Goal: Transaction & Acquisition: Purchase product/service

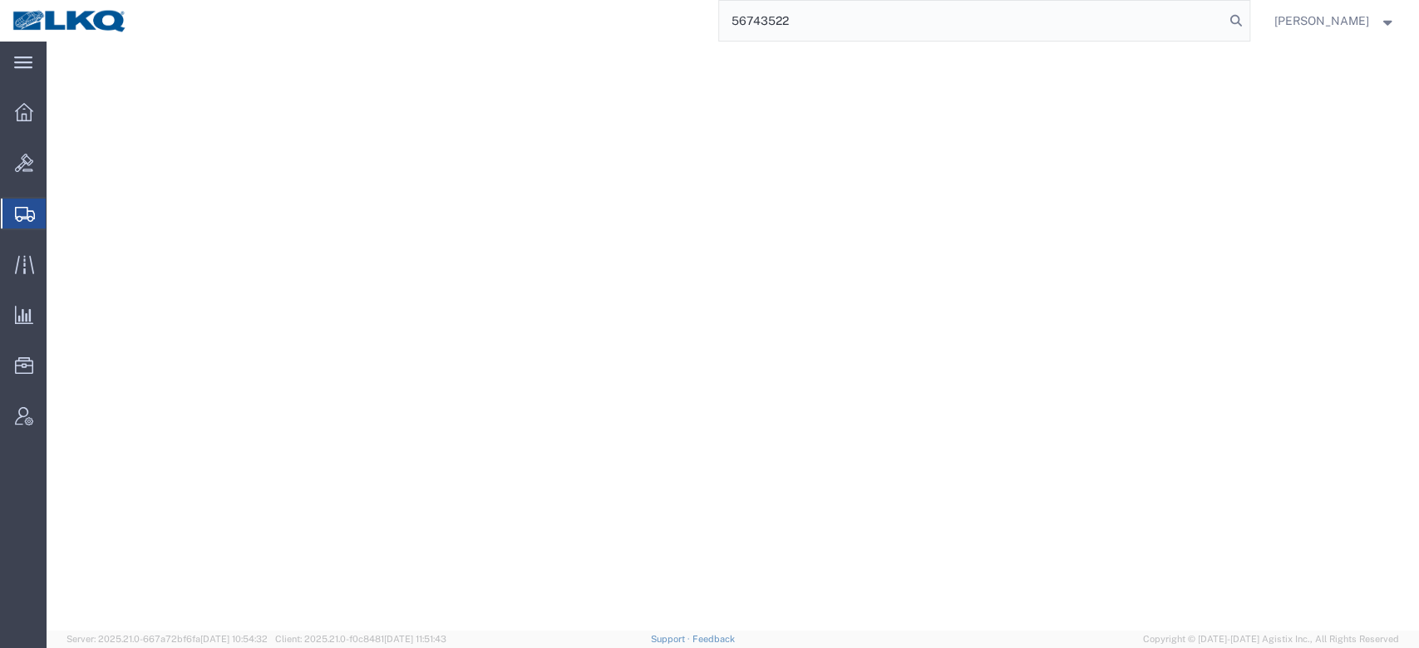
select select "27396"
select select "28716"
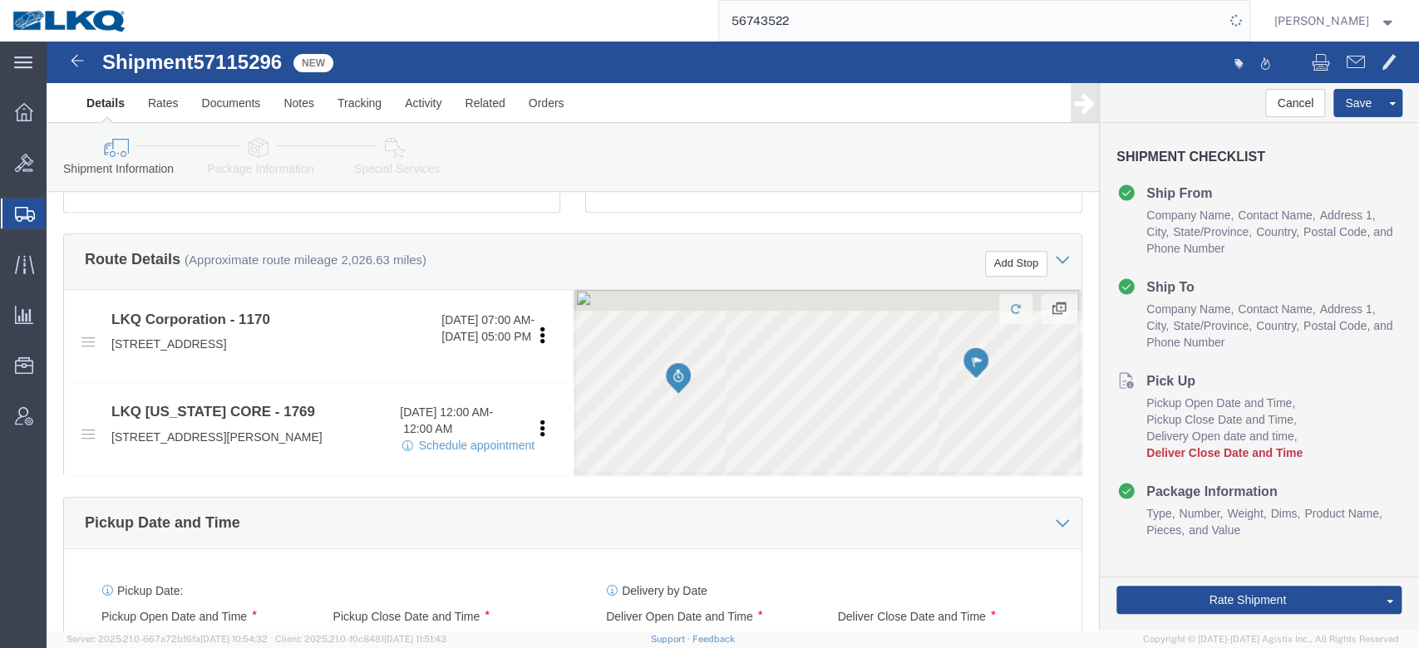
scroll to position [525, 0]
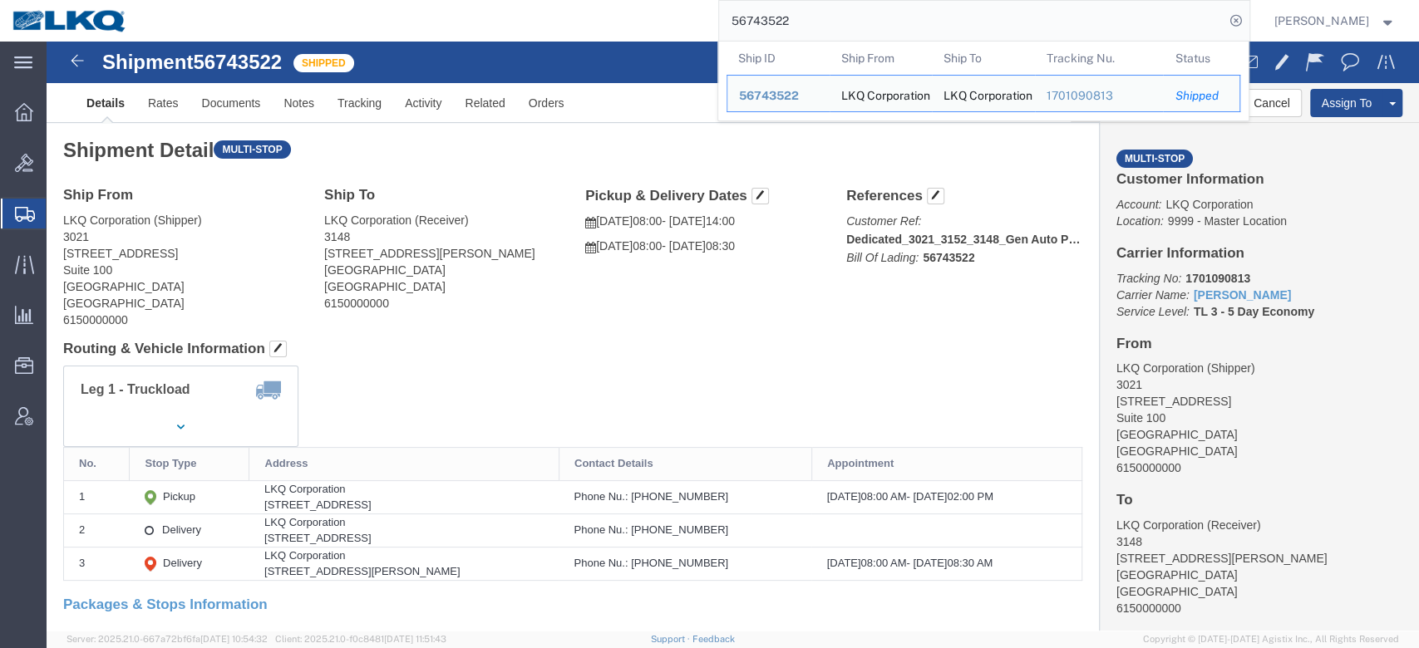
click at [881, 17] on input "56743522" at bounding box center [971, 21] width 505 height 40
paste input "7115393"
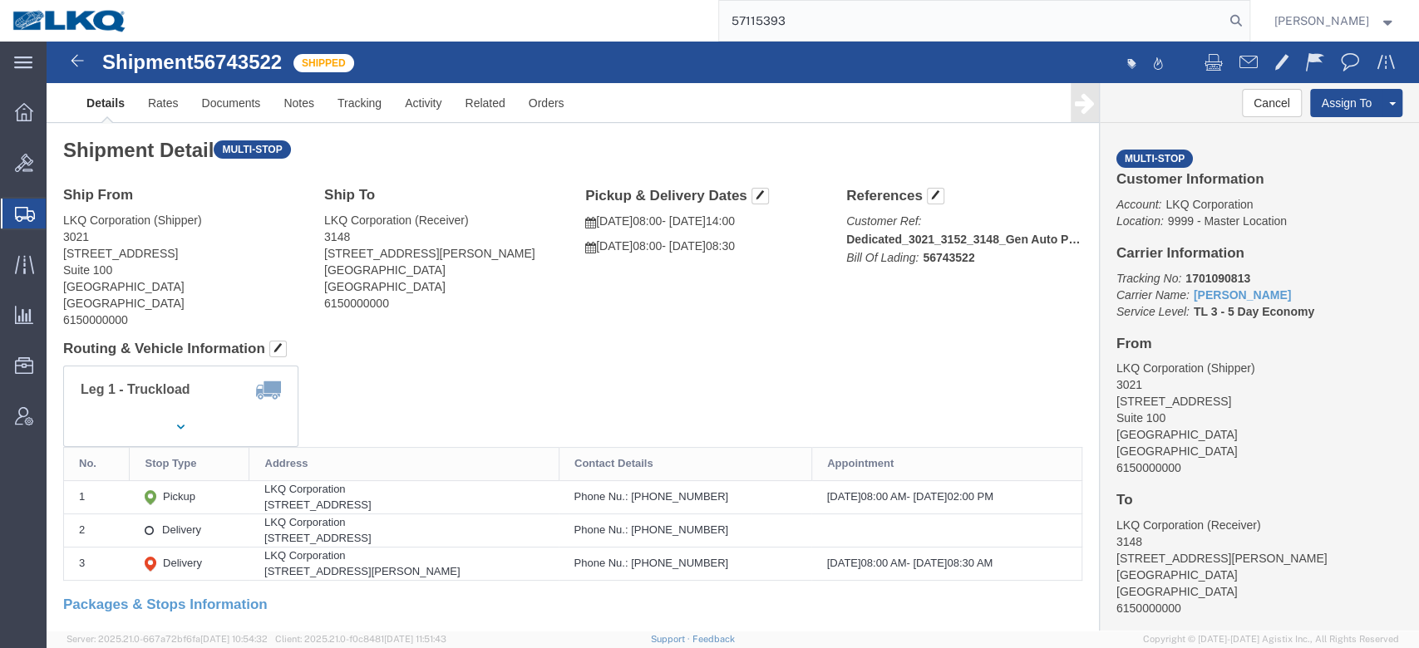
type input "57115393"
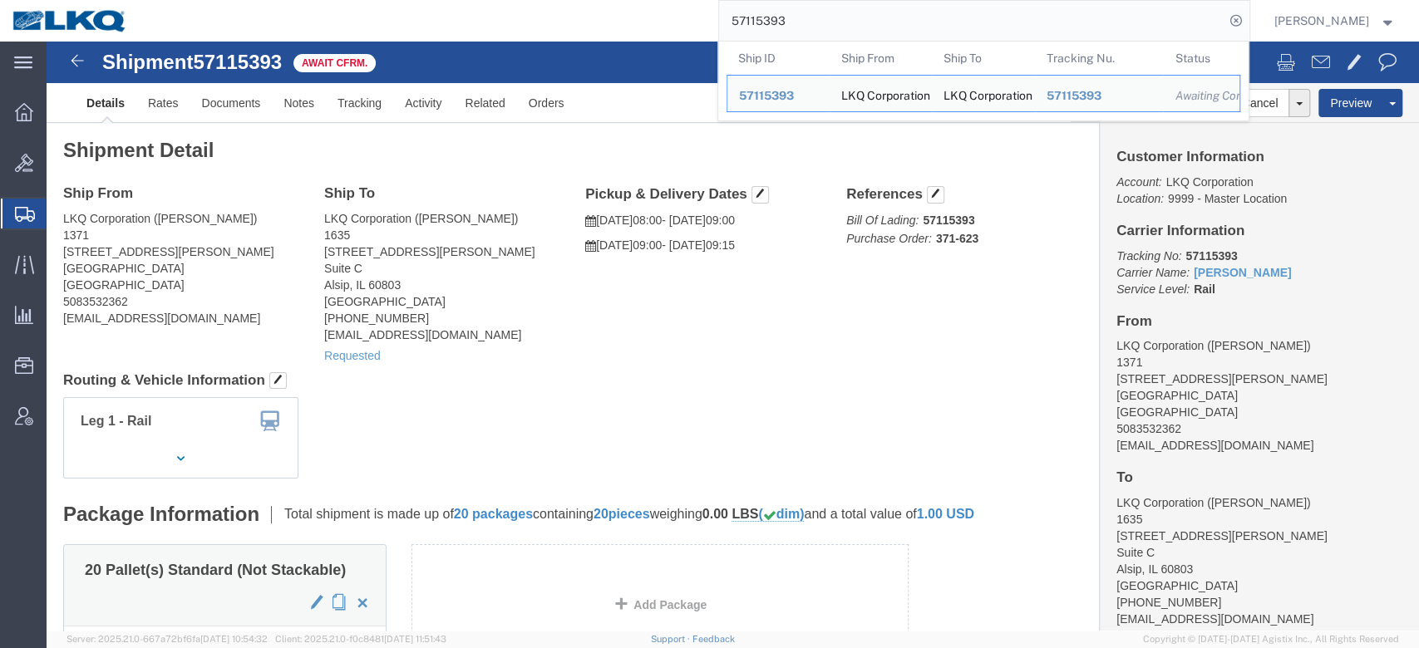
click div "Ship From LKQ Corporation ([PERSON_NAME]) [STREET_ADDRESS][PERSON_NAME] 5083532…"
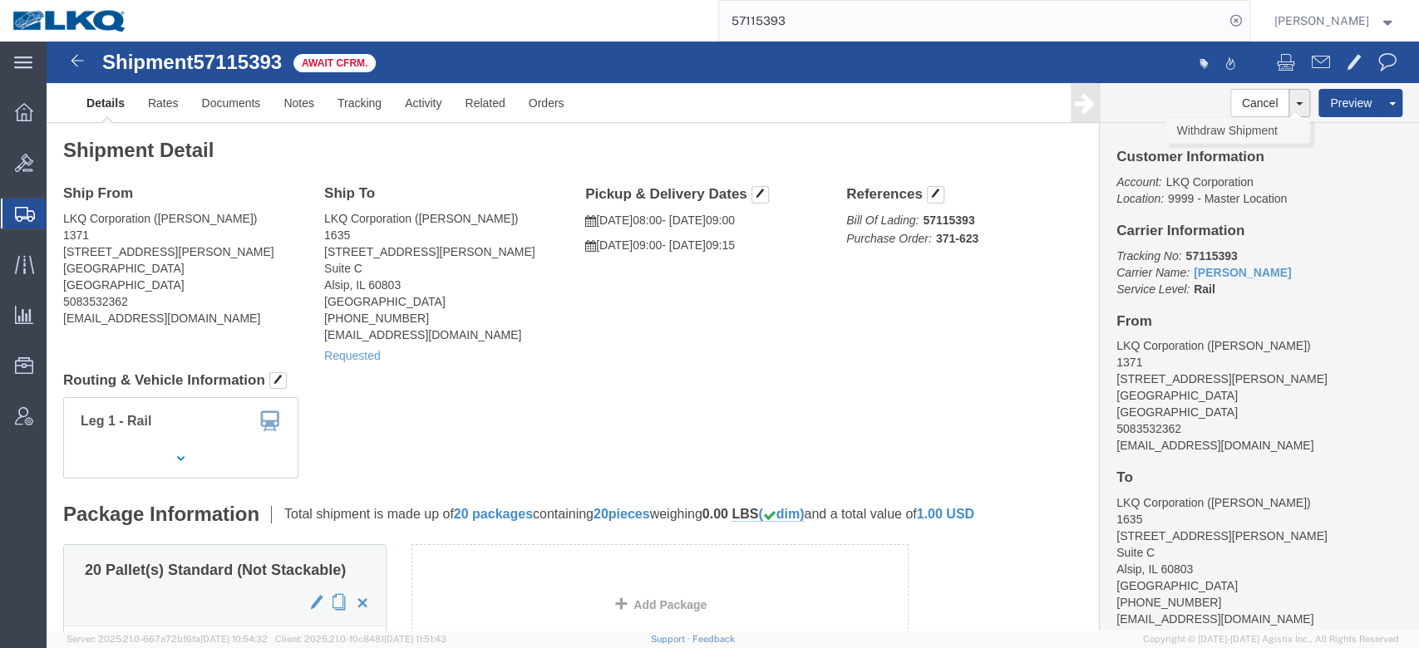
click link "Withdraw Shipment"
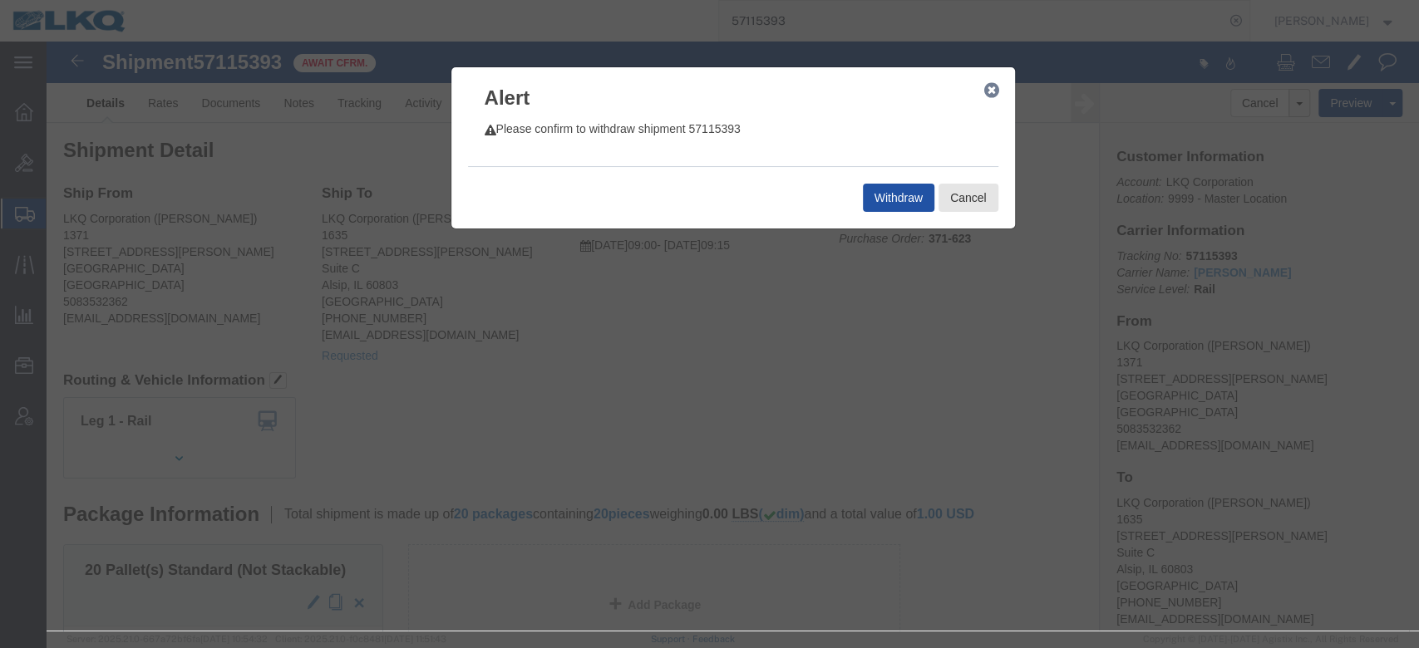
click button "Withdraw"
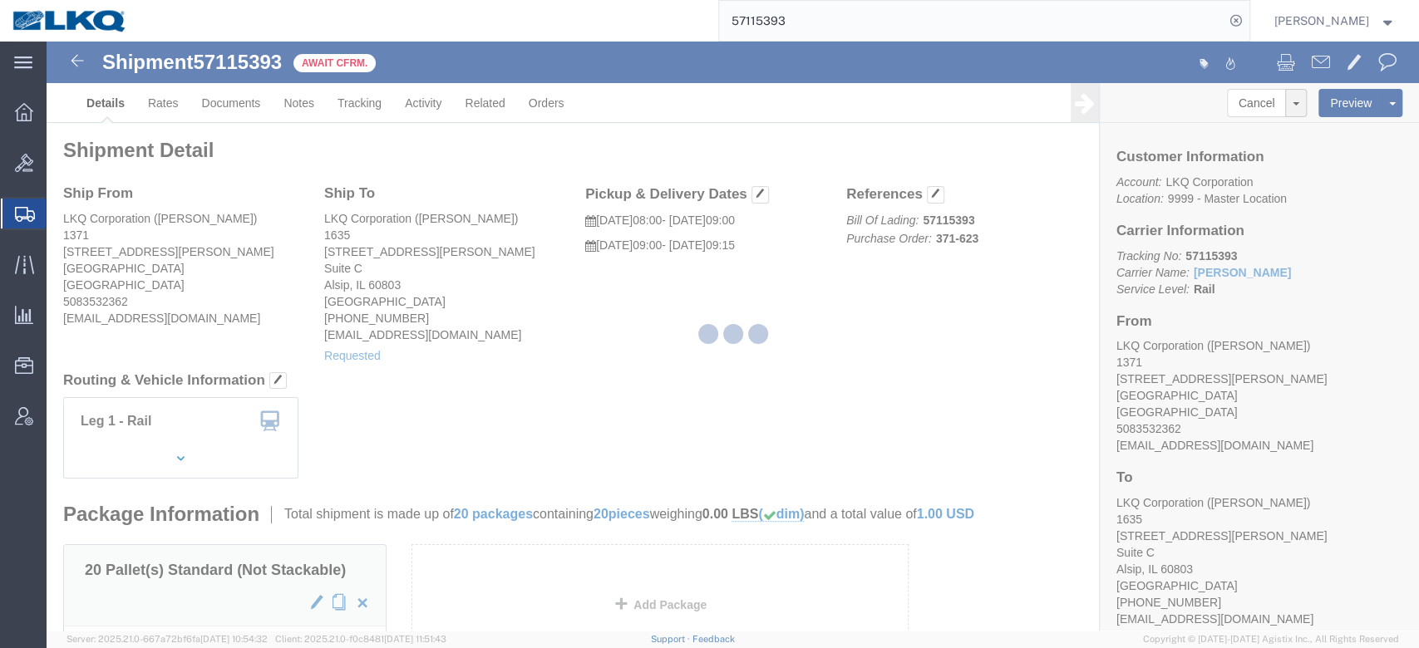
select select "27536"
select select "27578"
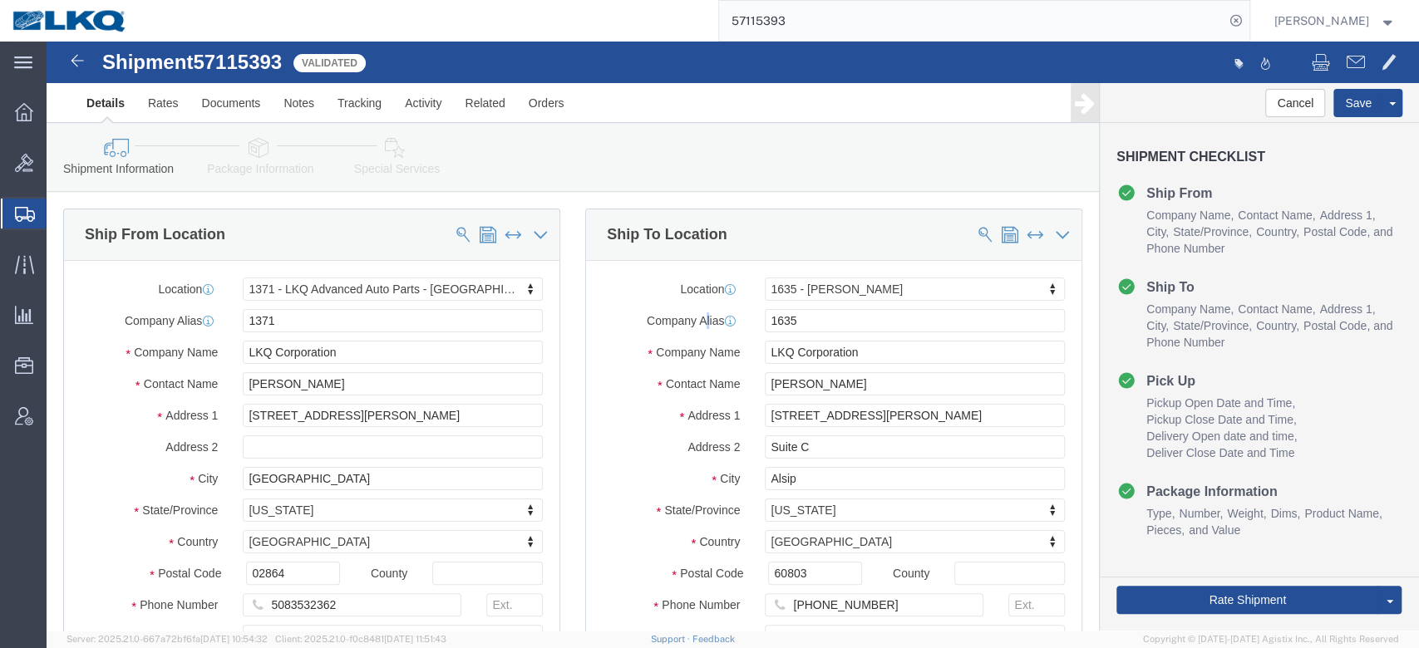
click div "Company Alias 1635"
click div "Location 1635 - [GEOGRAPHIC_DATA][PERSON_NAME] Select My Profile Location 1100 …"
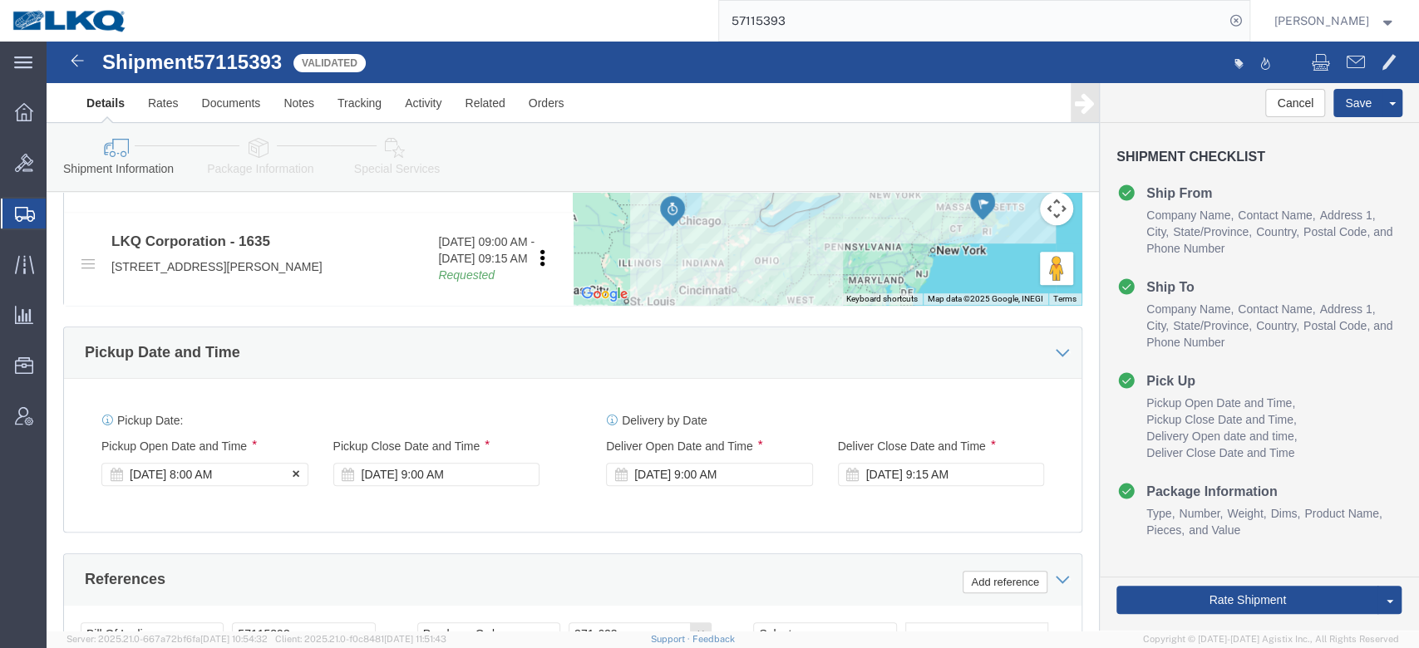
click div "[DATE] 8:00 AM"
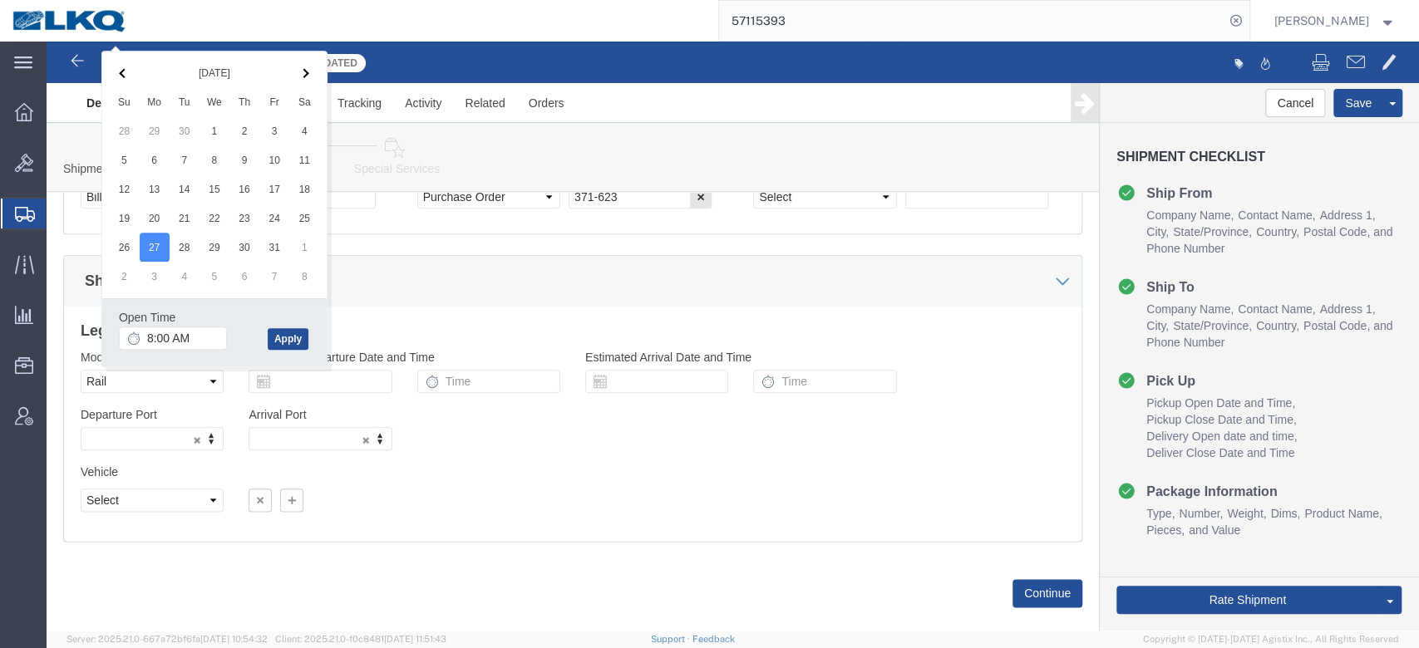
click div "Shipping Mode (Optional)"
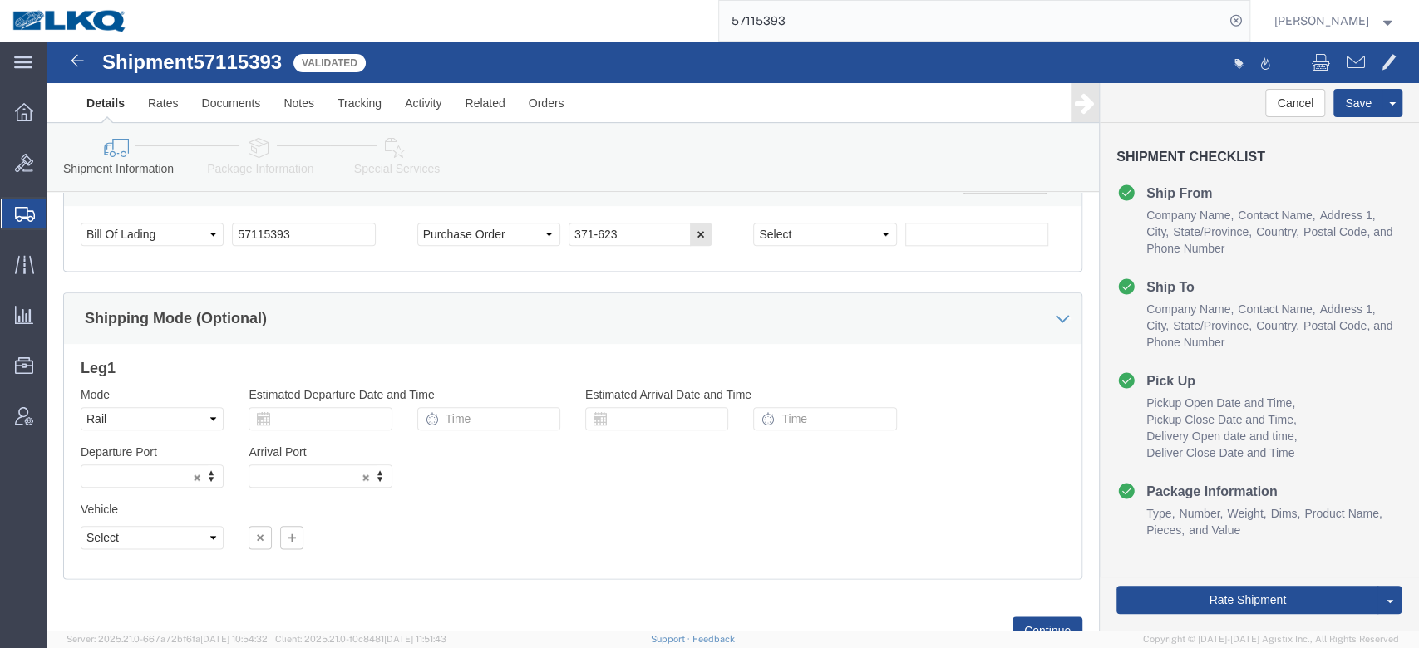
scroll to position [1092, 0]
click select "Select Air Less than Truckload Multi-Leg Ocean Freight Rail Small Parcel Truckl…"
select select
click select "Select Air Less than Truckload Multi-Leg Ocean Freight Rail Small Parcel Truckl…"
click div "Shipping Mode (Optional)"
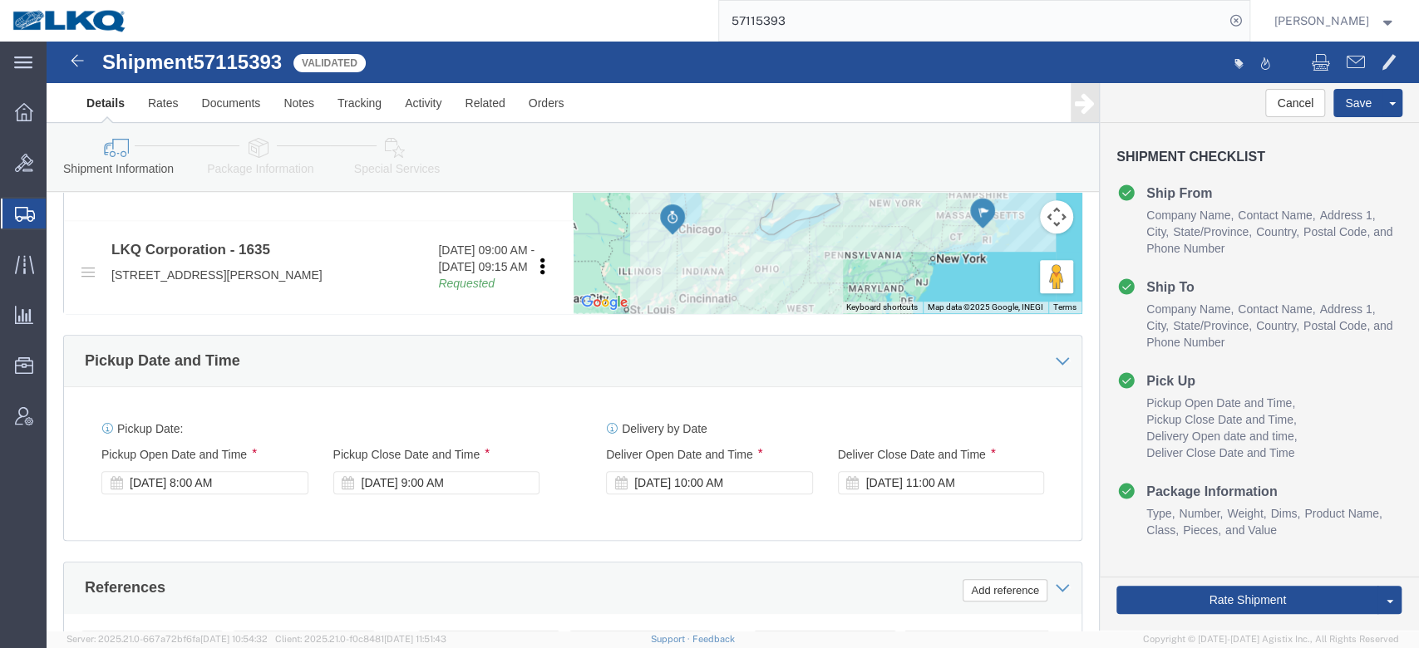
scroll to position [550, 0]
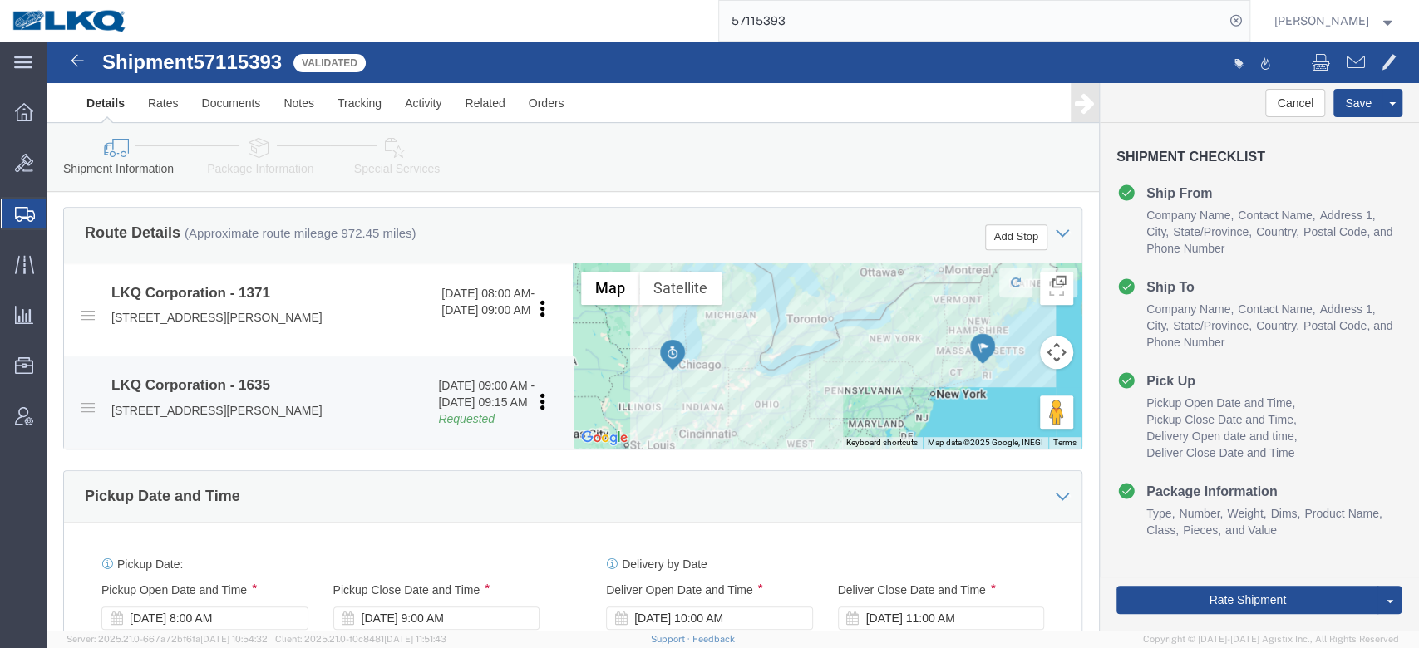
click link "Requested"
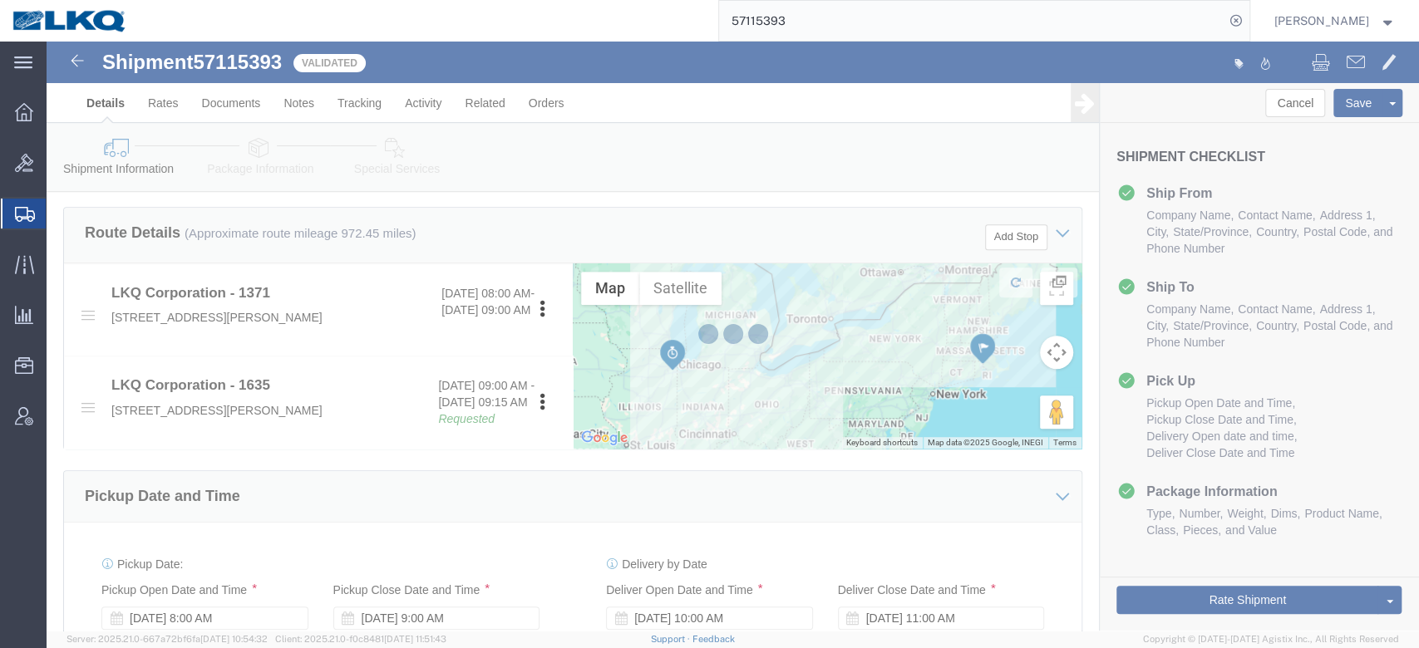
select select "1"
select select
select select "15"
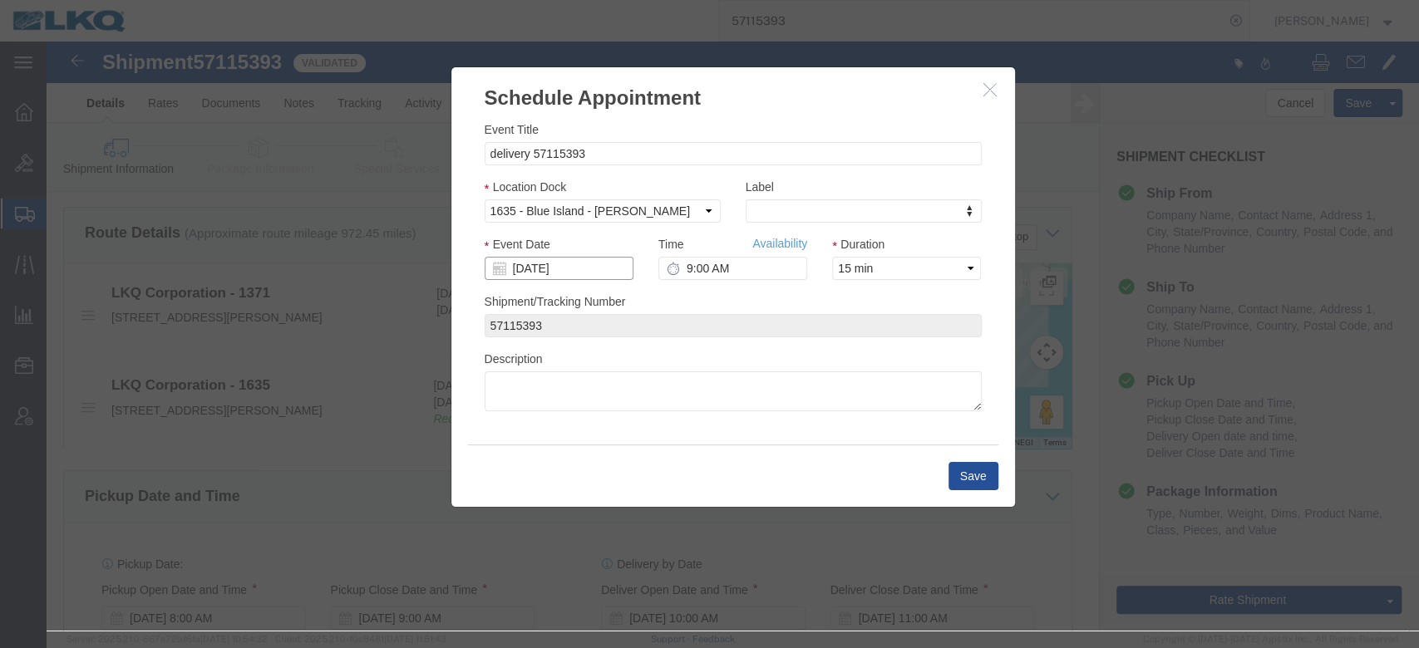
click input "[DATE]"
click td "29"
type input "[DATE]"
click link "Availability"
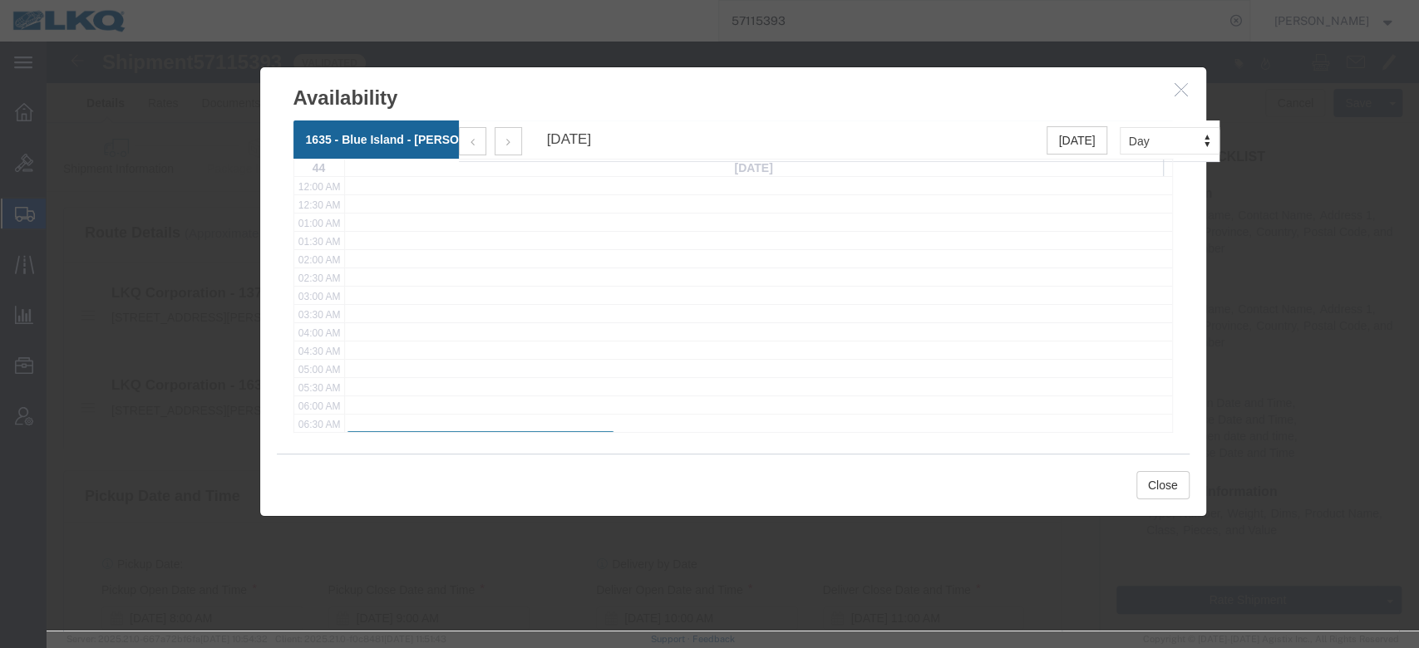
scroll to position [170, 0]
click icon "button"
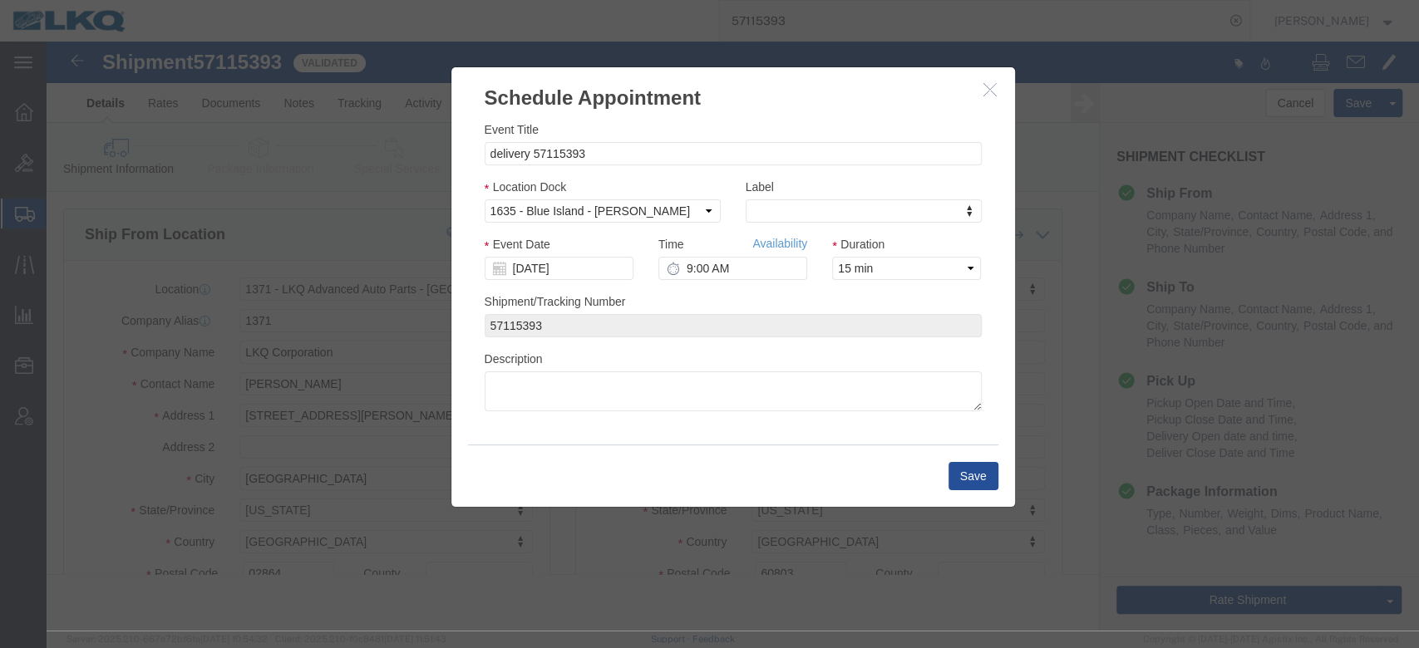
scroll to position [0, 0]
click input "9:00 AM"
type input "8:00 AM"
click button "Save"
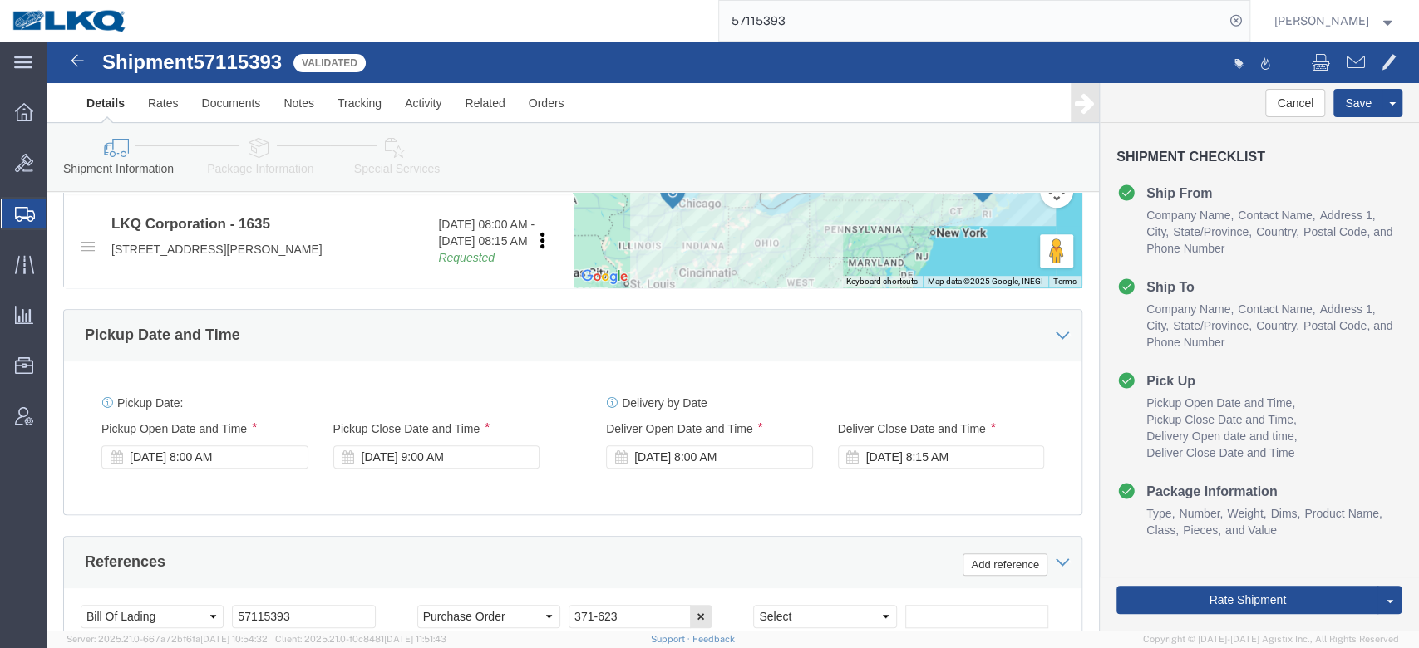
scroll to position [733, 0]
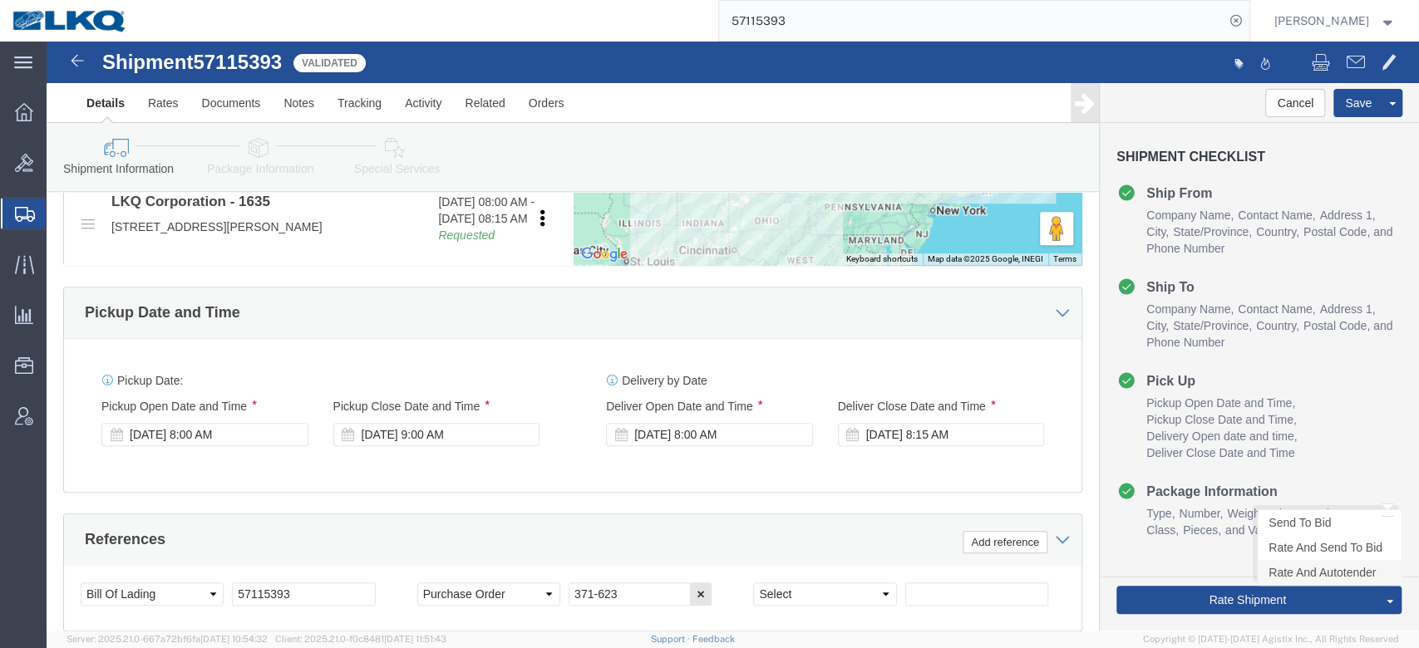
click link "Rate And Autotender"
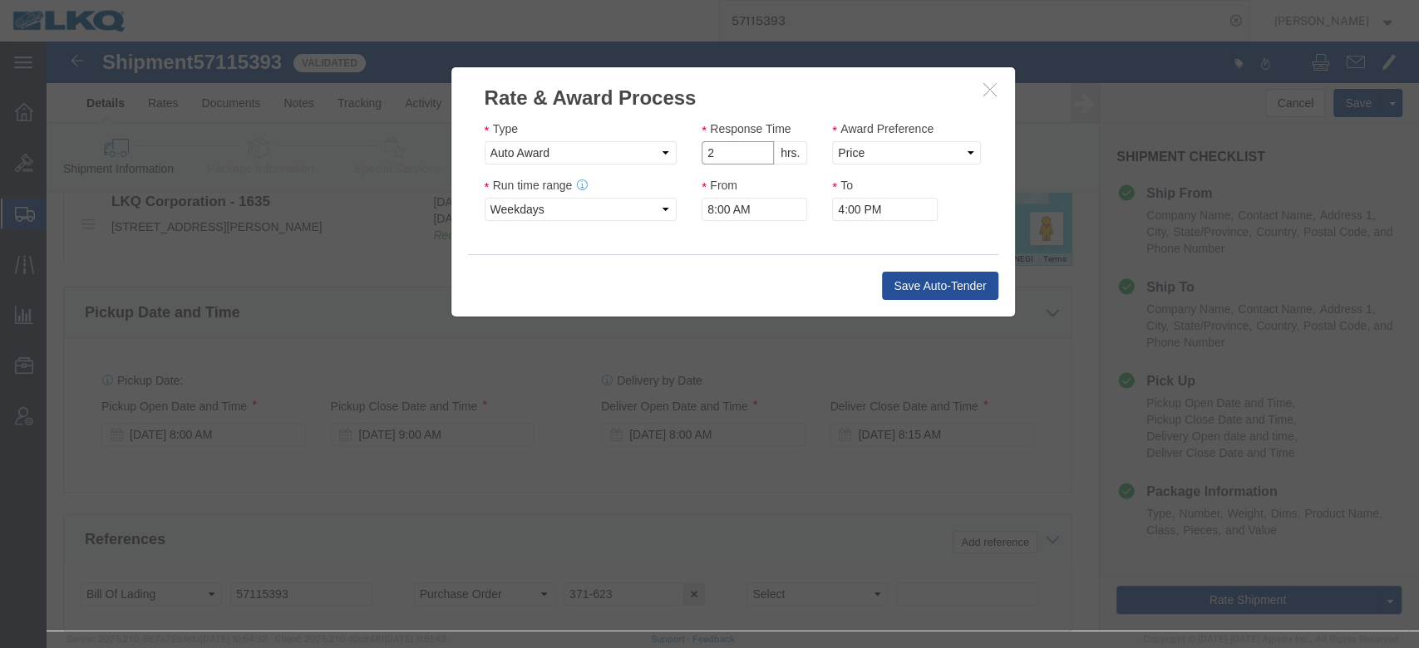
type input "2"
click input "2"
click select "Price Carrier Rank"
select select "LANE_RANK"
click select "Price Carrier Rank"
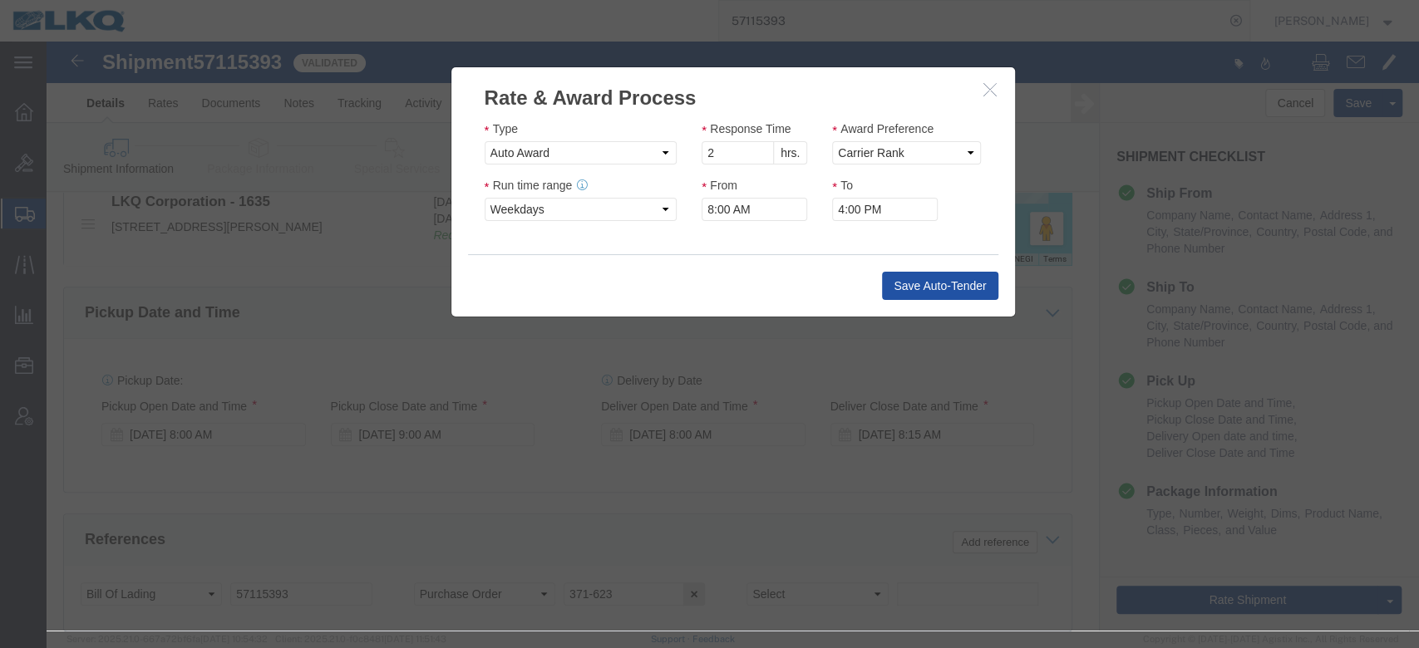
click button "Save Auto-Tender"
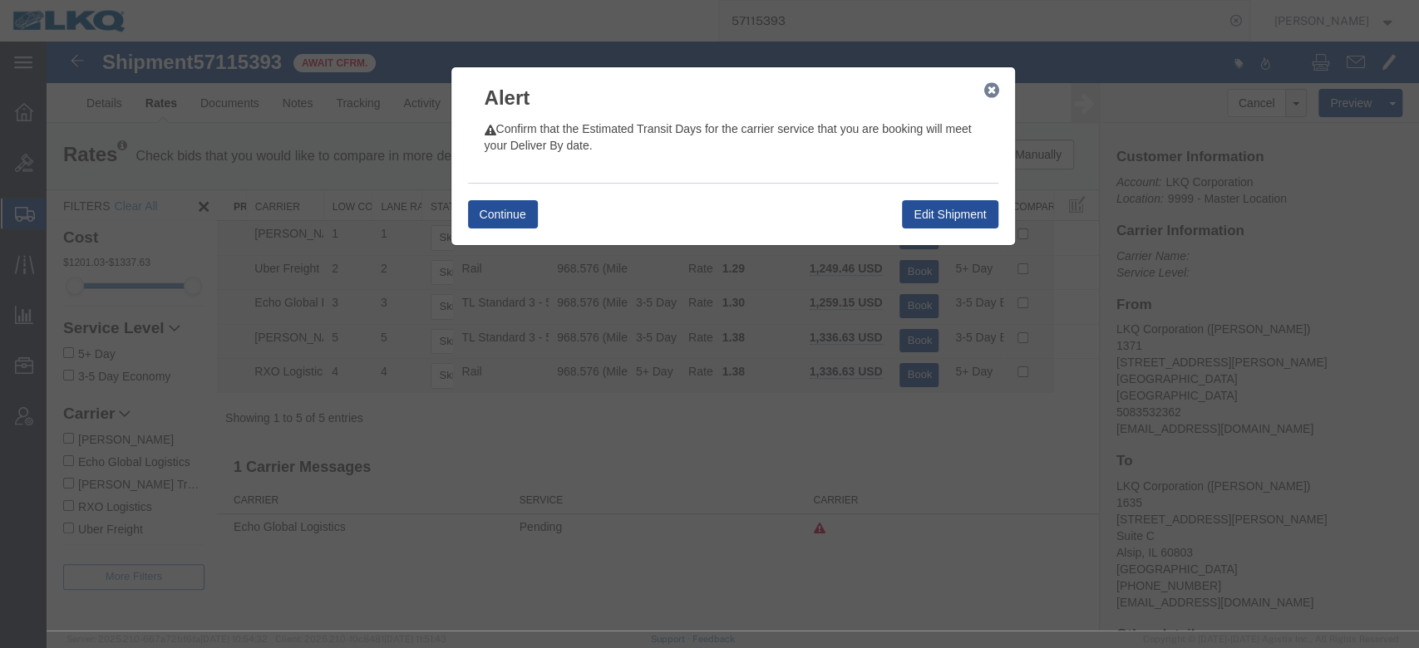
click at [511, 230] on div "Continue Edit Shipment" at bounding box center [733, 214] width 530 height 62
click at [511, 228] on button "Continue" at bounding box center [503, 214] width 70 height 28
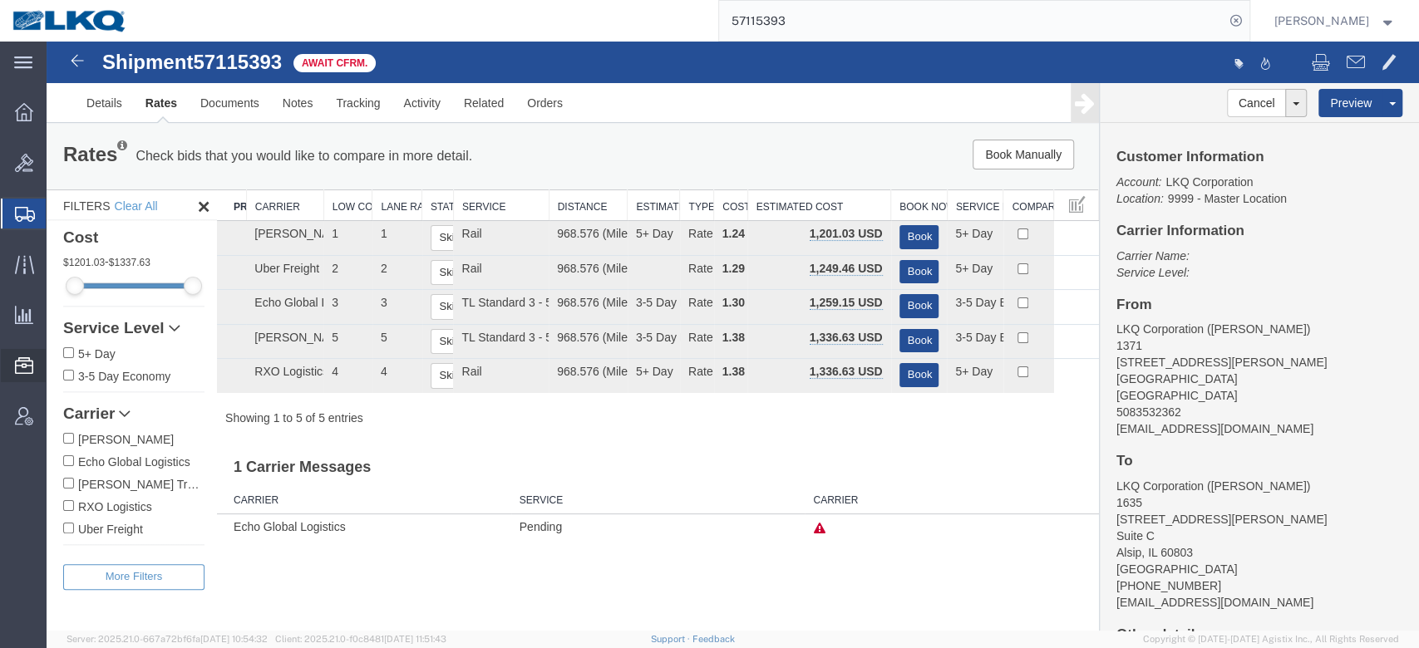
click at [0, 0] on span "Location Appointment" at bounding box center [0, 0] width 0 height 0
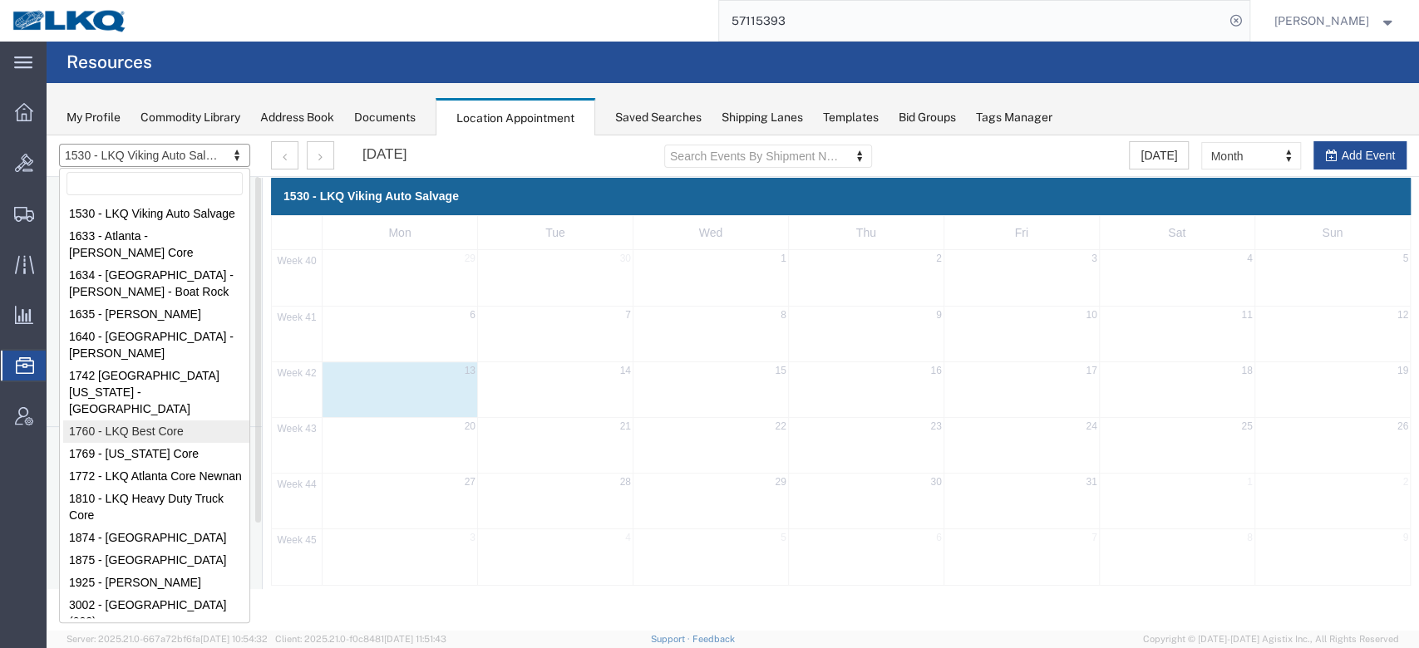
select select "27634"
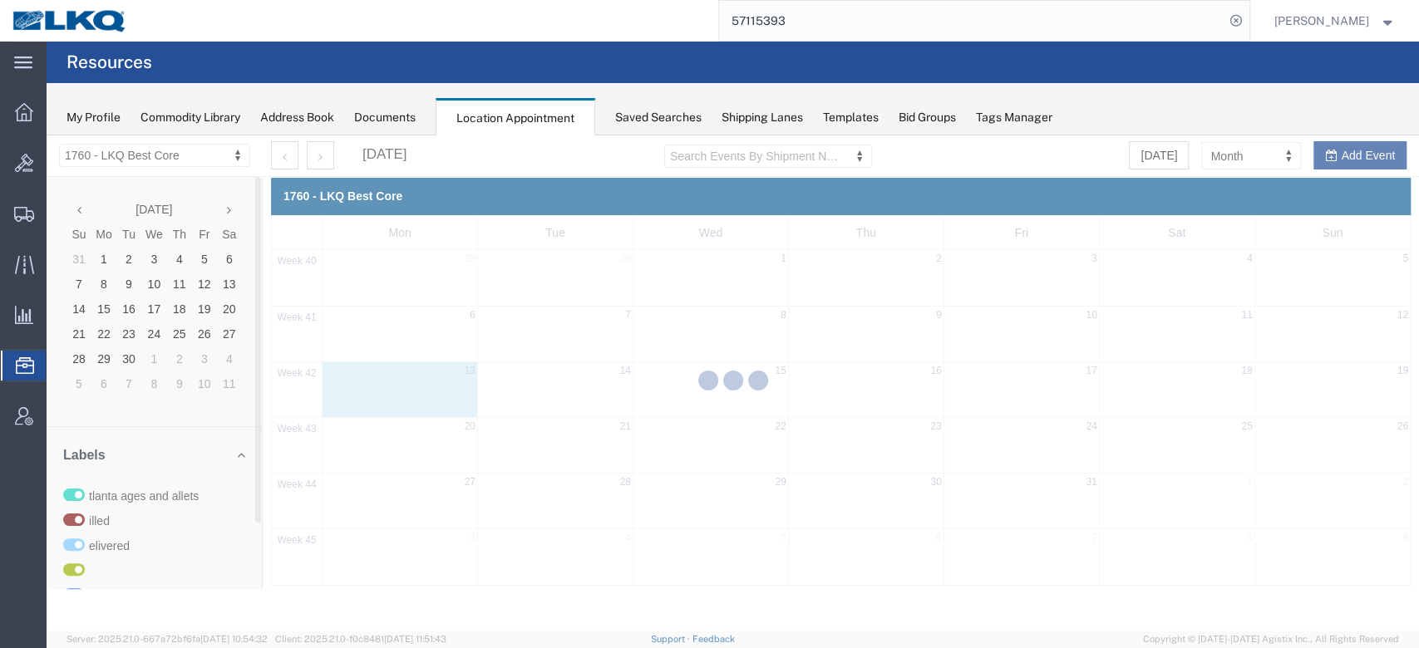
click at [1248, 150] on div at bounding box center [733, 384] width 1373 height 496
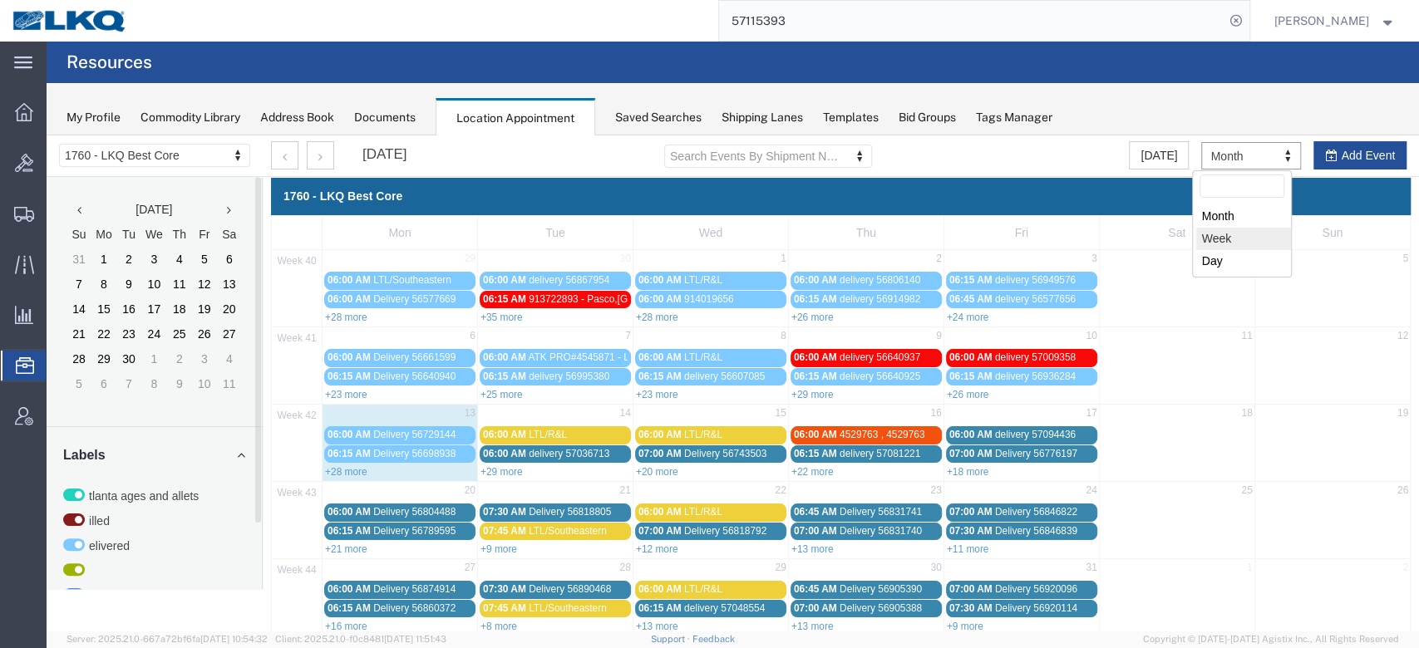
select select "agendaWeek"
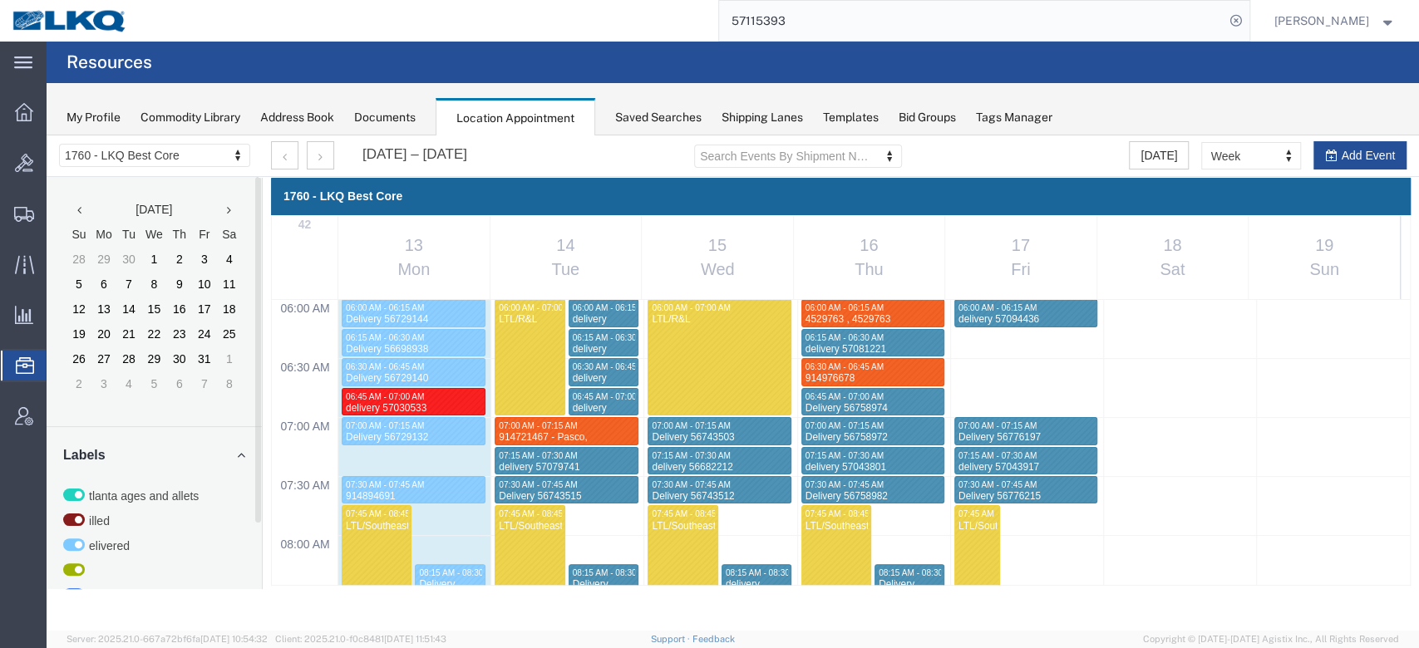
scroll to position [1087, 0]
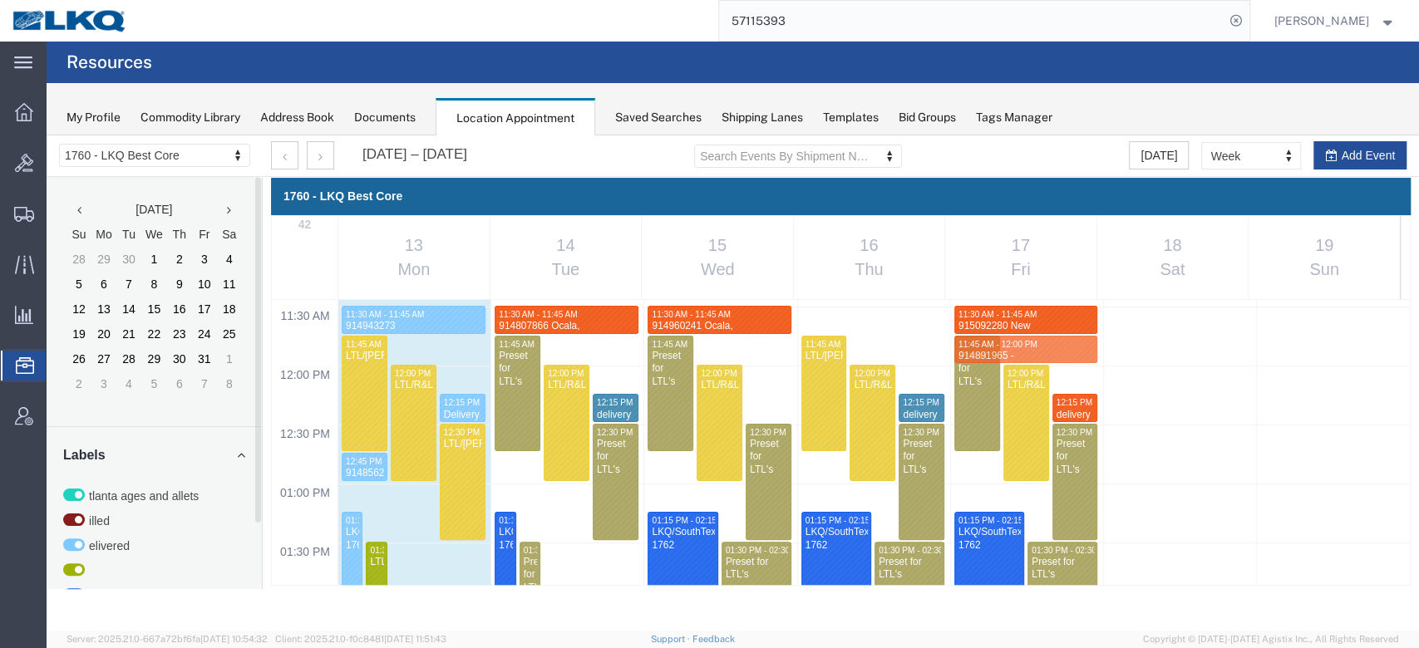
drag, startPoint x: 744, startPoint y: 432, endPoint x: 987, endPoint y: 573, distance: 280.5
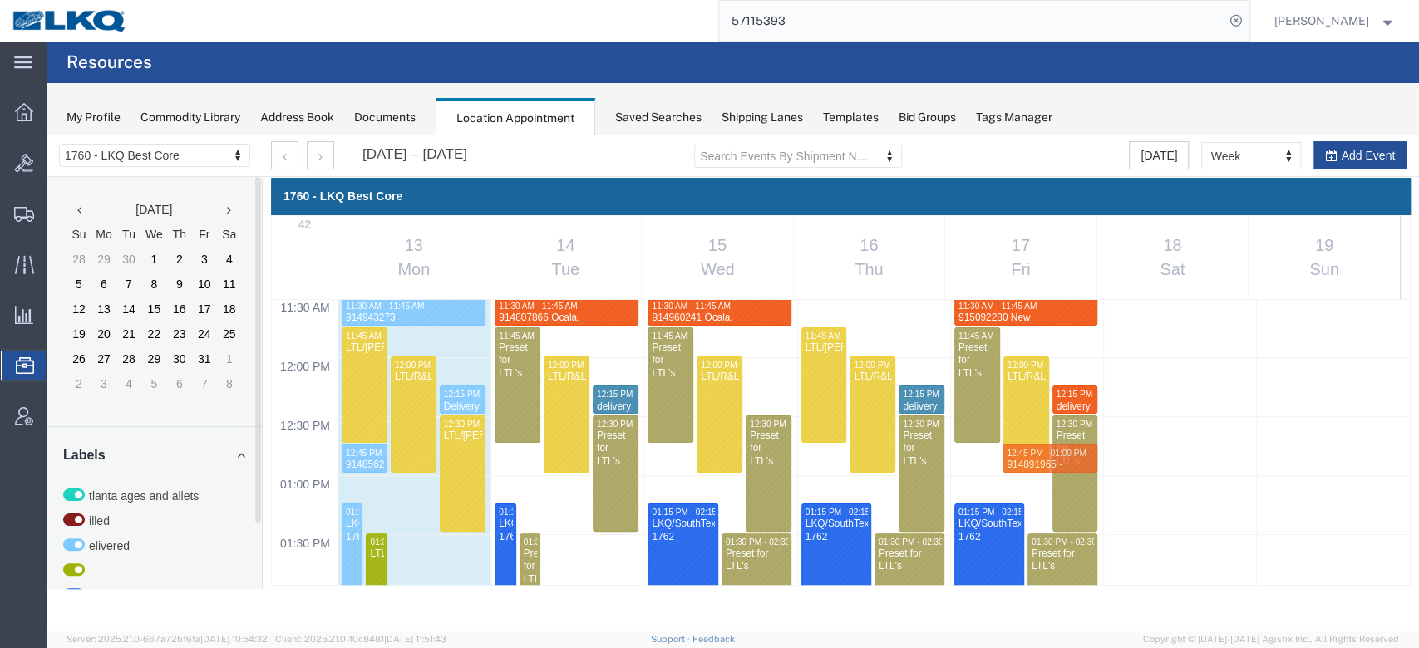
drag, startPoint x: 1106, startPoint y: 476, endPoint x: 1045, endPoint y: 434, distance: 73.6
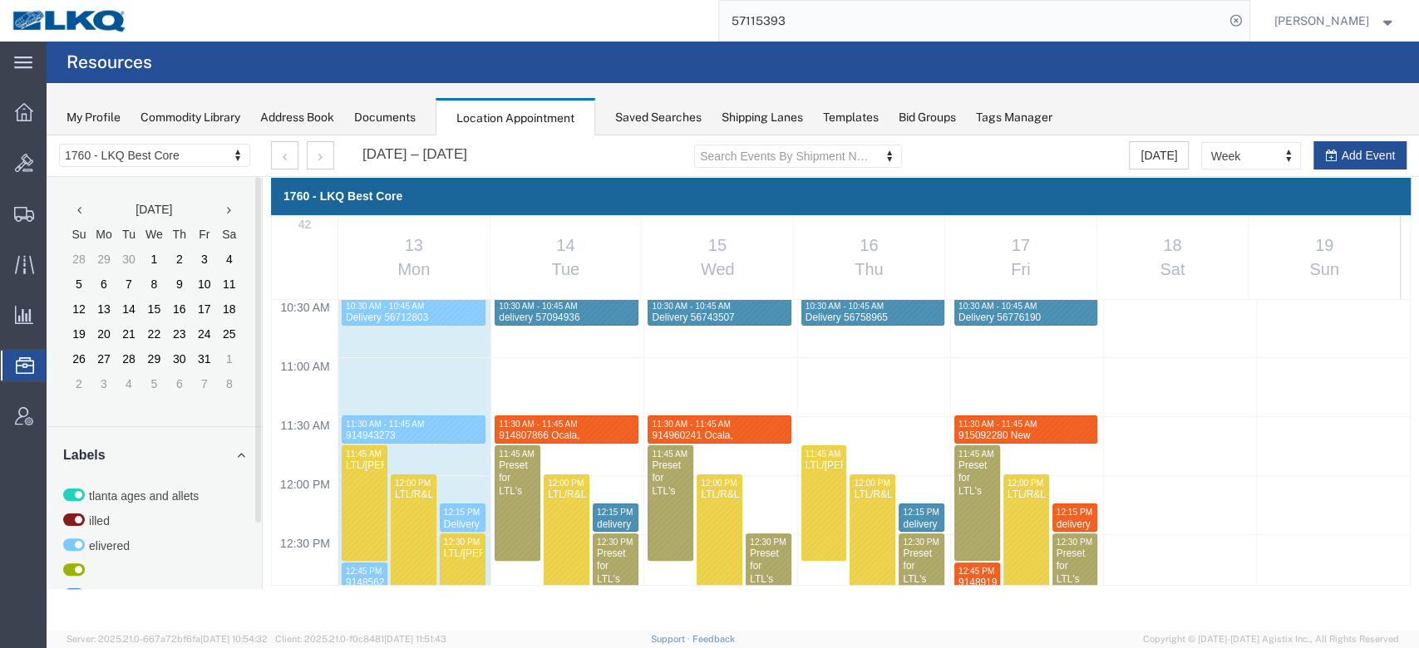
scroll to position [1086, 0]
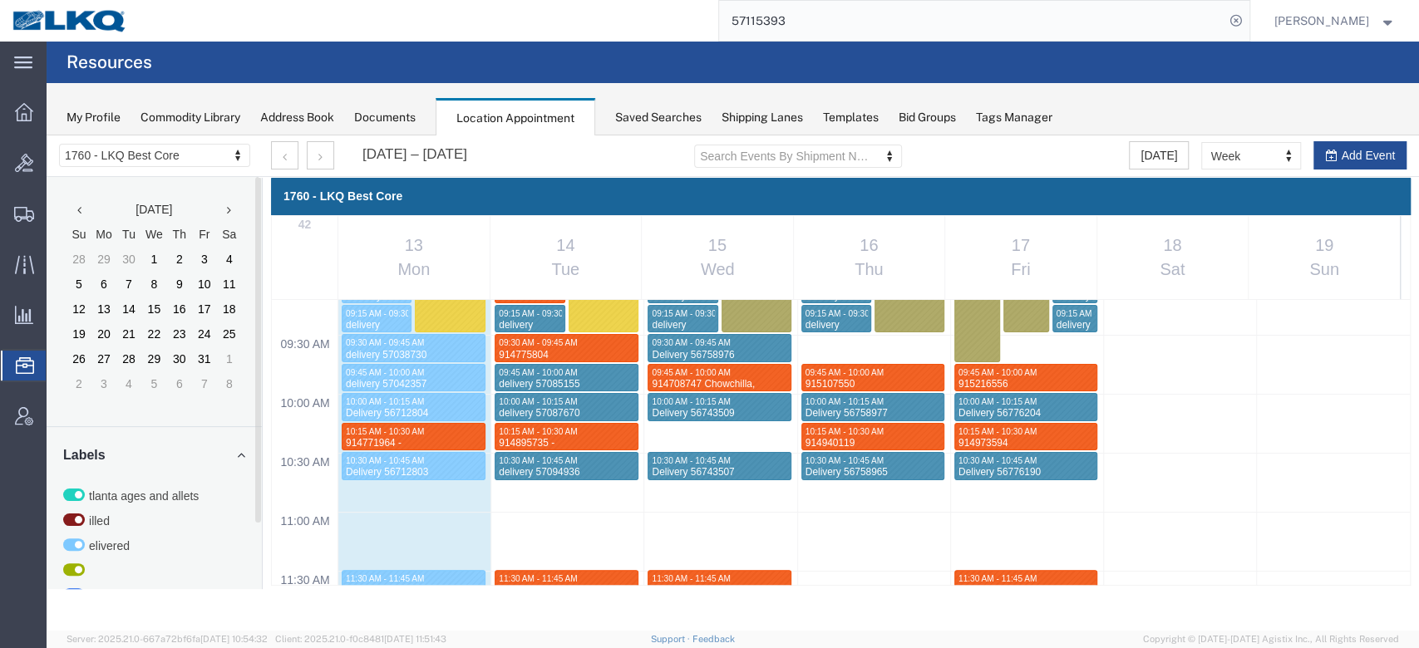
click at [752, 437] on div "12:00 AM 12:30 AM 01:00 AM 01:30 AM 02:00 AM 02:30 AM 03:00 AM 03:30 AM 04:00 A…" at bounding box center [841, 630] width 1138 height 2833
select select "1"
select select
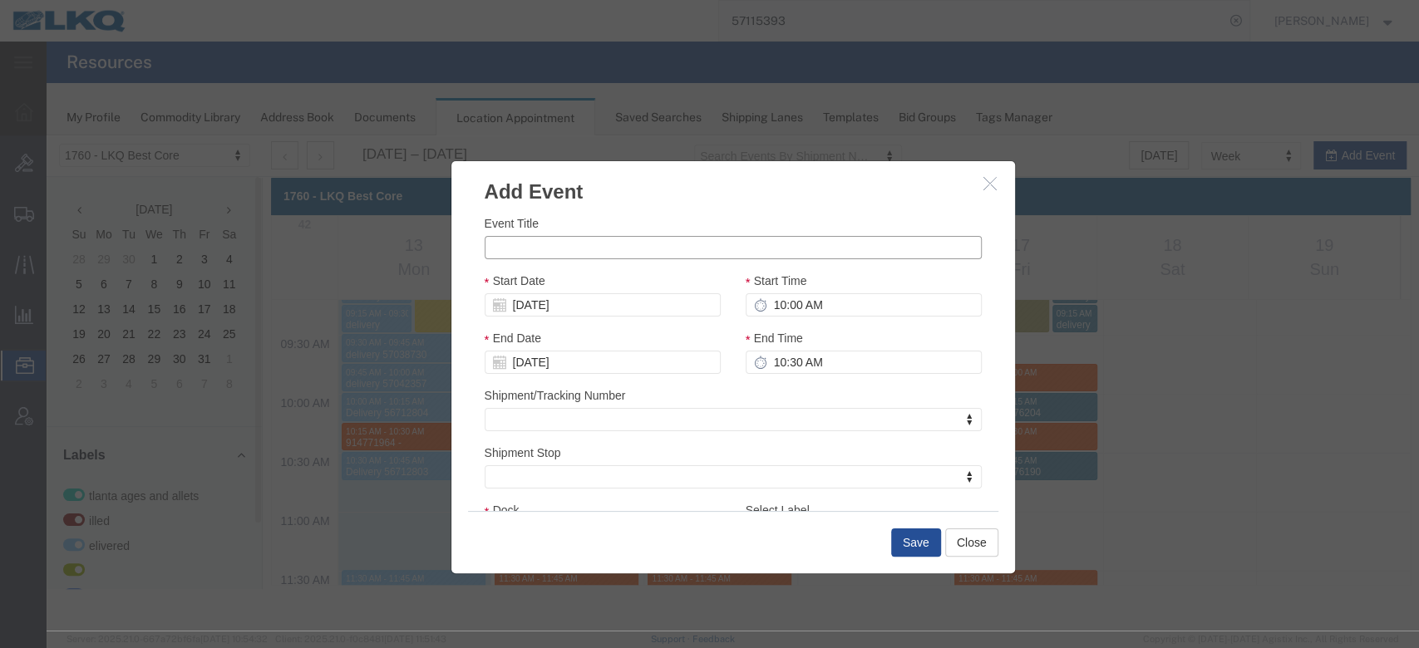
click at [692, 251] on input "Event Title" at bounding box center [733, 247] width 497 height 23
paste input "915138359"
type input "915138359 [PERSON_NAME], AZ [PERSON_NAME]"
type input "11:00 AM"
type input "10:15 AM"
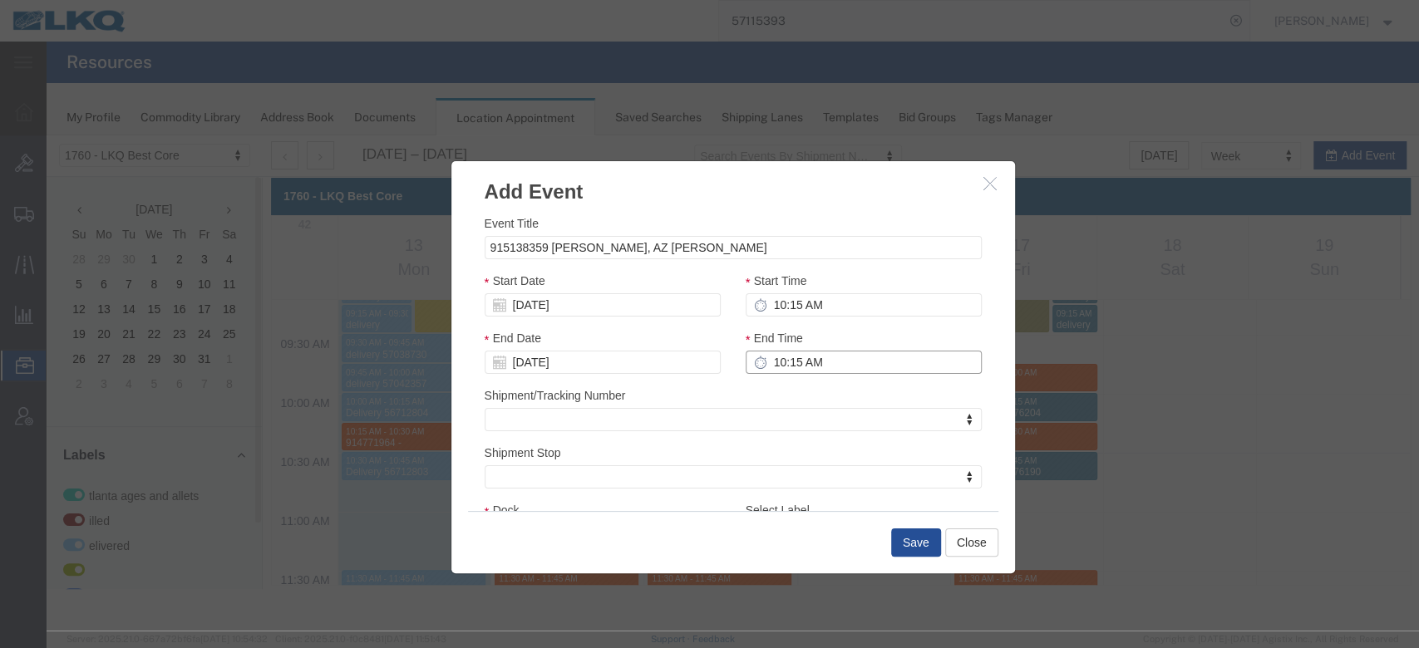
type input "10:30 AM"
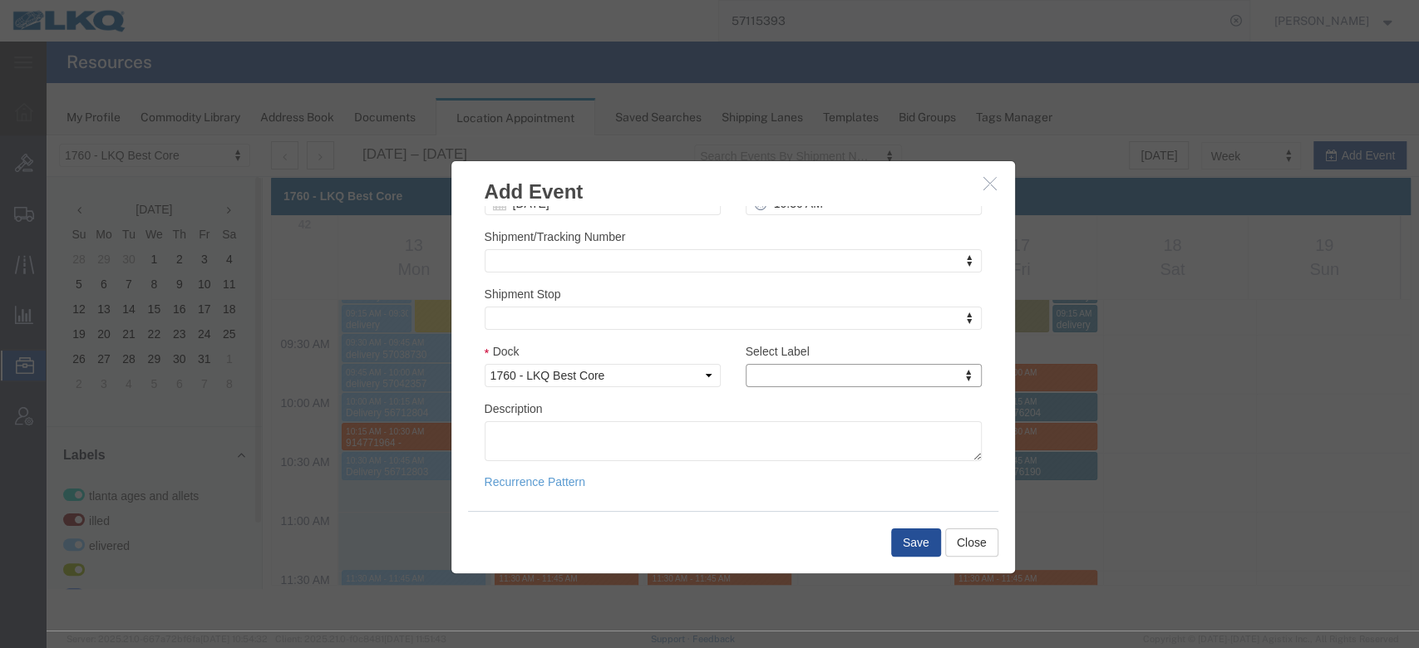
type input "n"
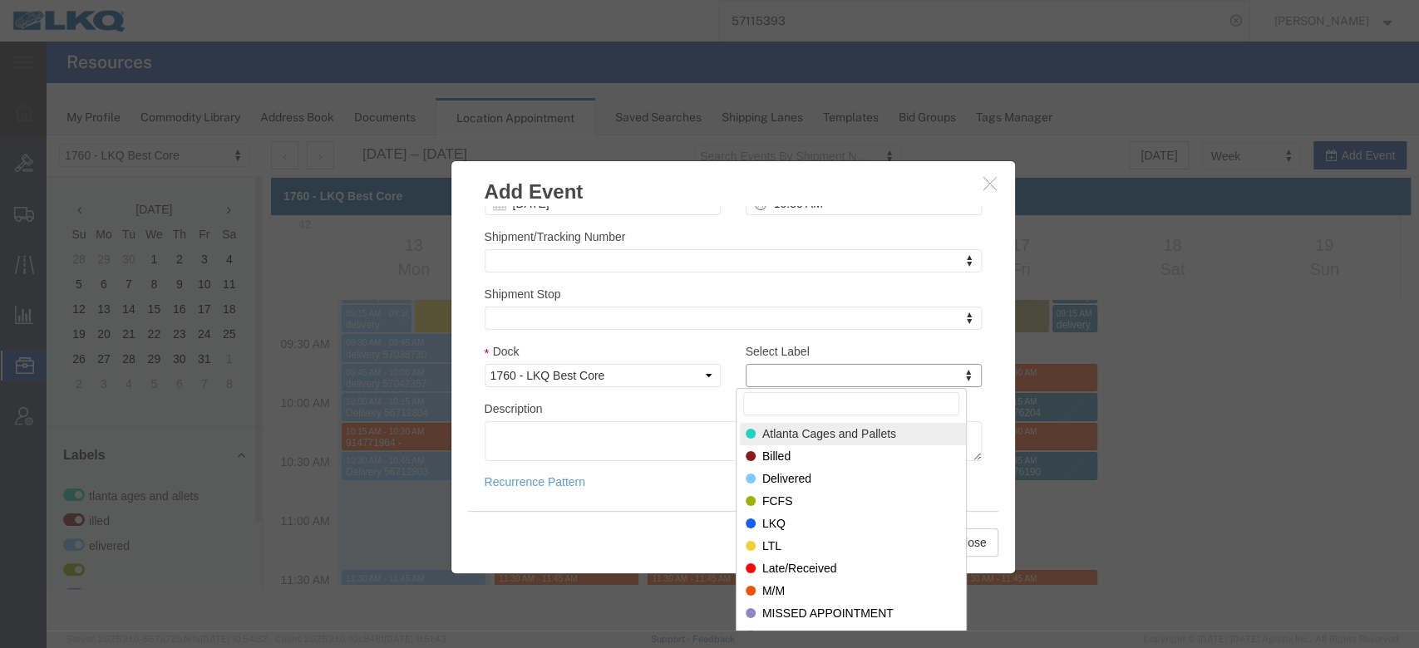
type input "m"
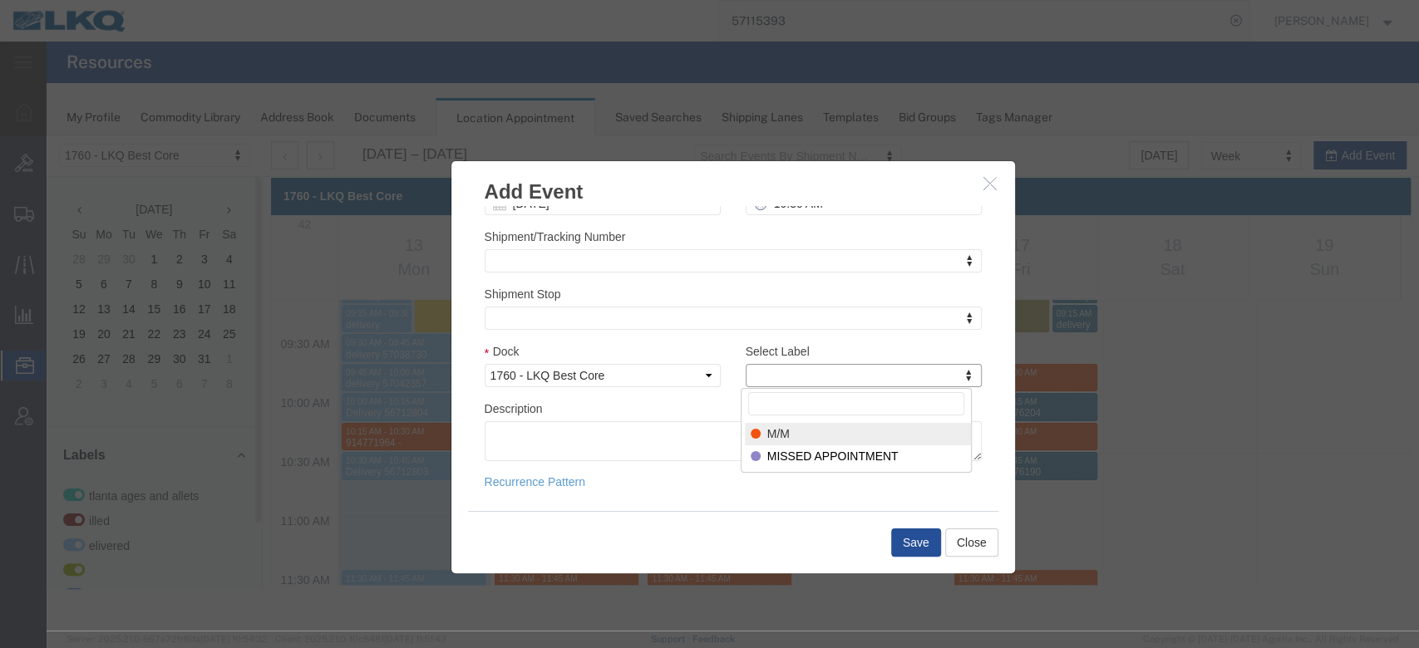
select select "24"
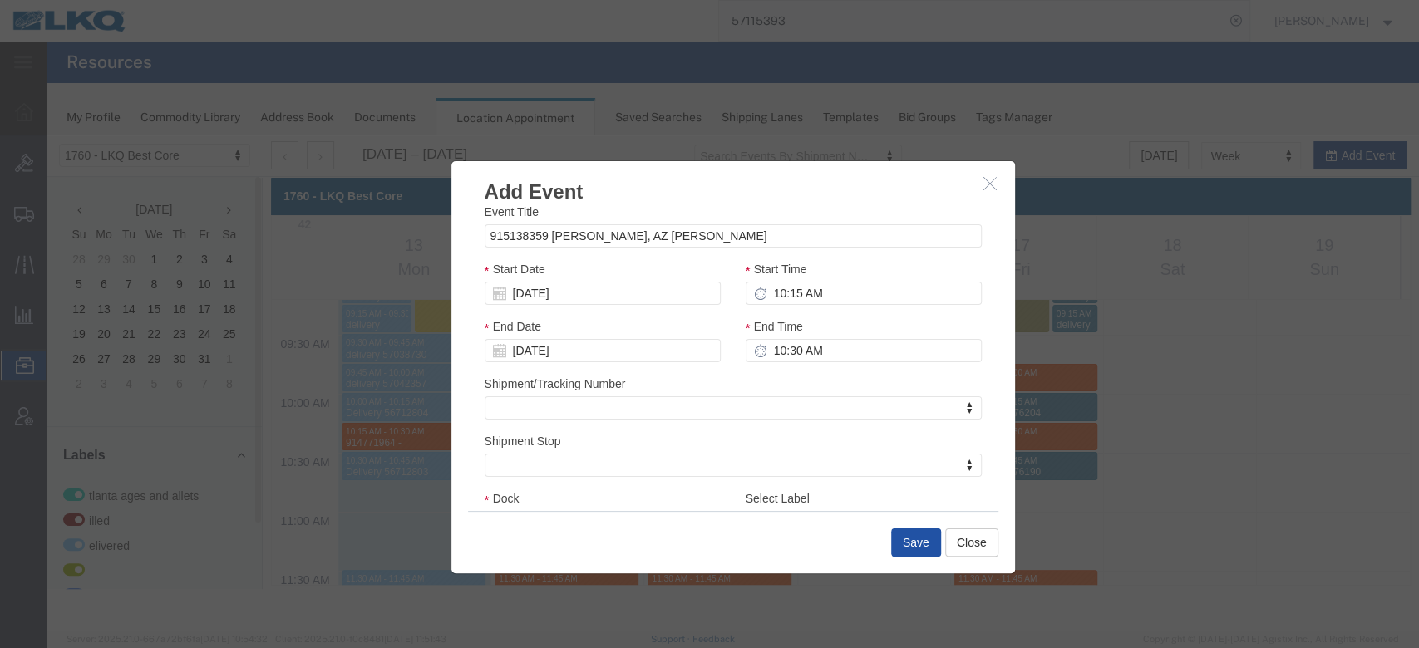
click at [926, 540] on button "Save" at bounding box center [916, 543] width 50 height 28
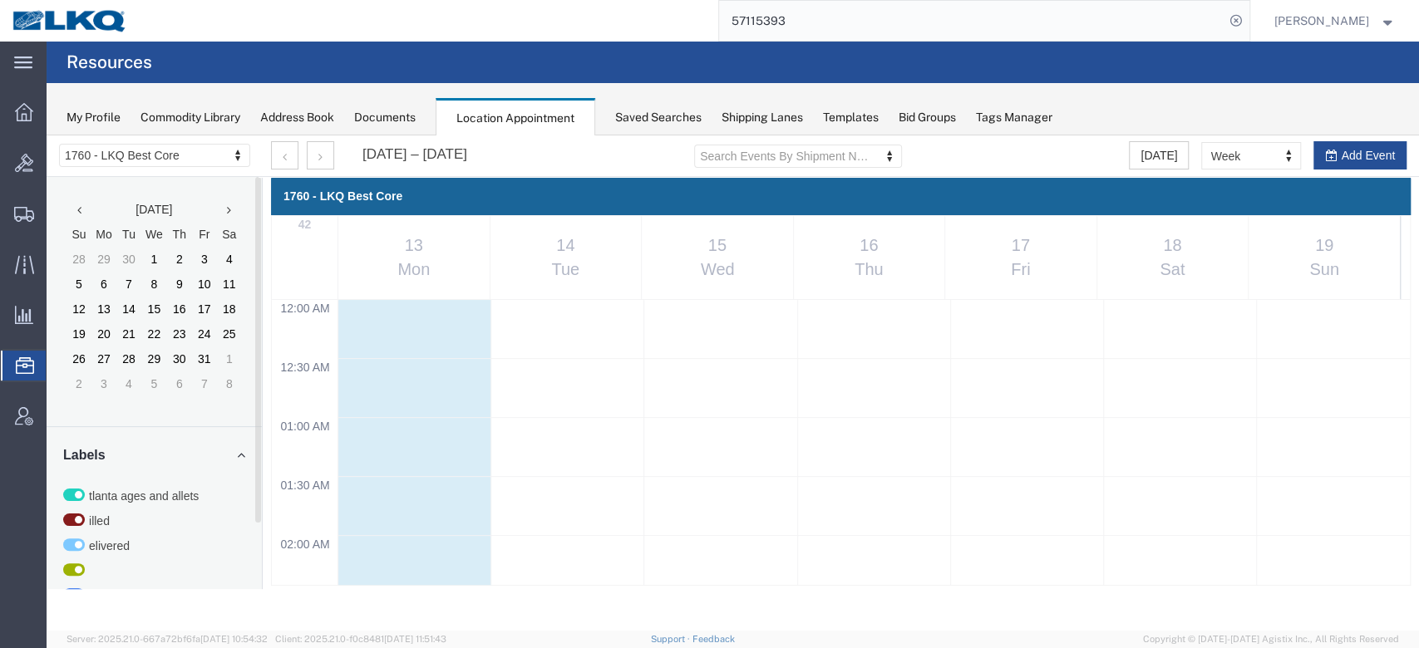
scroll to position [1086, 0]
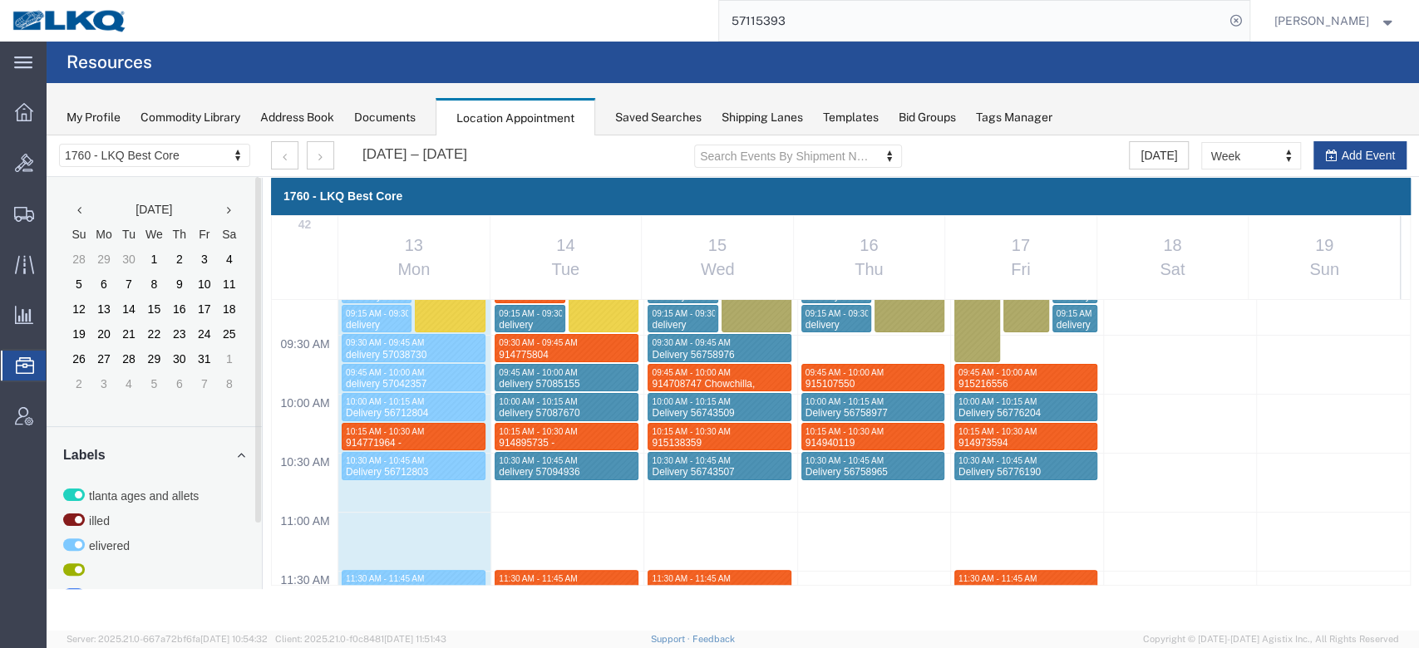
click at [796, 28] on input "57115393" at bounding box center [971, 21] width 505 height 40
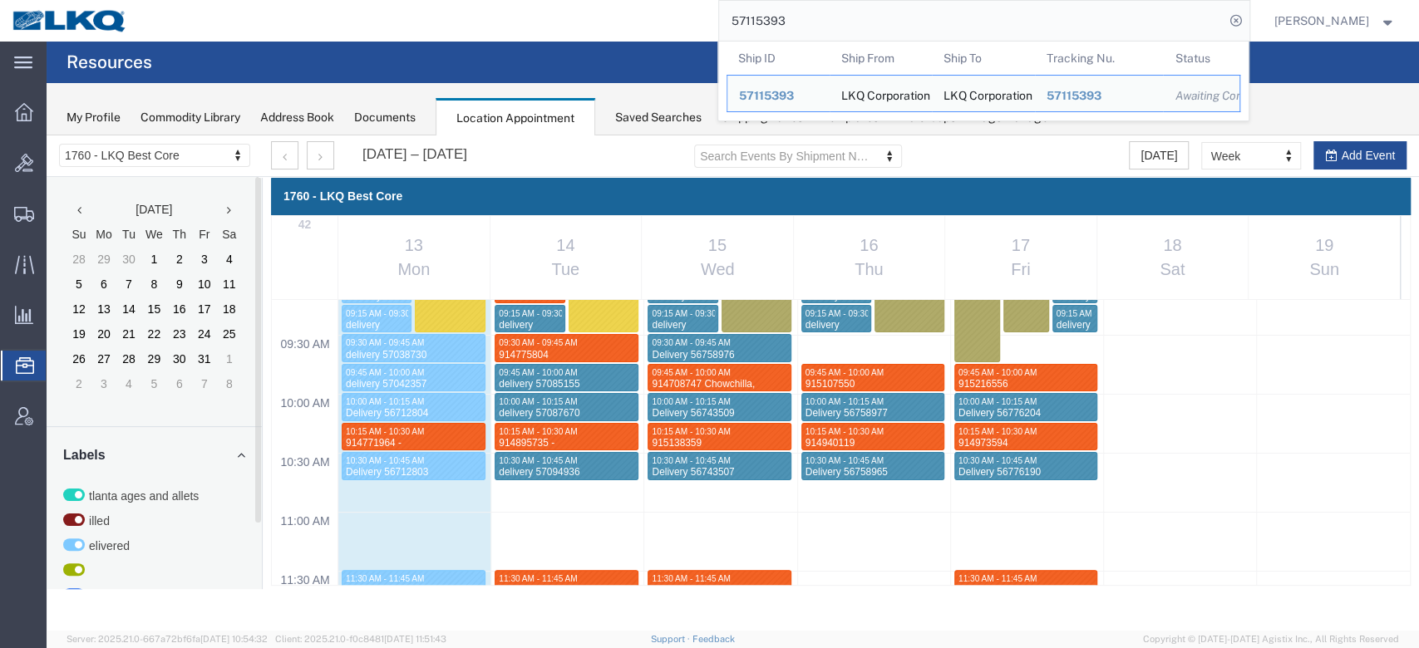
paste input "6729147"
type input "56729147"
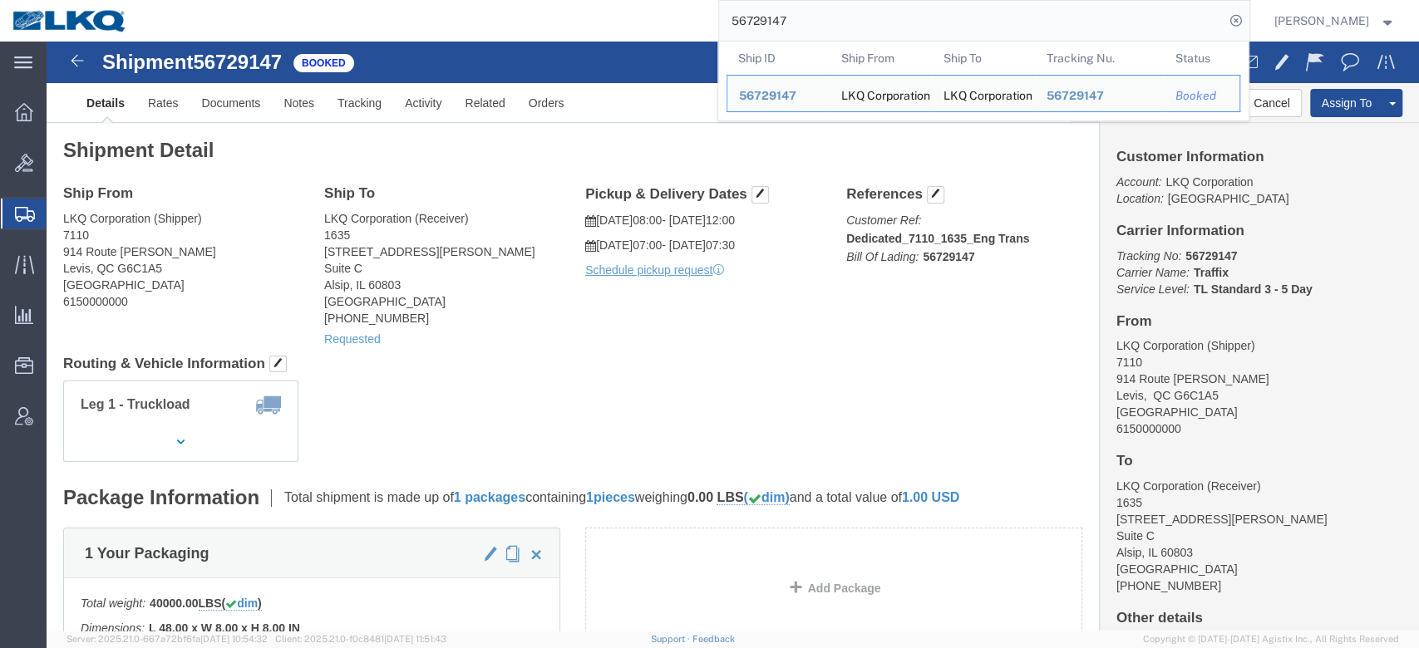
click address "LKQ Corporation (Receiver) [STREET_ADDRESS][PERSON_NAME] [GEOGRAPHIC_DATA] [PHO…"
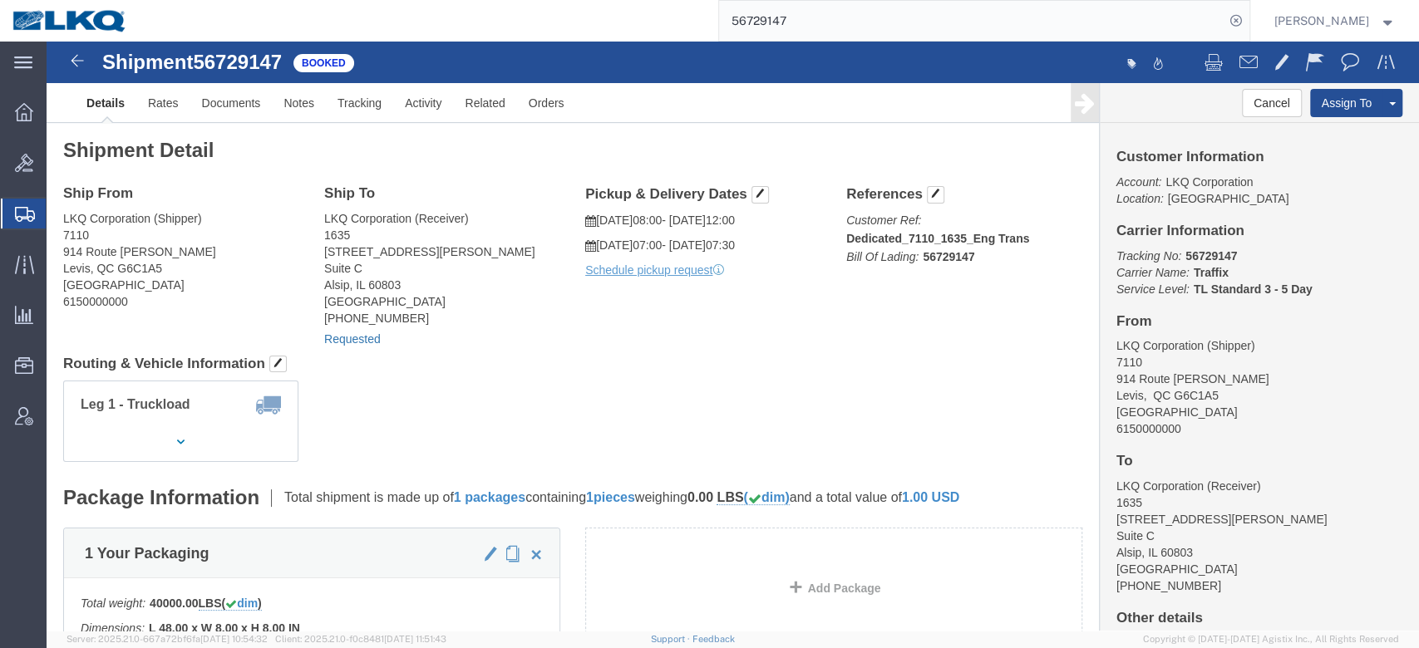
click link "Requested"
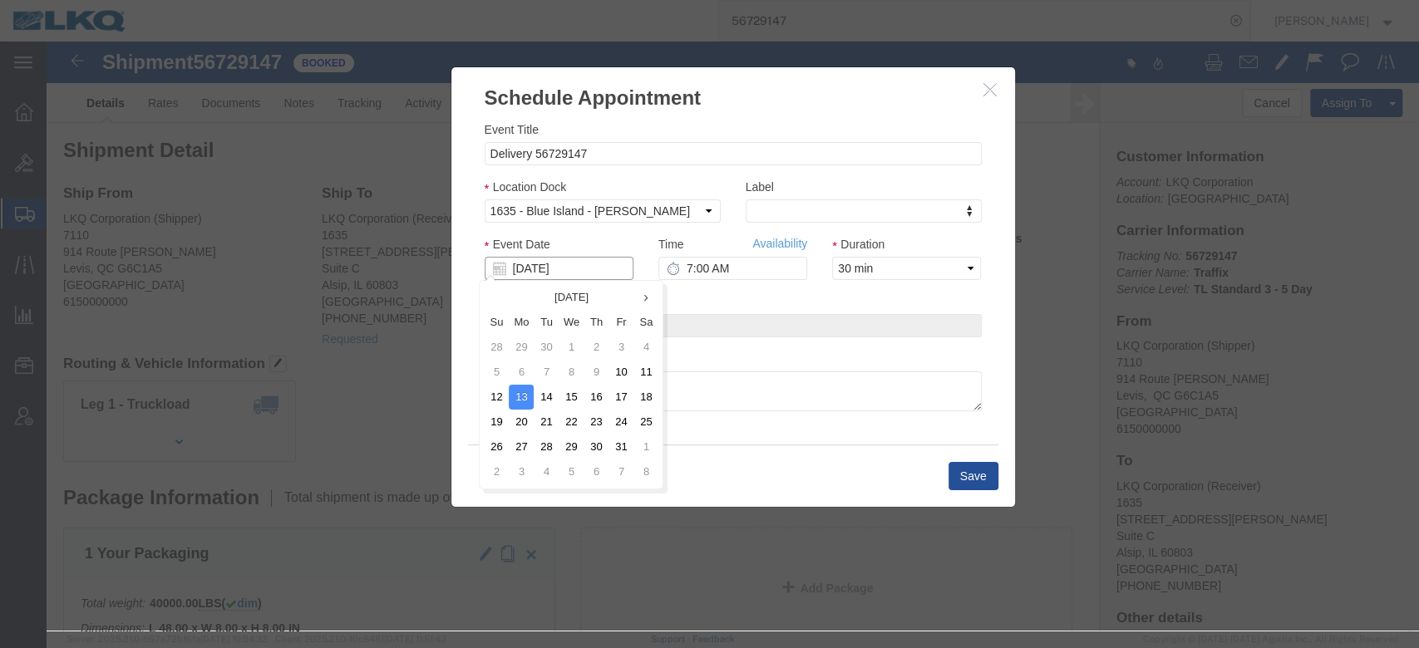
click input "[DATE]"
click td "16"
type input "[DATE]"
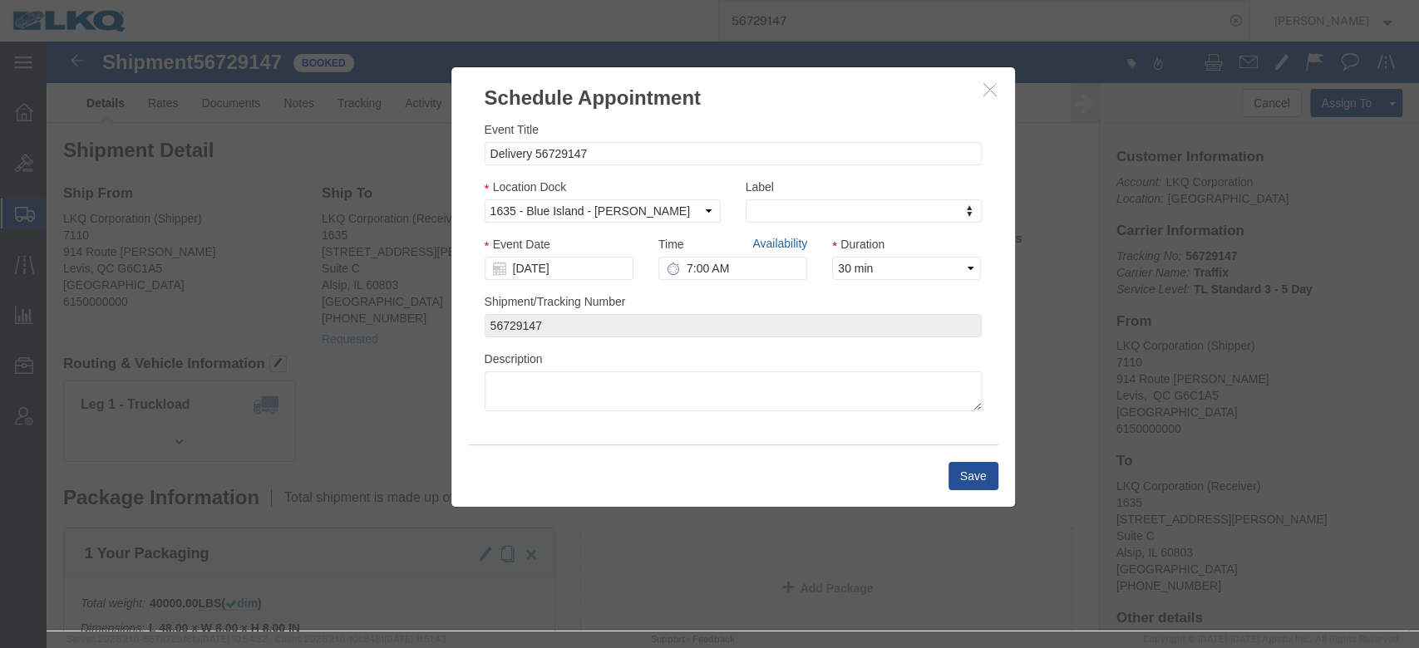
click link "Availability"
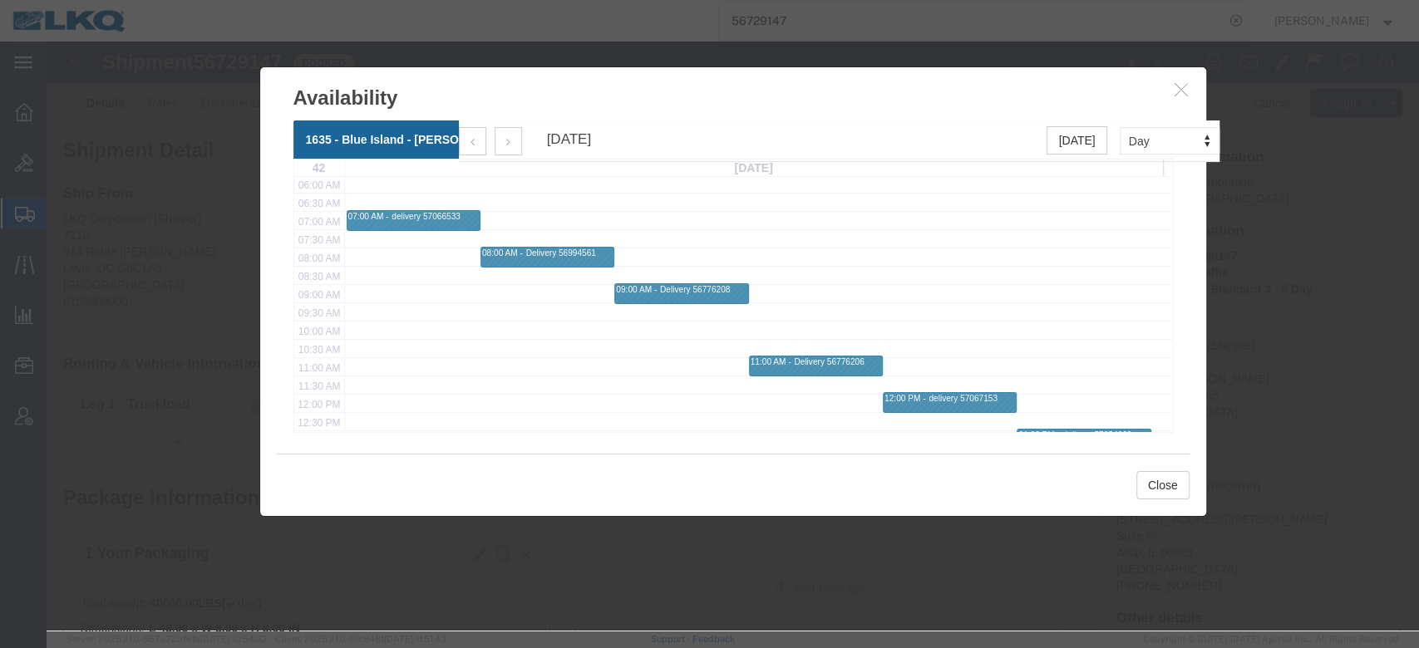
scroll to position [308, 0]
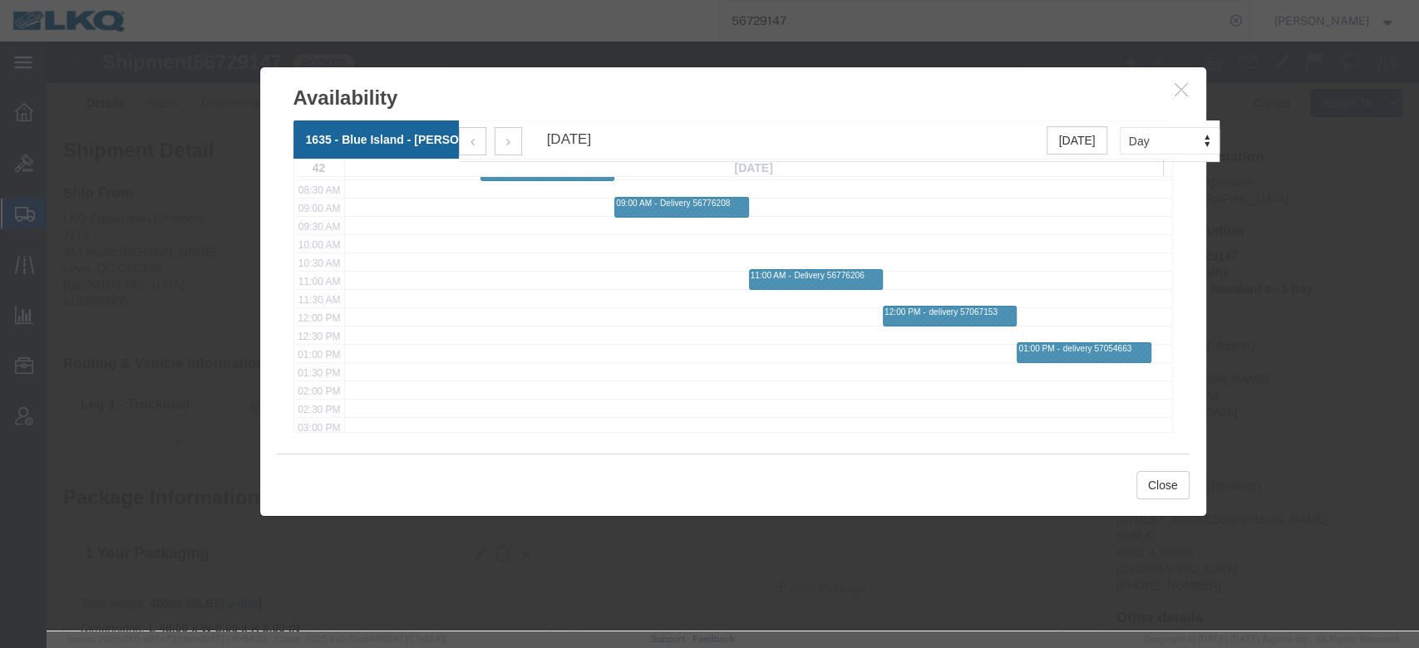
click icon "button"
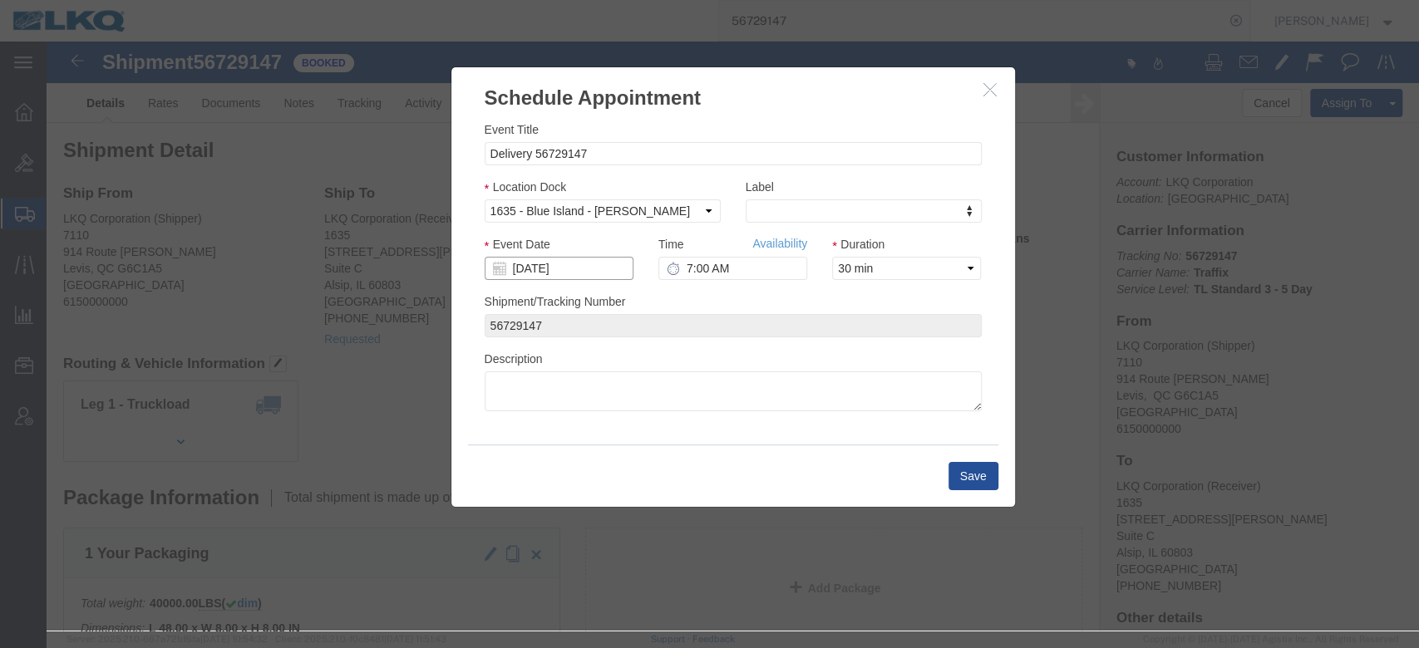
click input "[DATE]"
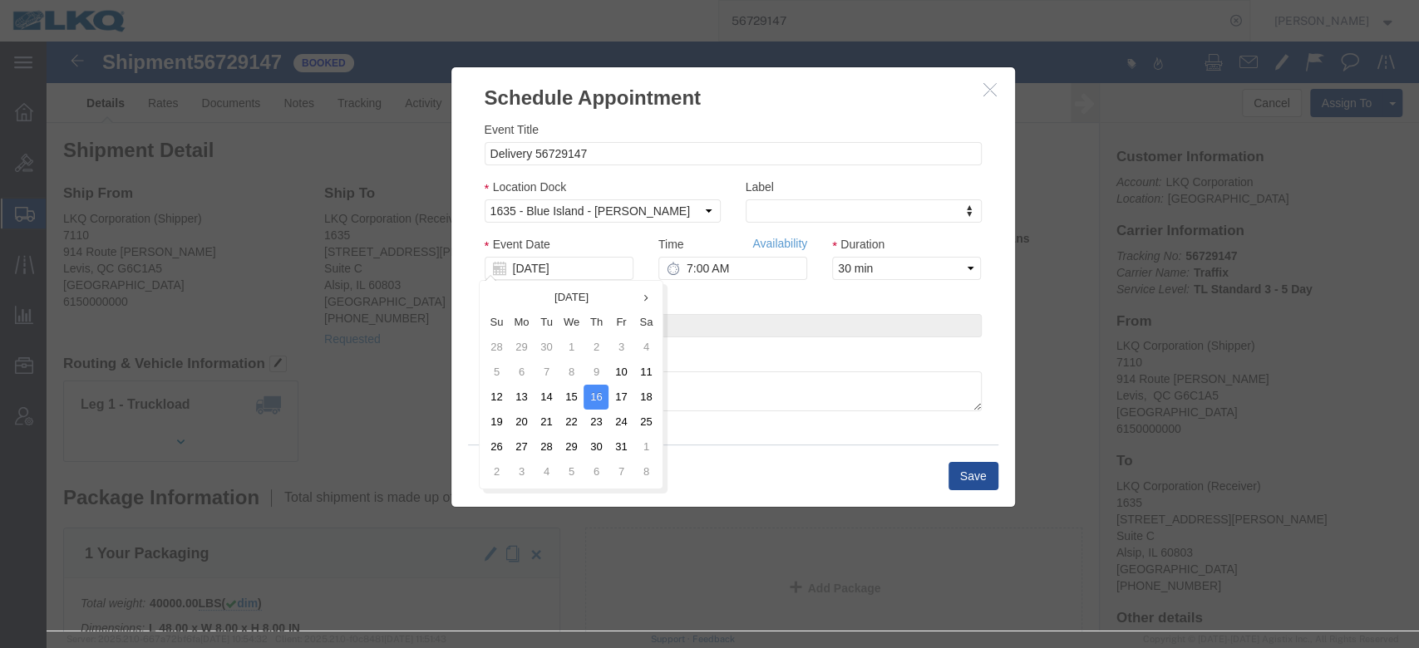
click button "button"
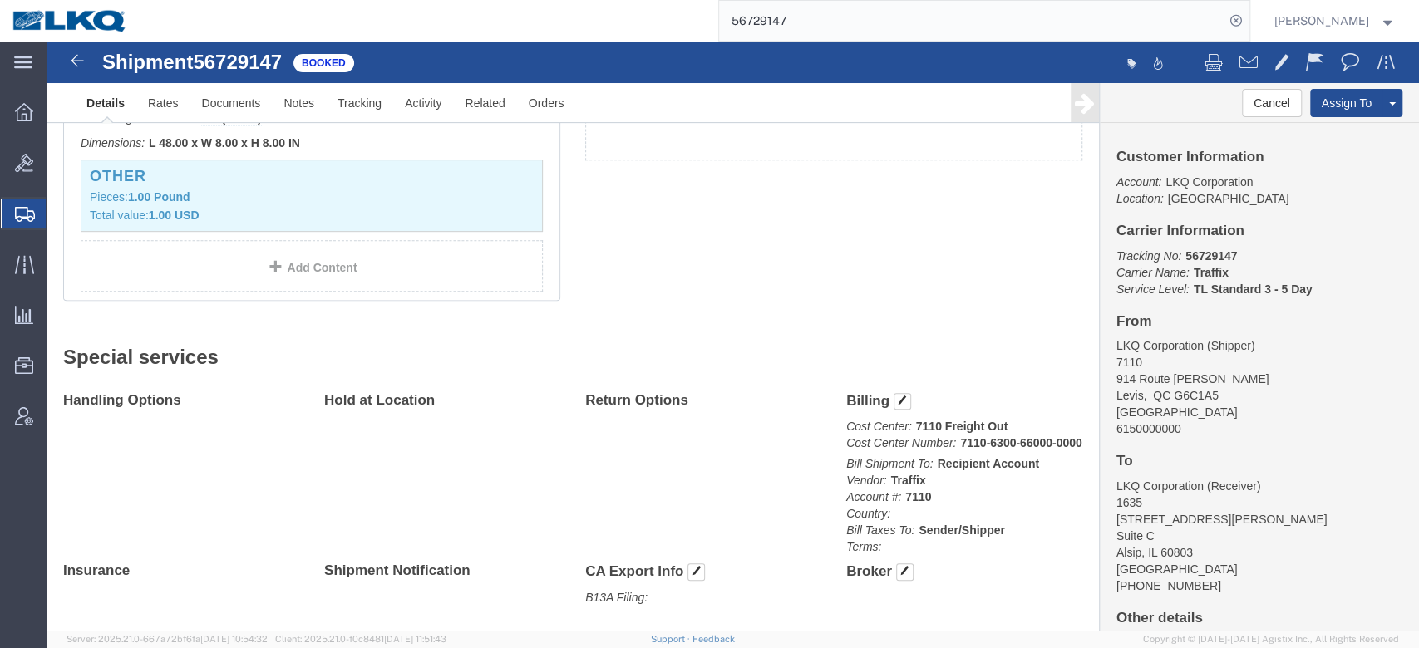
scroll to position [0, 0]
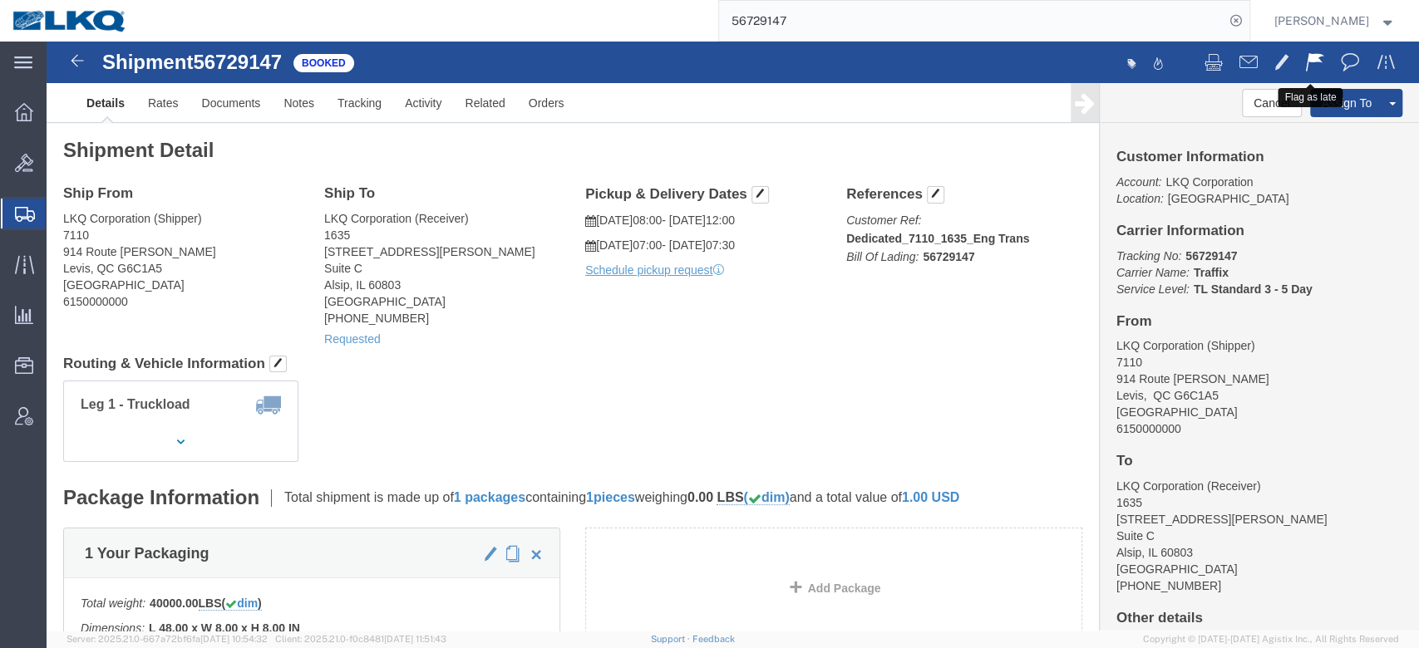
click span
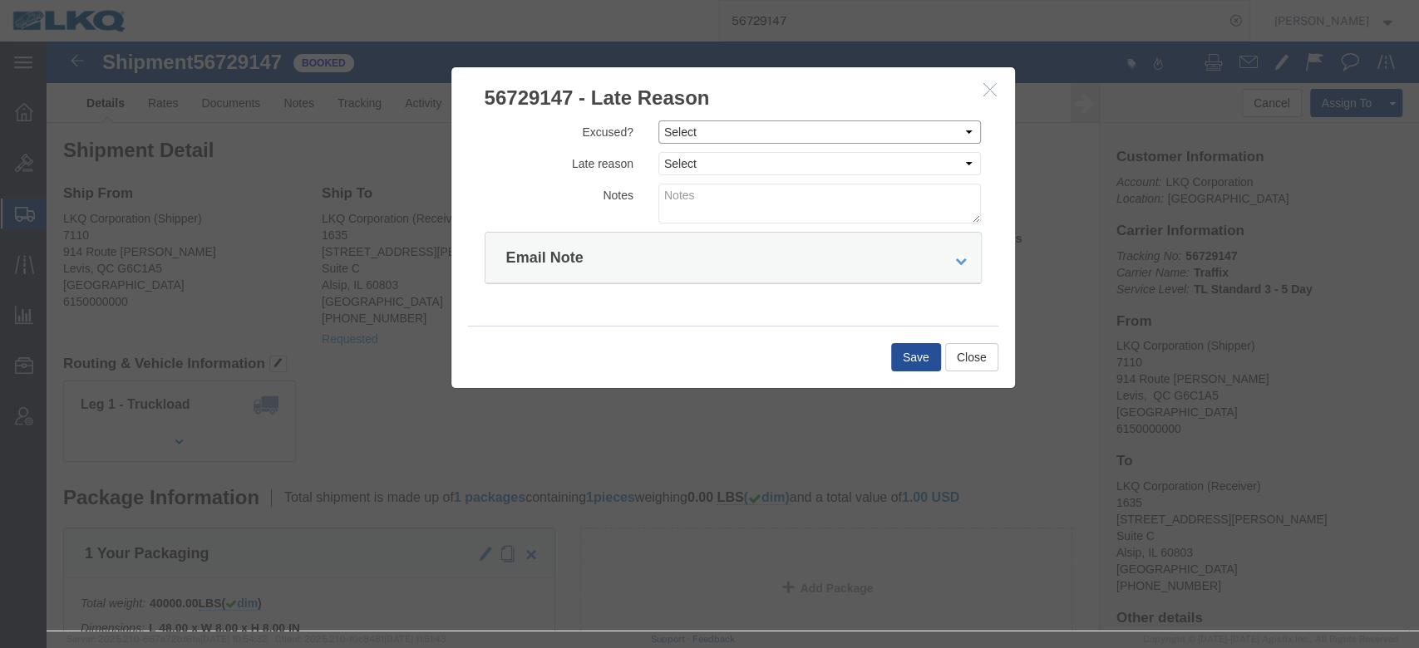
drag, startPoint x: 632, startPoint y: 86, endPoint x: 642, endPoint y: 101, distance: 18.0
click select "Select Excused Not Excused"
select select "NOT_EXCUSED"
click select "Select Excused Not Excused"
click select "Select Bad Carrier Data Carrier Admin Error Delay Accident Driver Error Lack of…"
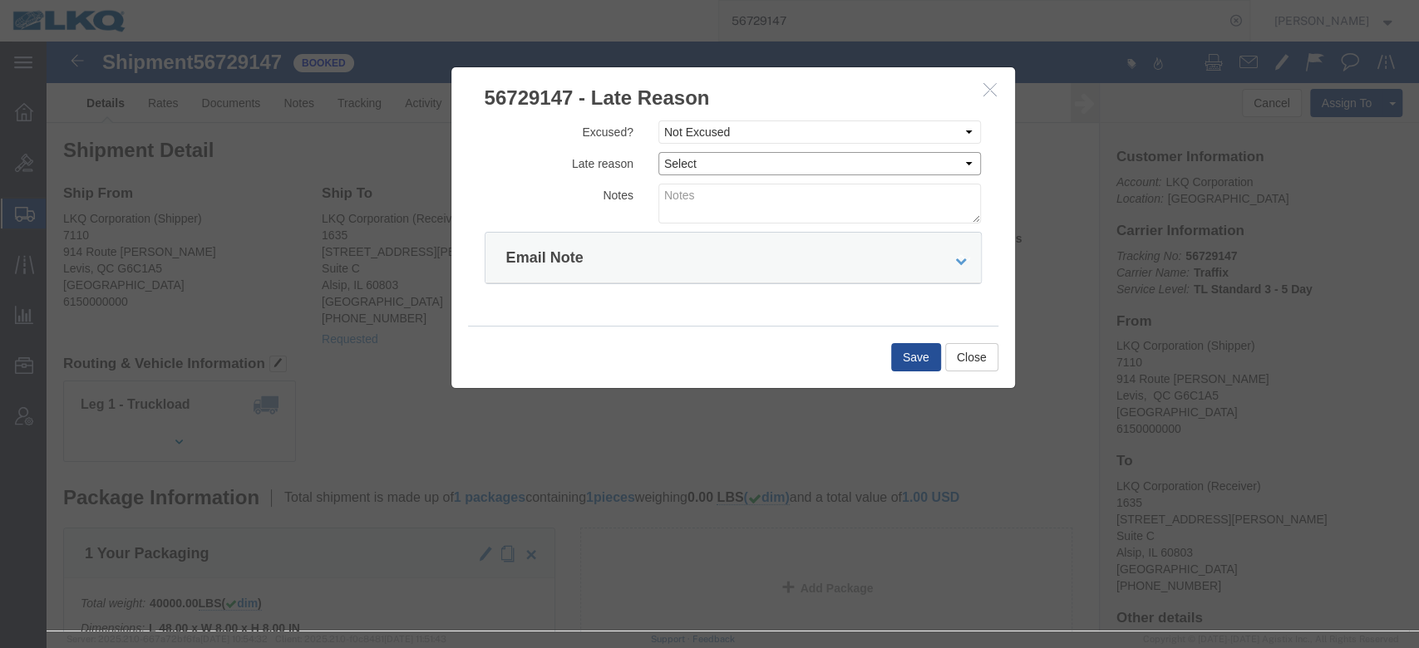
select select "DRIVER_ERROR"
click select "Select Bad Carrier Data Carrier Admin Error Delay Accident Driver Error Lack of…"
click textarea
type textarea "Pickup 10/10"
click button "Save"
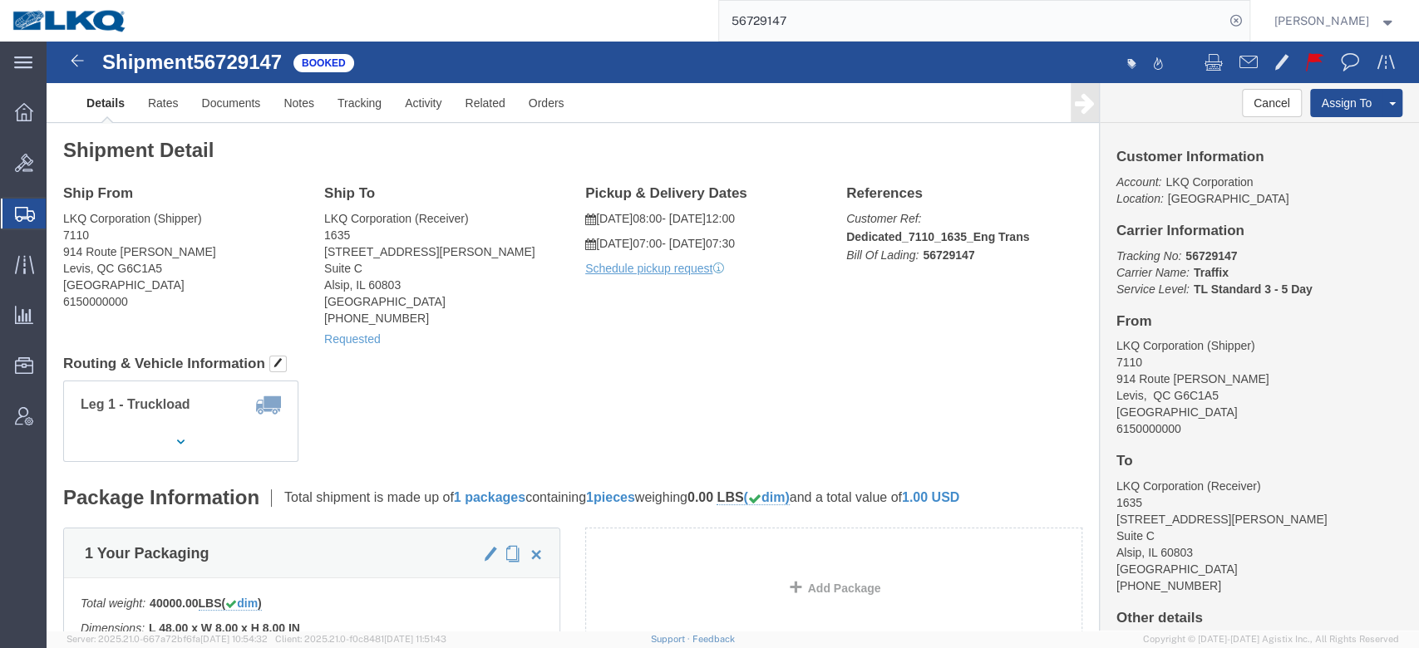
click at [789, 40] on form "56729147" at bounding box center [984, 21] width 532 height 42
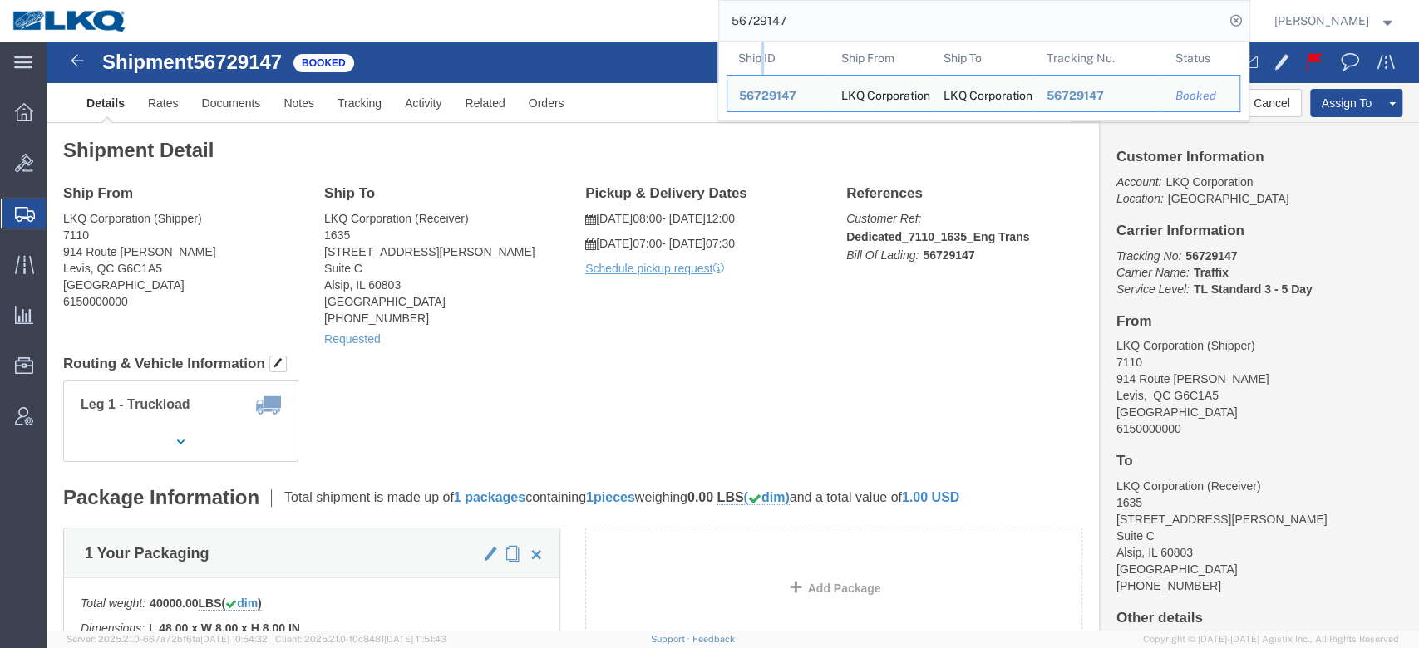
click at [789, 41] on typeahead-container "Ship ID Ship From Ship To Tracking Nu. Status Ship ID 56729147 Ship From LKQ Co…" at bounding box center [984, 81] width 532 height 81
click at [792, 32] on input "56729147" at bounding box center [971, 21] width 505 height 40
paste input "7115296"
type input "57115296"
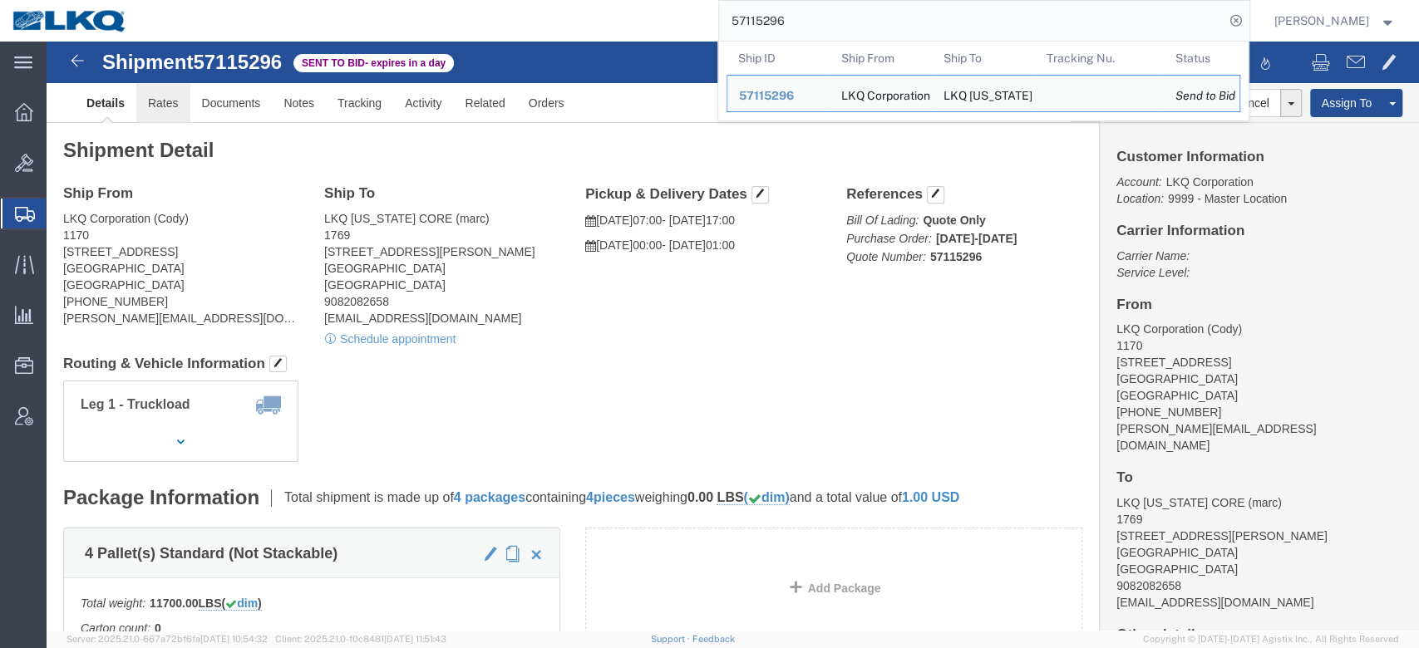
click link "Rates"
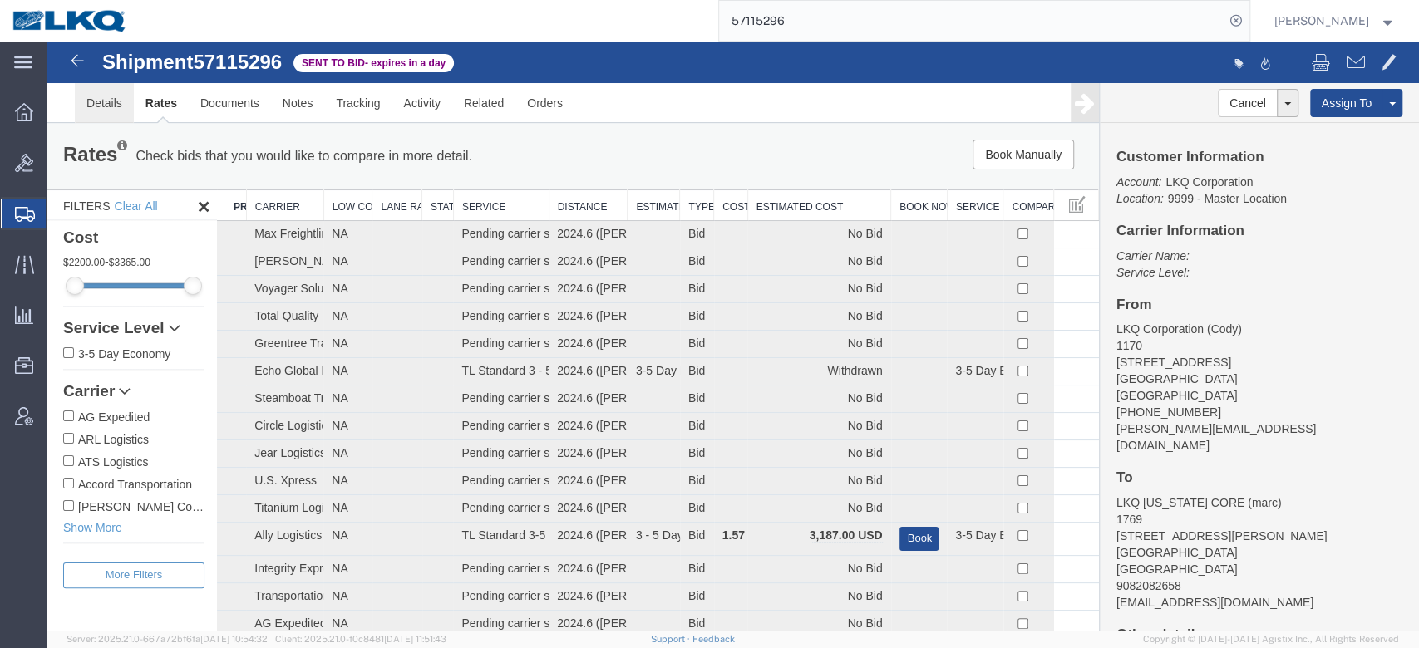
click at [106, 108] on link "Details" at bounding box center [104, 103] width 59 height 40
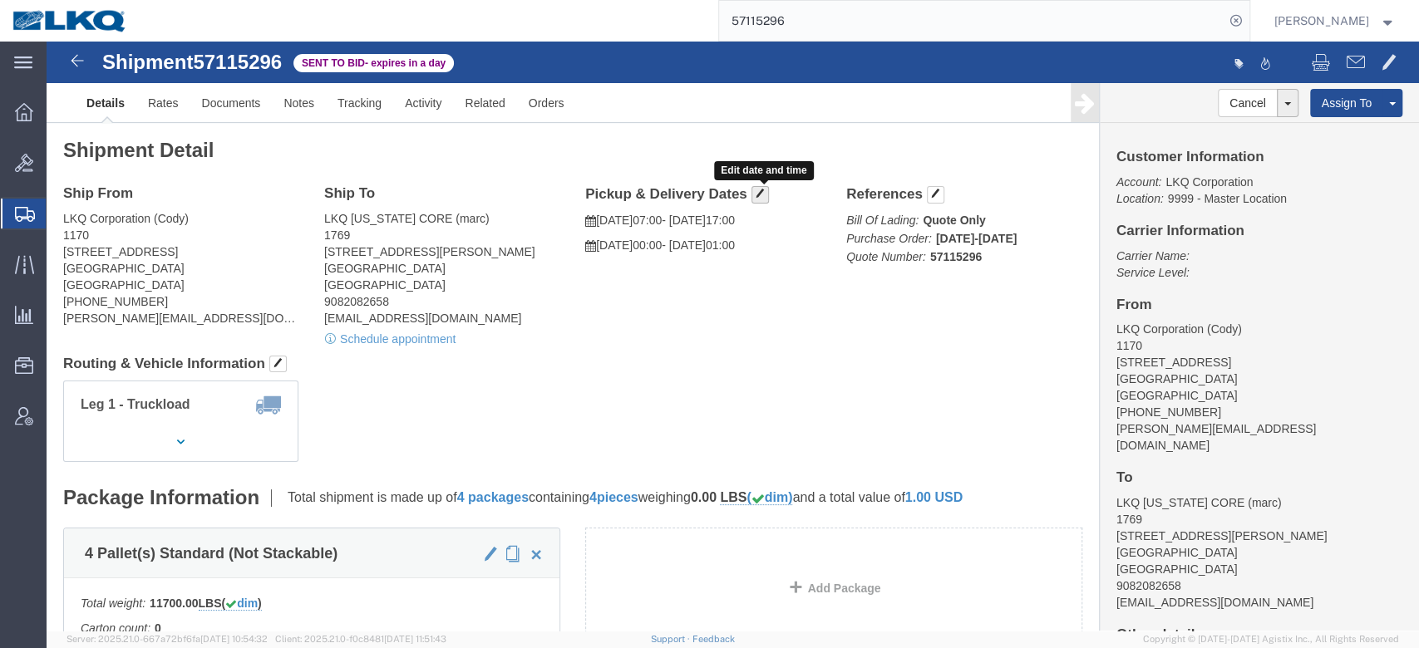
drag, startPoint x: 716, startPoint y: 155, endPoint x: 760, endPoint y: 175, distance: 48.7
click span "button"
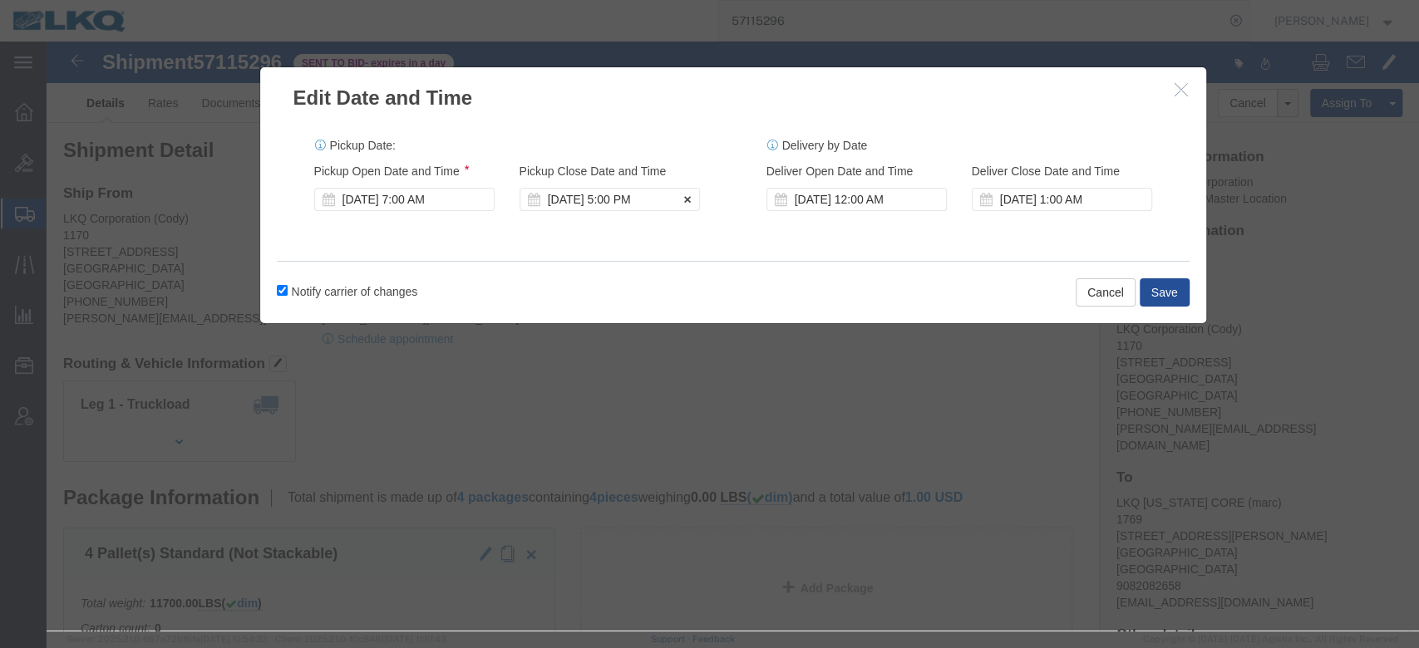
click div "[DATE] 5:00 PM"
click div "Notify carrier of changes Cancel Save"
click input "Notify carrier of changes"
checkbox input "false"
click button "Save"
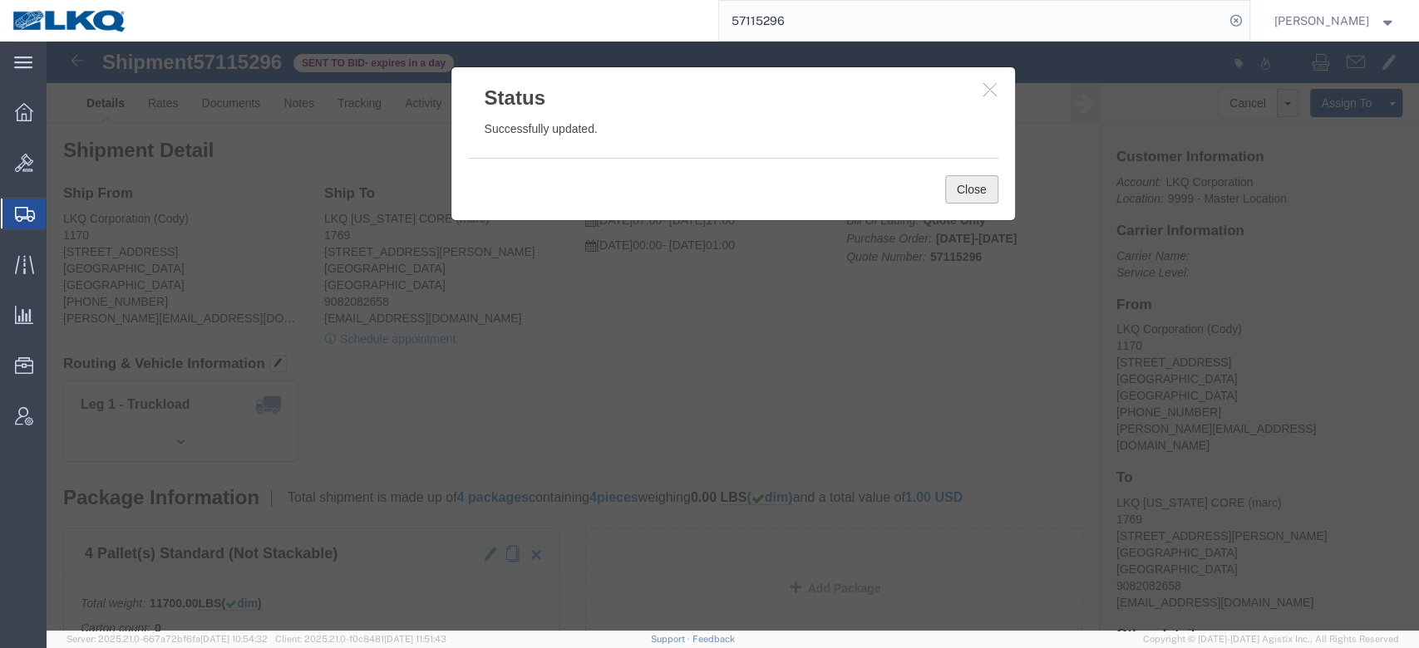
click button "Close"
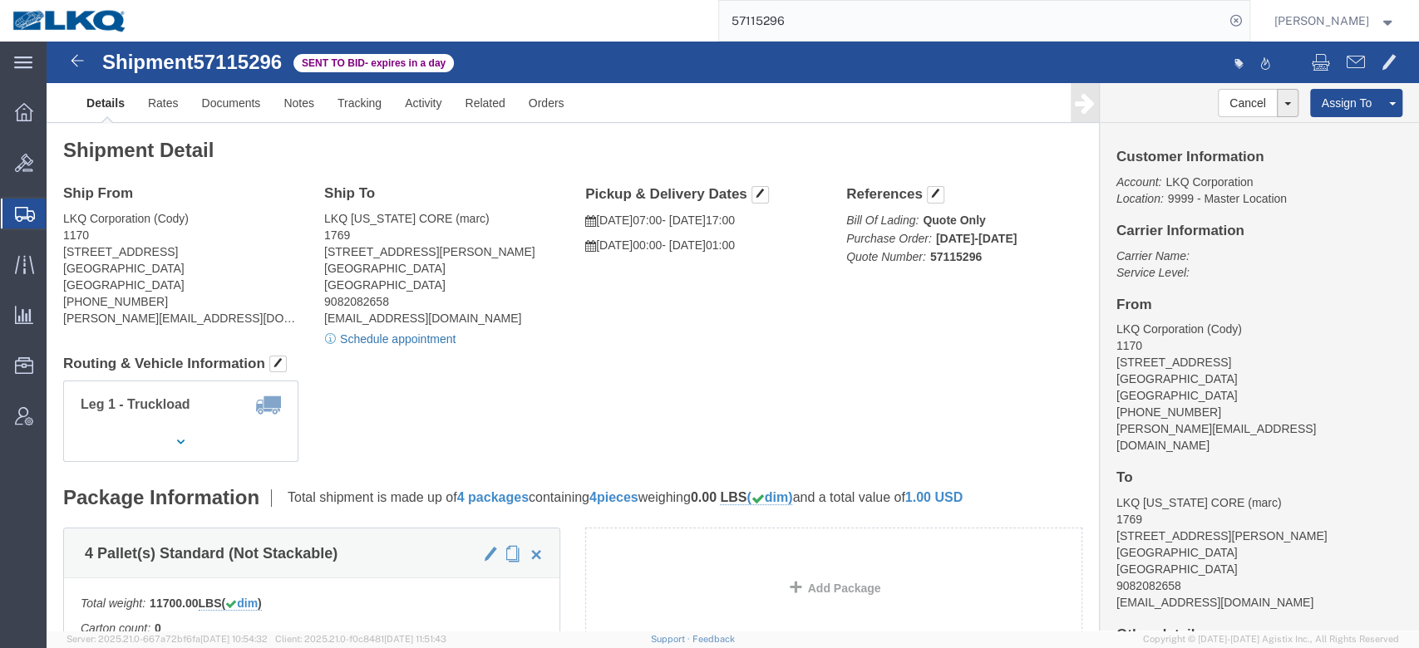
click link "Schedule appointment"
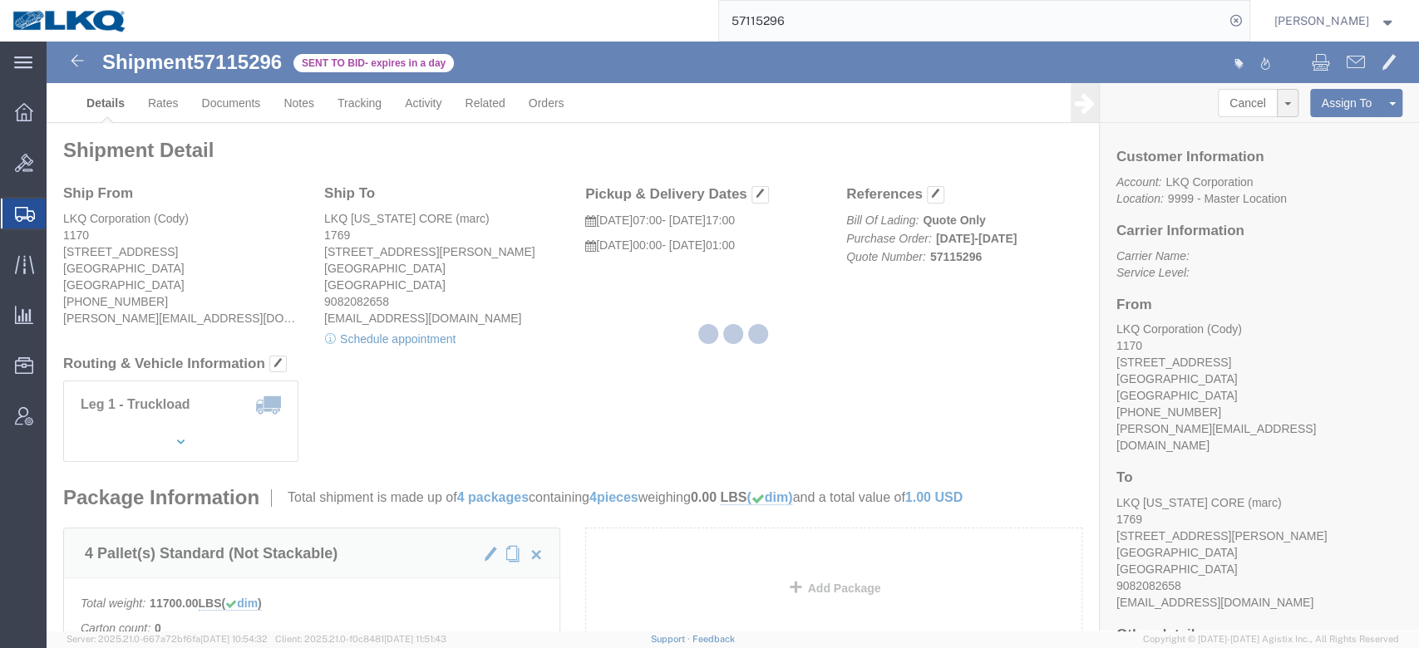
select select
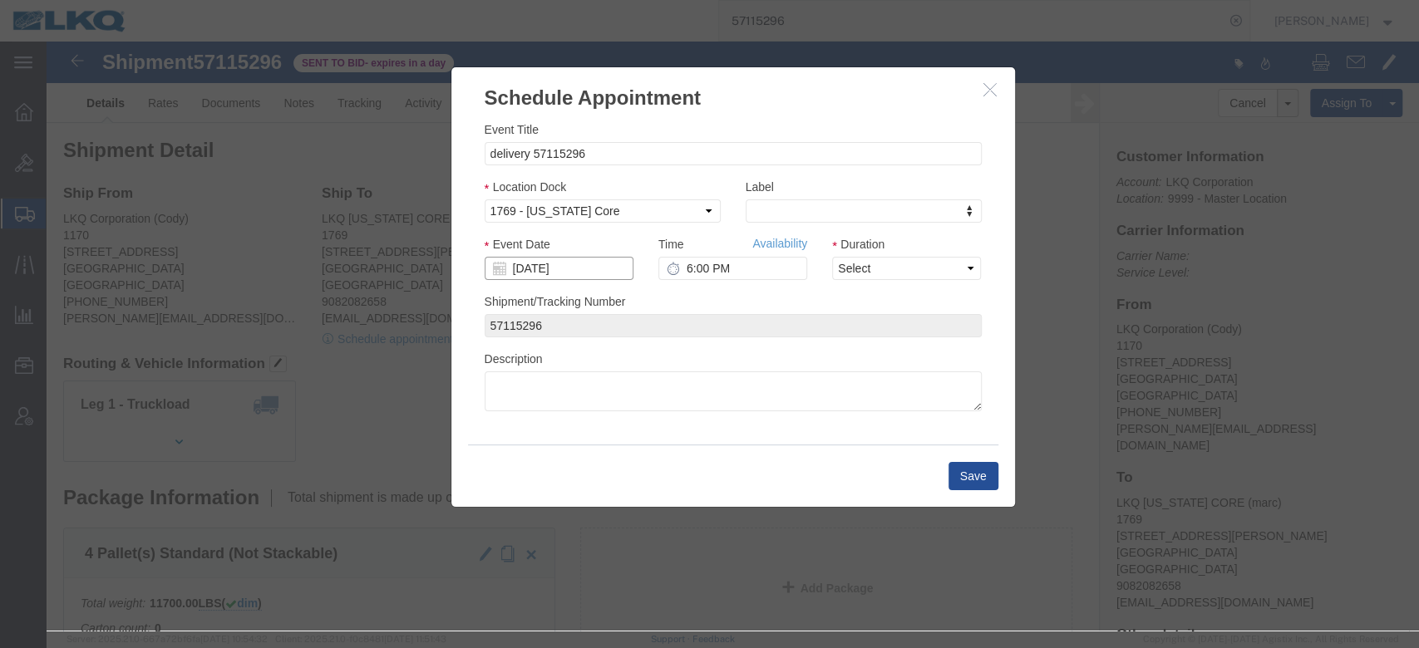
click input "[DATE]"
click td "20"
type input "[DATE]"
click input "6:00 PM"
type input "7:00 AM"
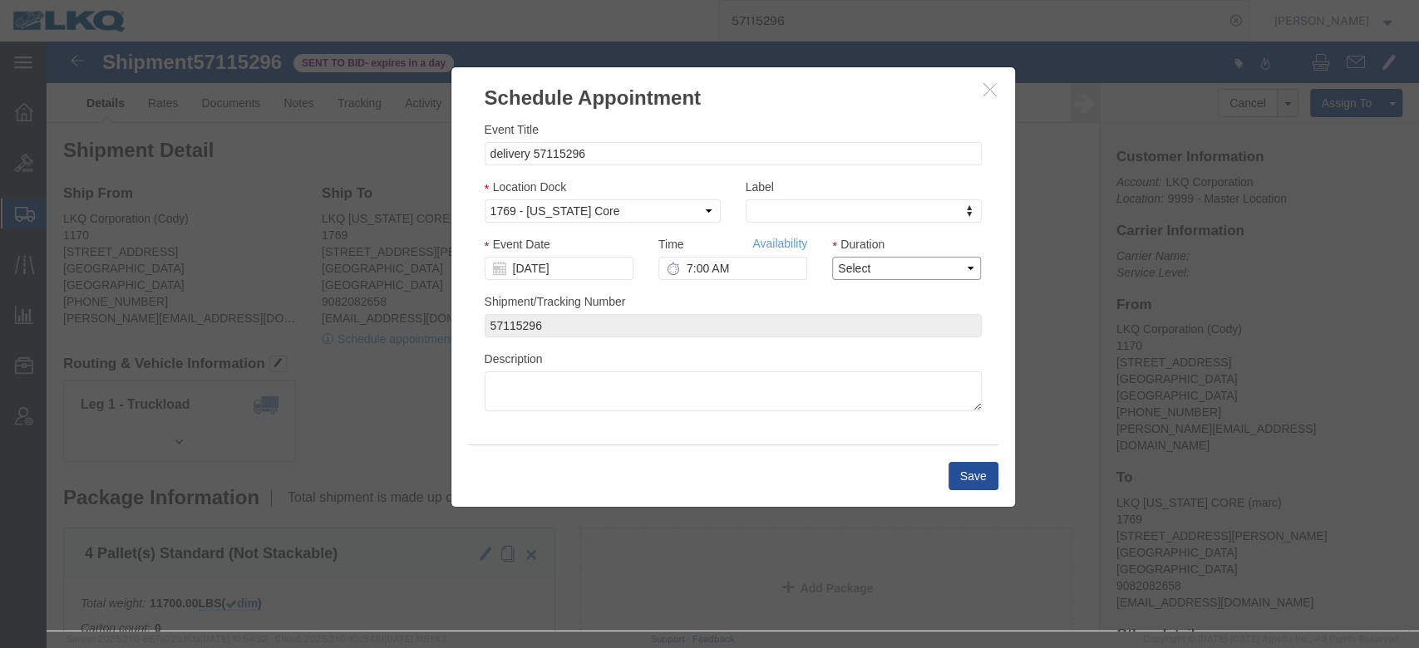
click select "Select 15 min 30 min 45 min 1 hr 2 hr 3 hr 4 hr"
select select "15"
click select "Select 15 min 30 min 45 min 1 hr 2 hr 3 hr 4 hr"
click button "Save"
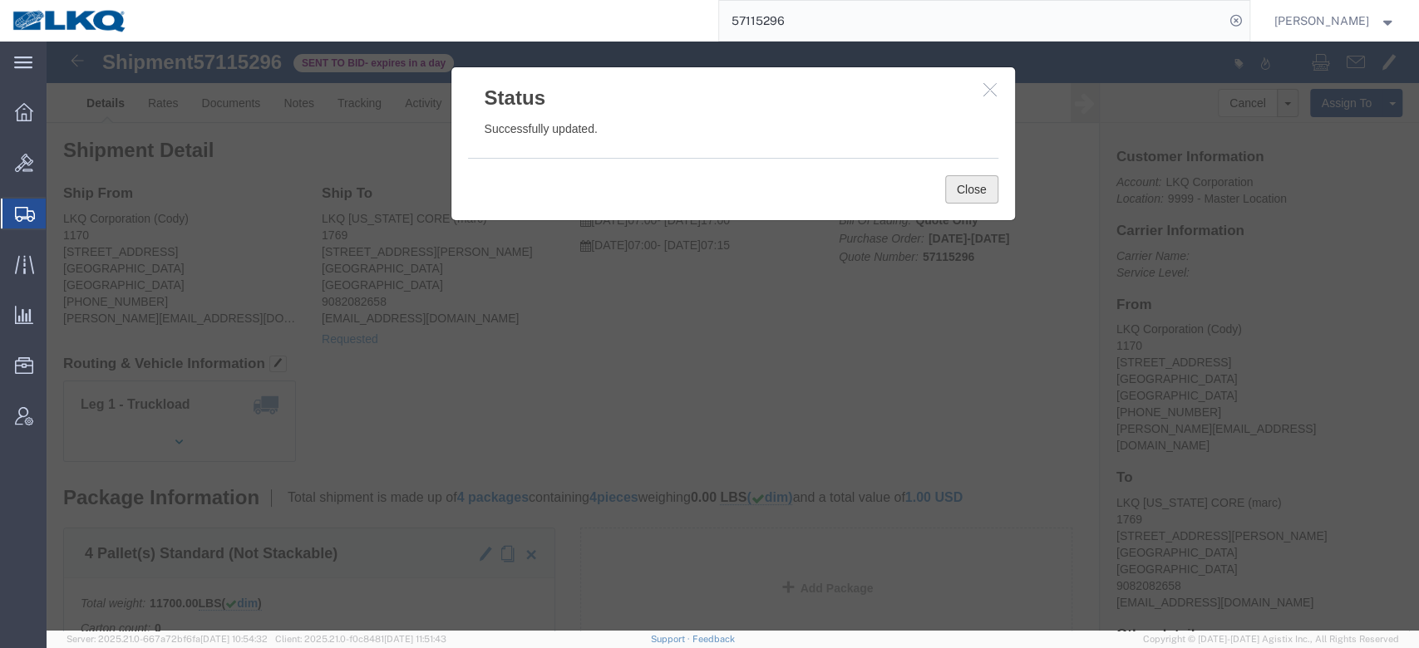
click button "Close"
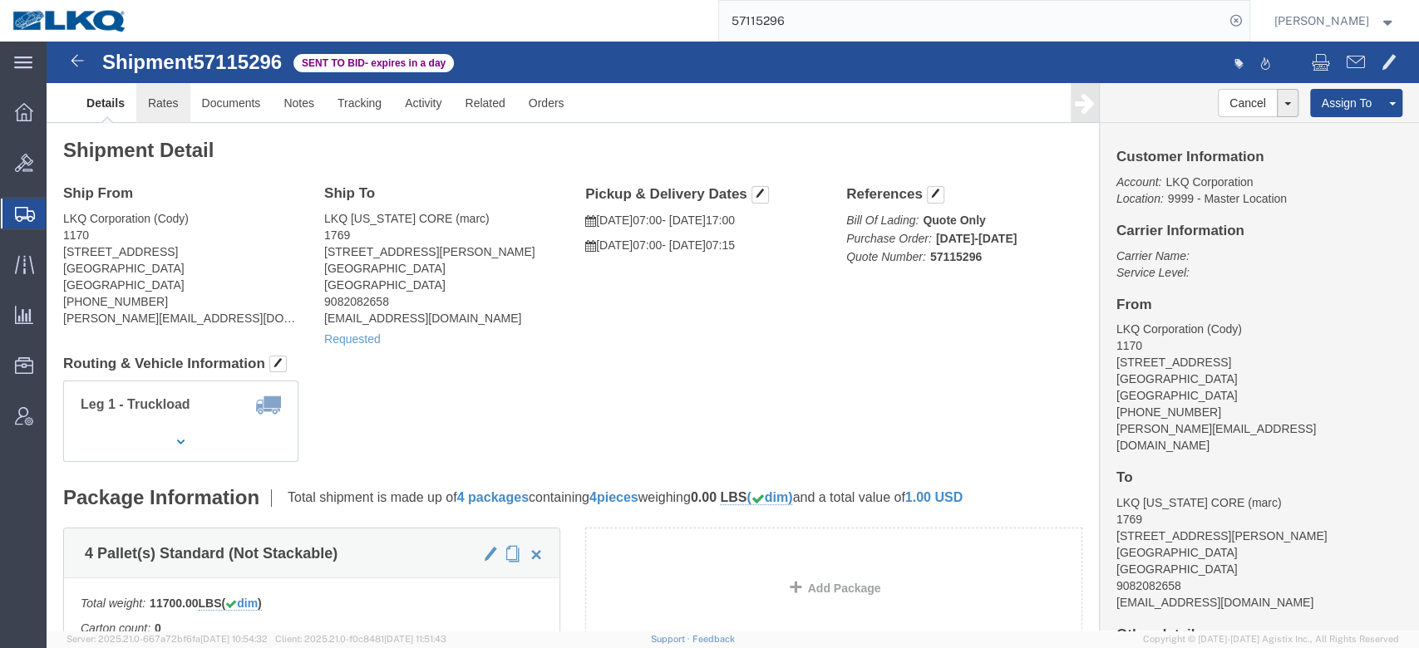
click link "Rates"
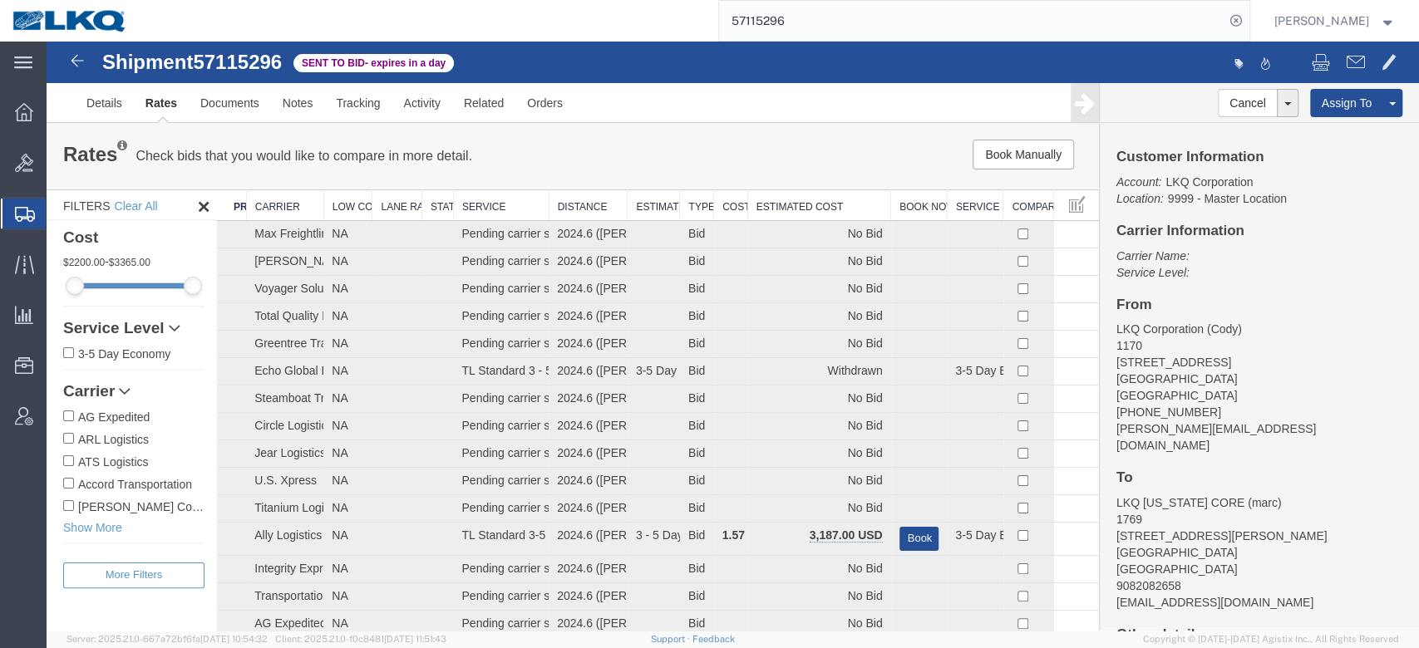
click at [791, 192] on th "Estimated Cost" at bounding box center [818, 205] width 143 height 31
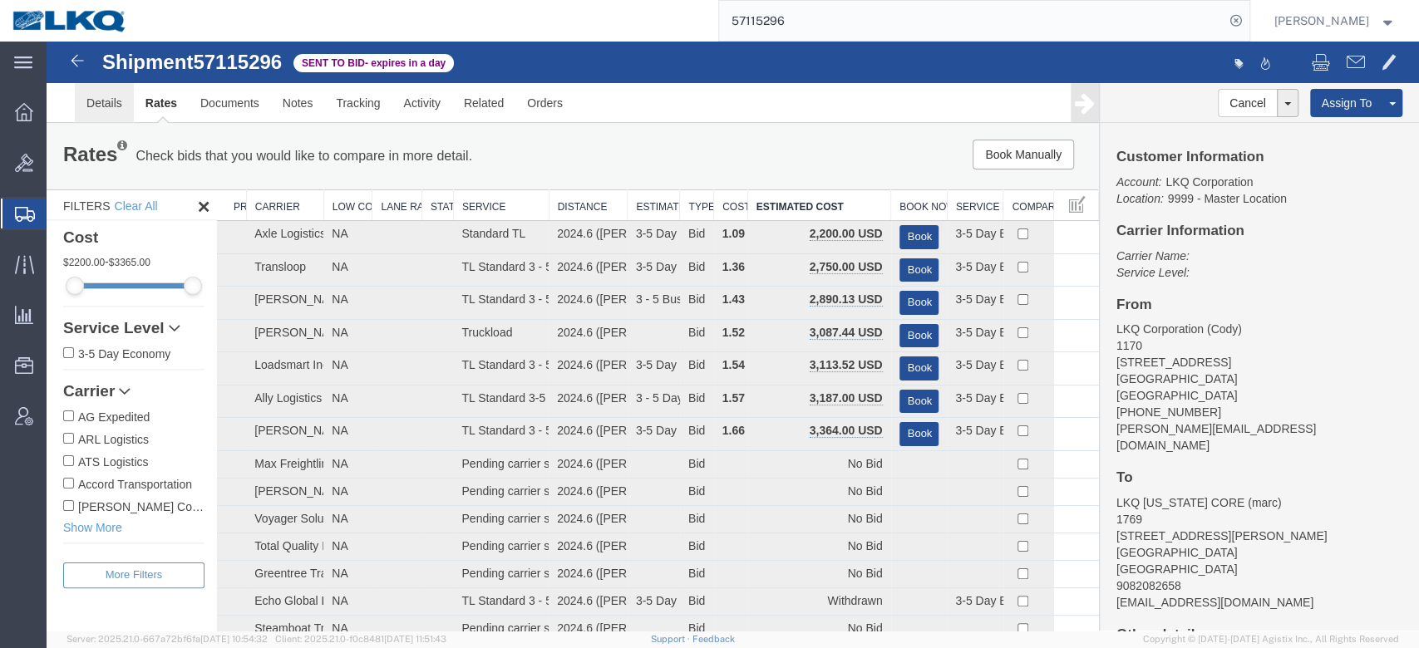
click at [121, 109] on link "Details" at bounding box center [104, 103] width 59 height 40
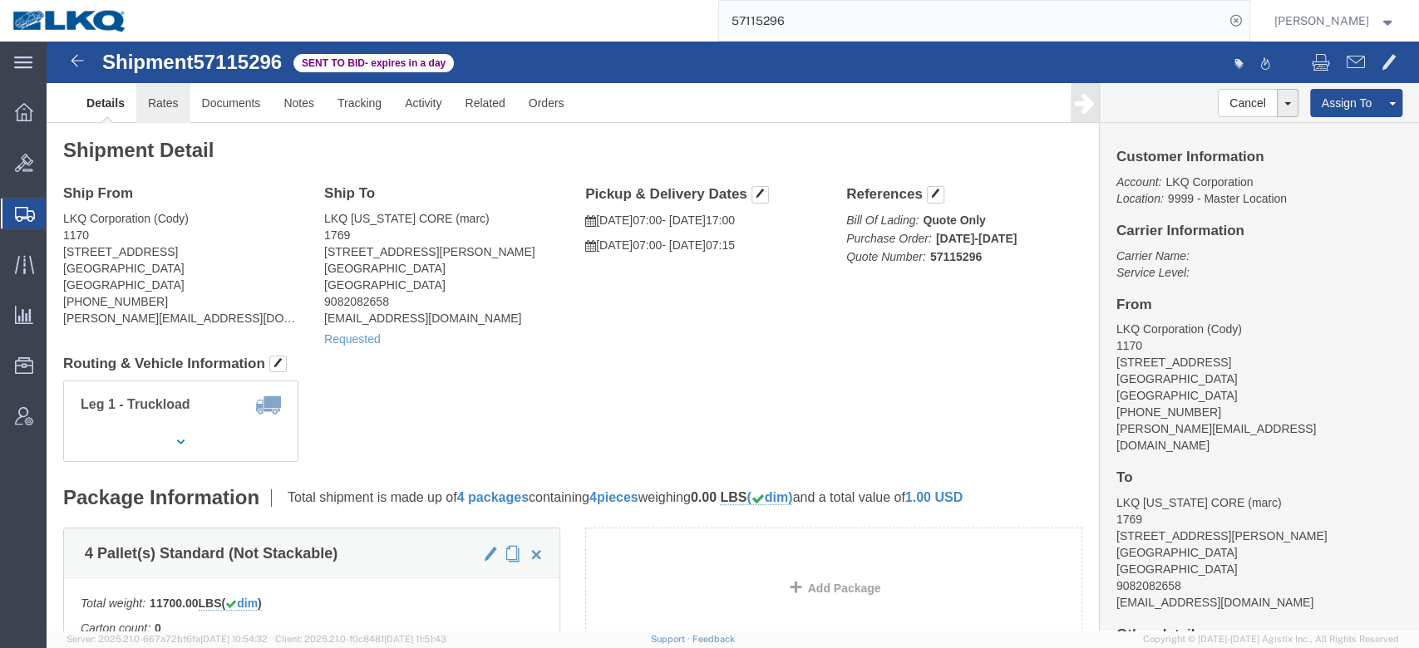
click link "Rates"
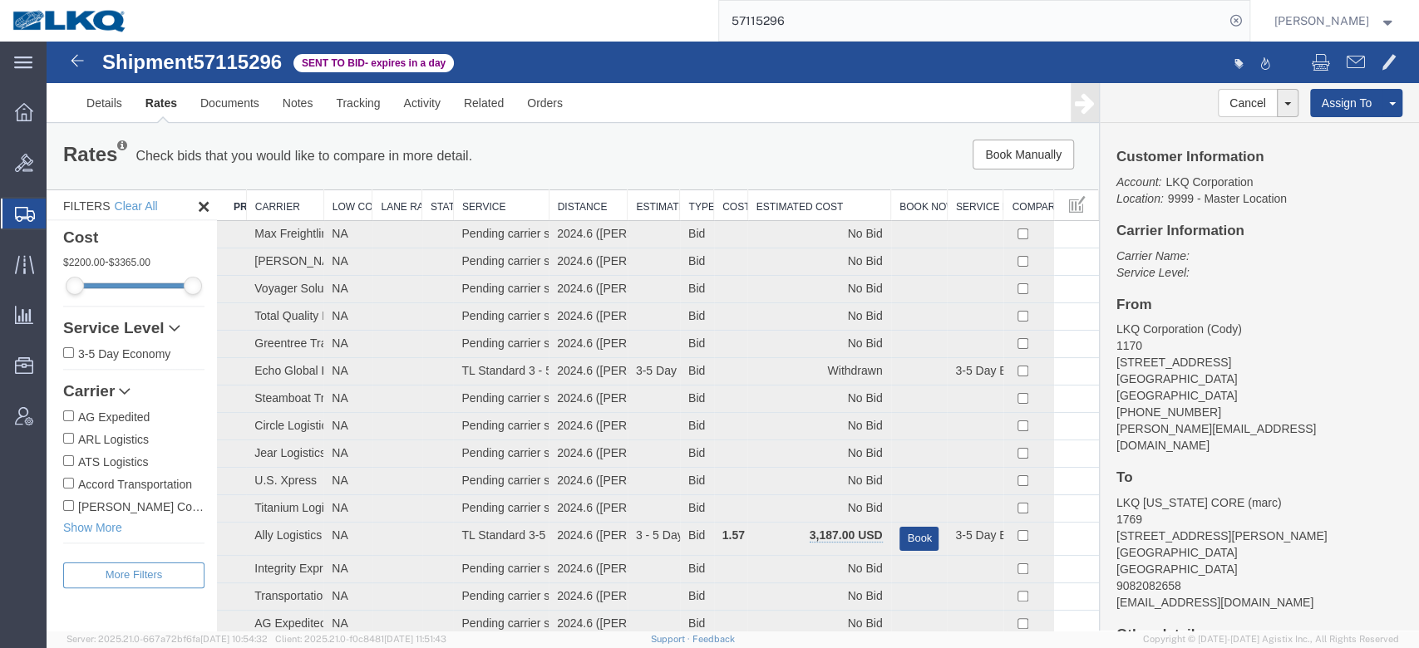
click at [791, 184] on div "Rates Check bids that you would like to compare in more detail. Compare Filter …" at bounding box center [573, 156] width 1053 height 67
drag, startPoint x: 791, startPoint y: 193, endPoint x: 866, endPoint y: 219, distance: 79.1
click at [791, 193] on th "Estimated Cost" at bounding box center [818, 205] width 143 height 31
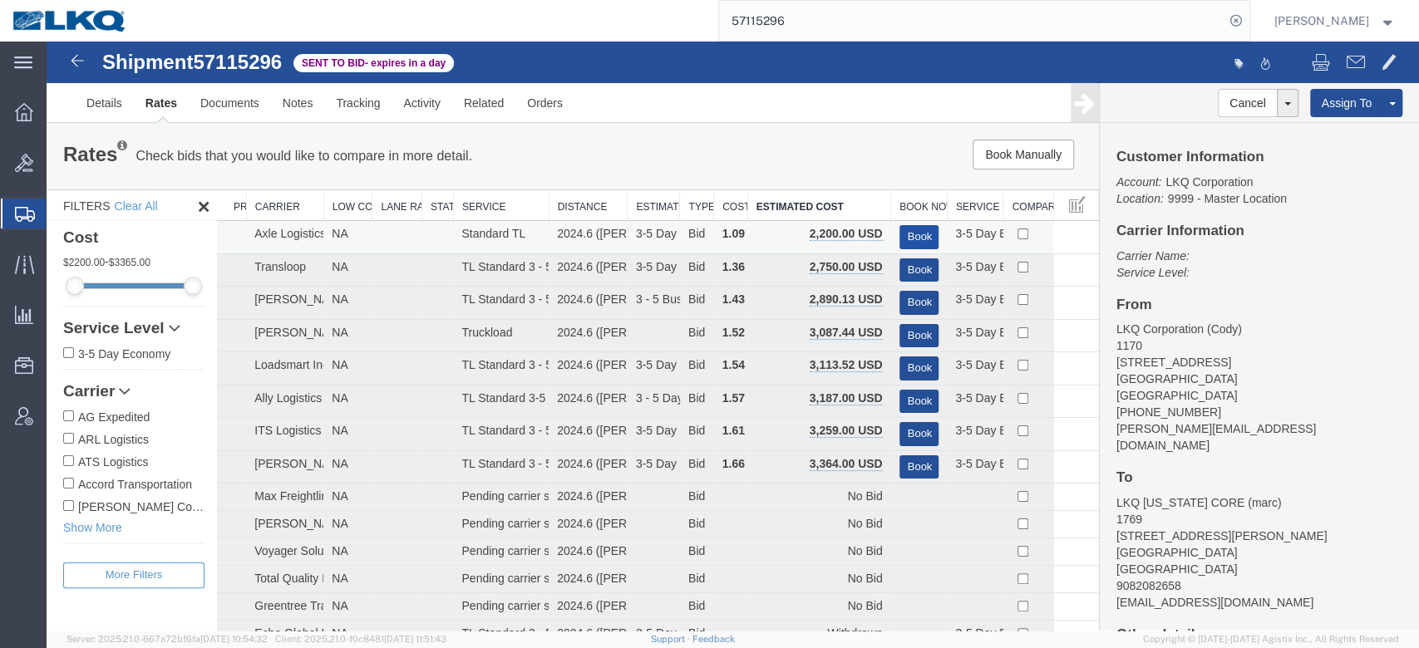
click at [906, 240] on button "Book" at bounding box center [920, 237] width 40 height 24
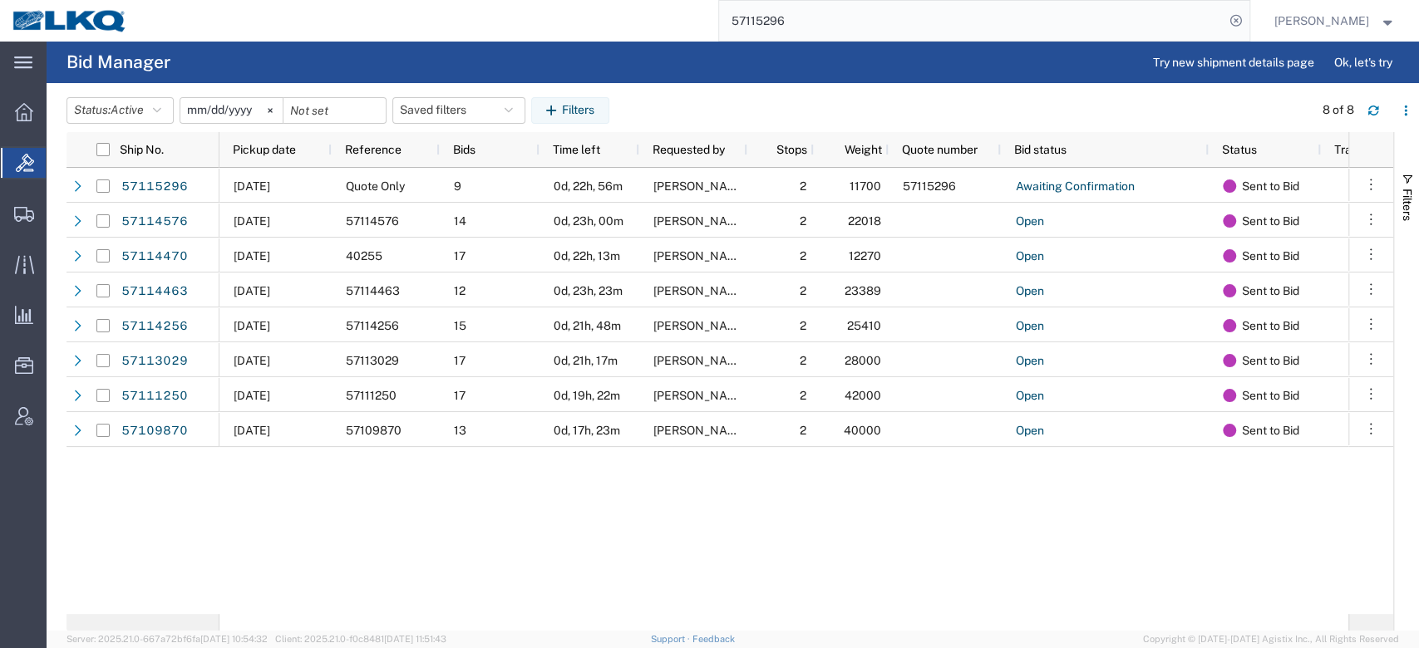
click at [789, 26] on input "57115296" at bounding box center [971, 21] width 505 height 40
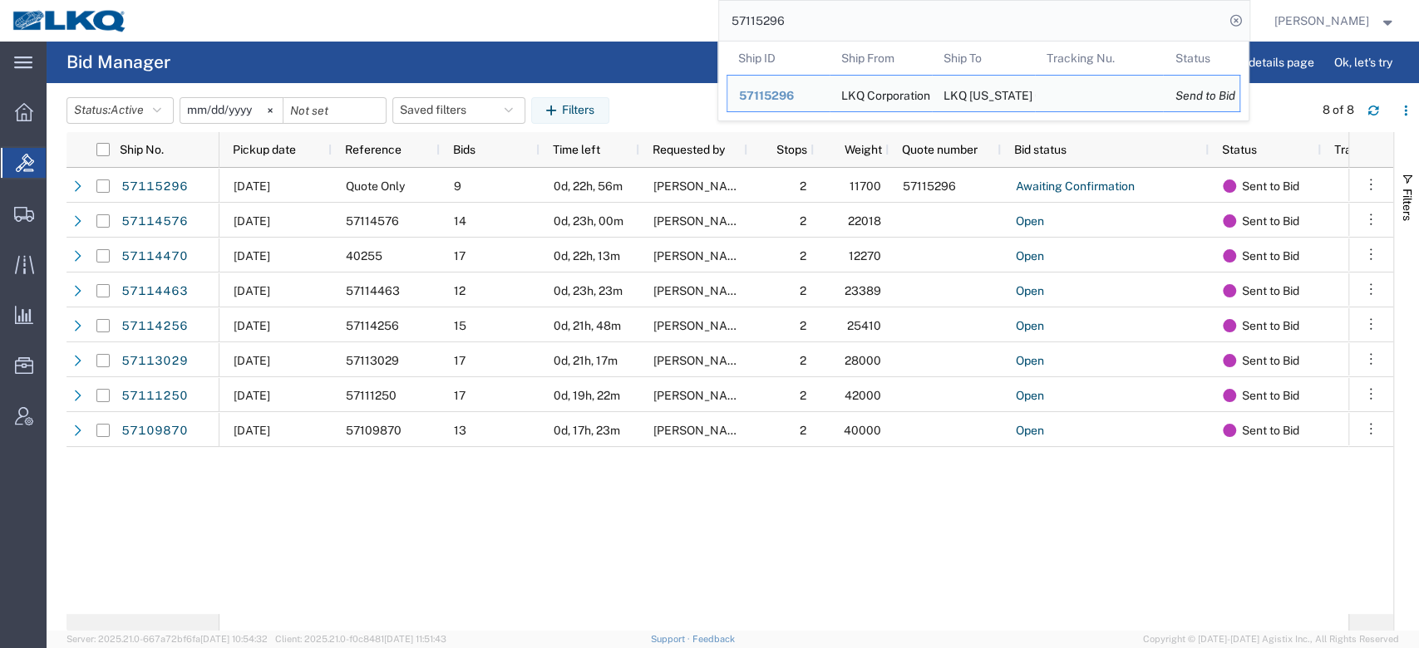
click at [789, 26] on input "57115296" at bounding box center [971, 21] width 505 height 40
paste input "08718"
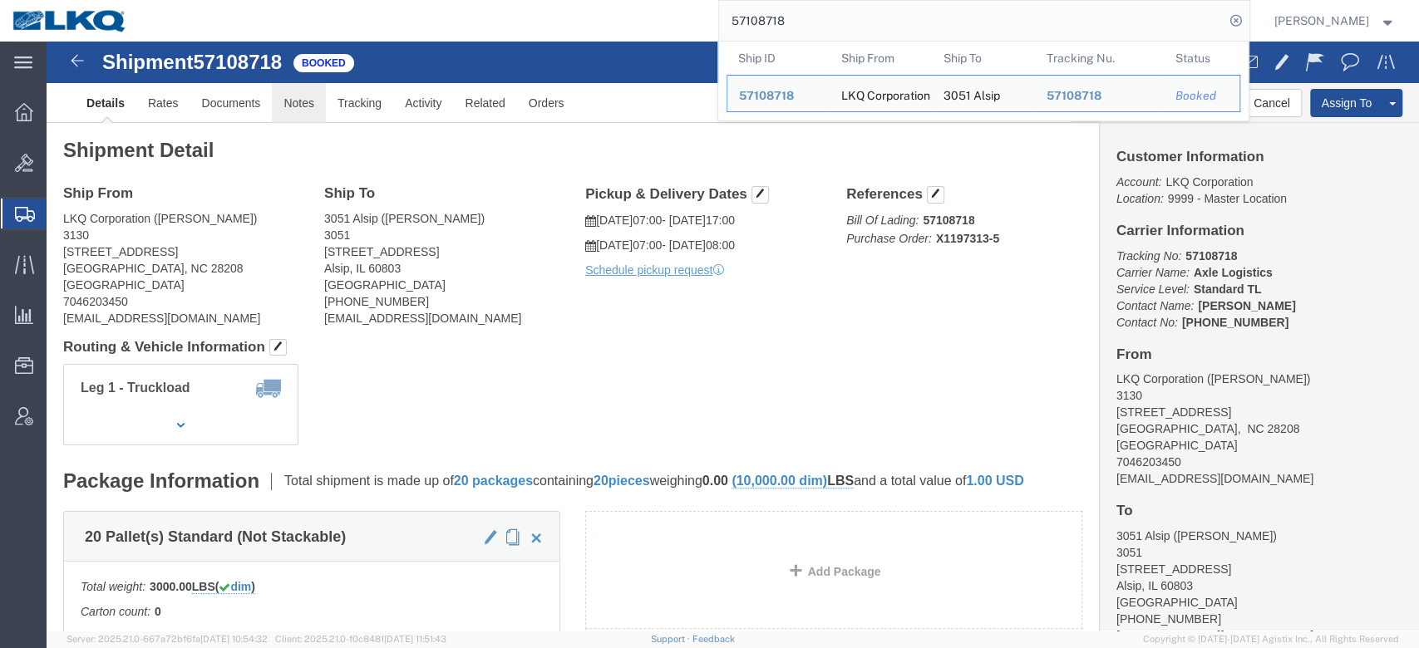
click link "Notes"
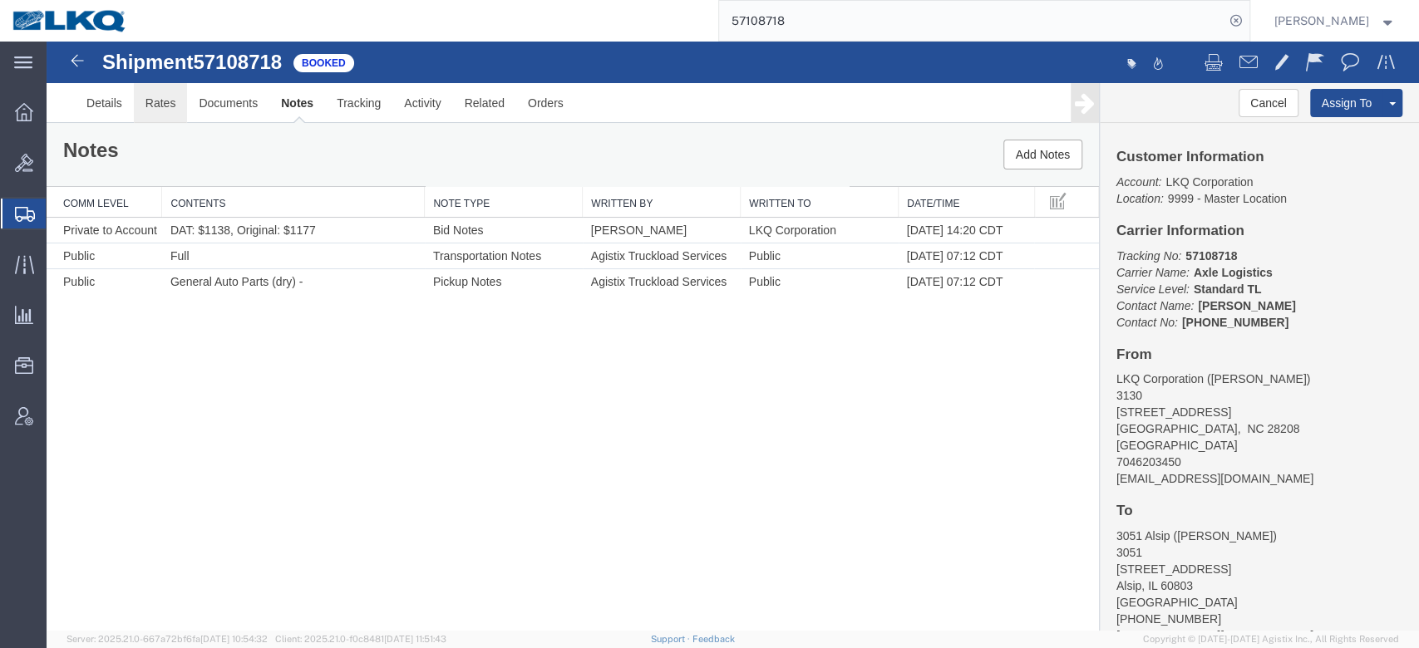
click at [166, 106] on link "Rates" at bounding box center [161, 103] width 54 height 40
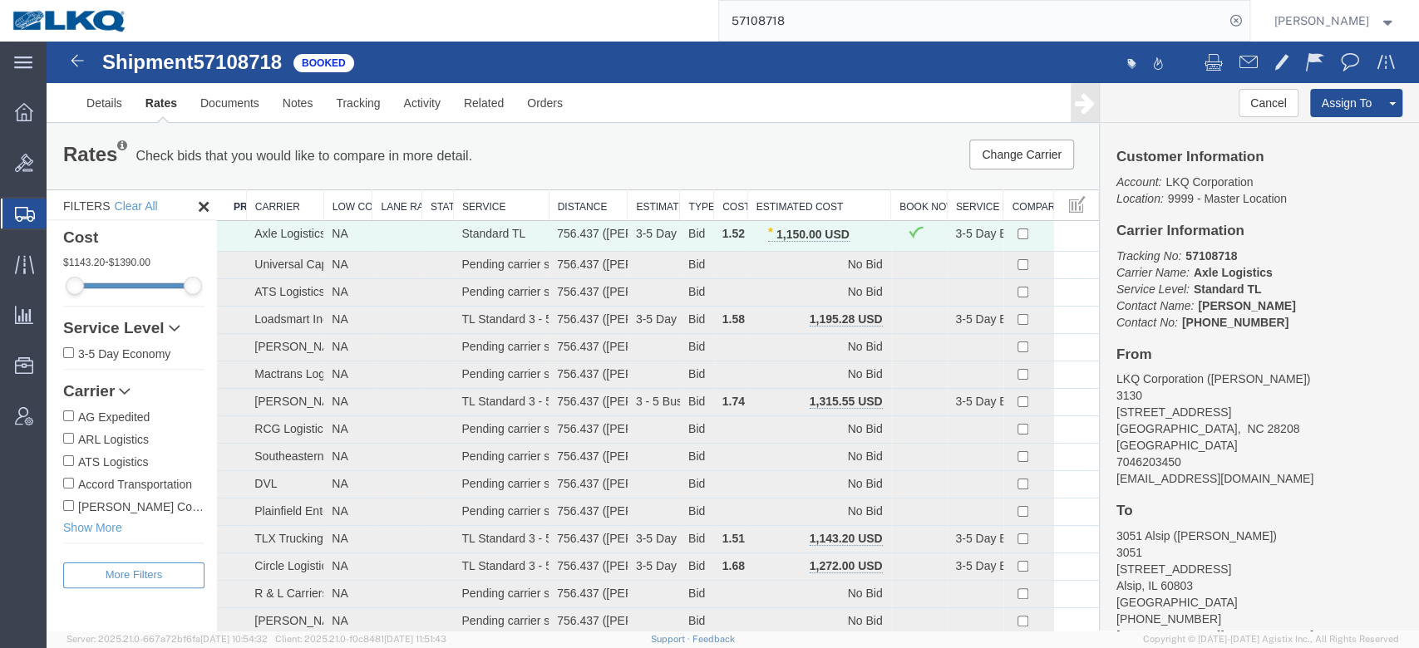
click at [793, 33] on input "57108718" at bounding box center [971, 21] width 505 height 40
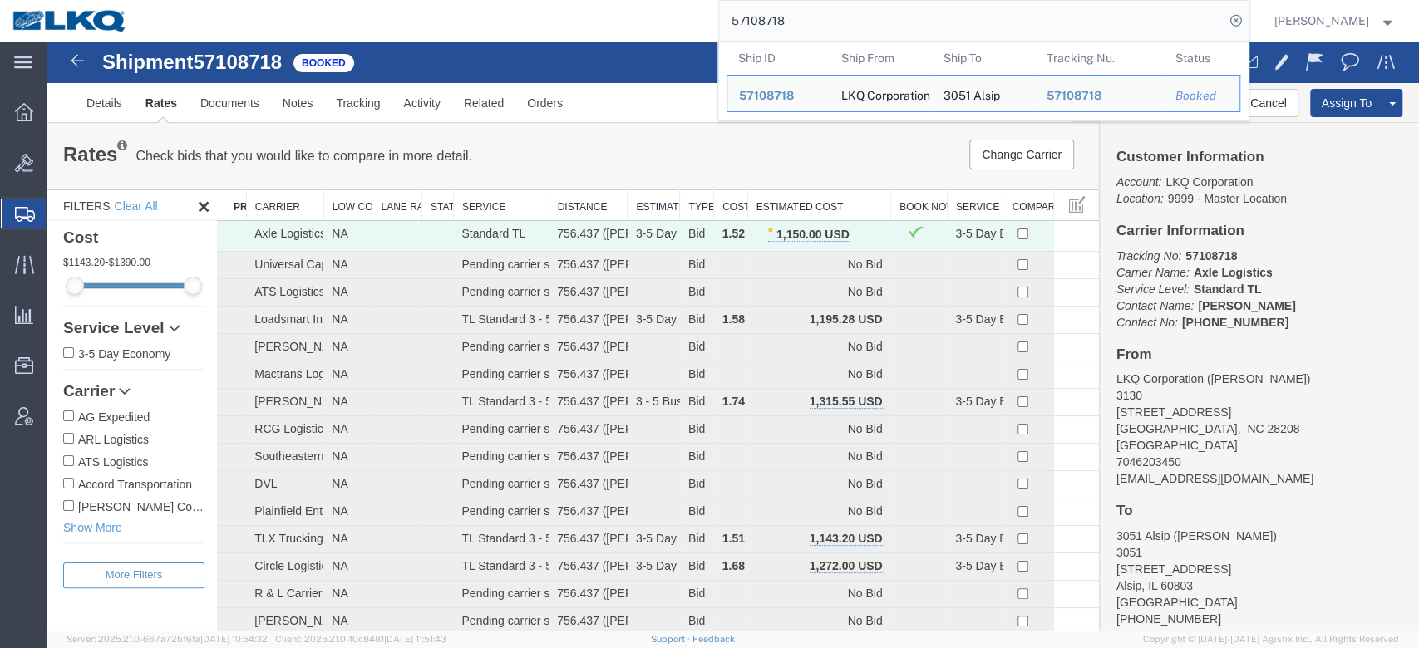
click at [793, 33] on input "57108718" at bounding box center [971, 21] width 505 height 40
paste input "9533"
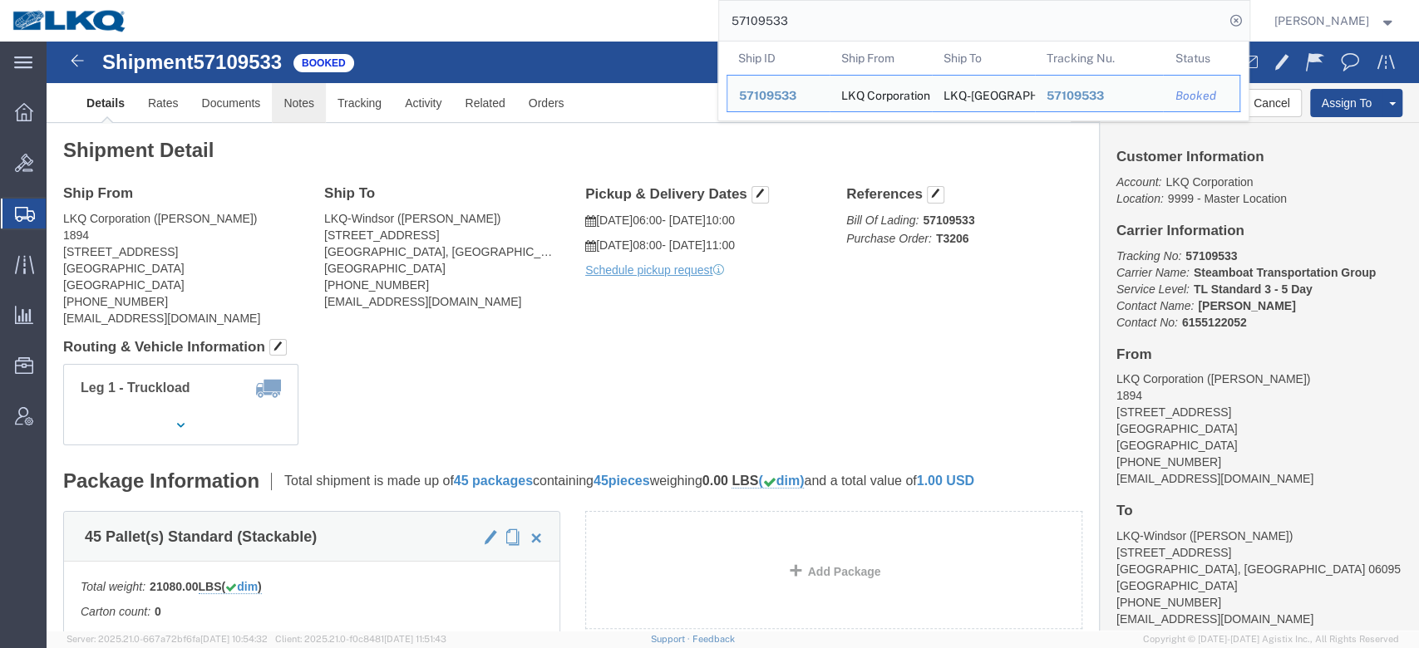
click link "Notes"
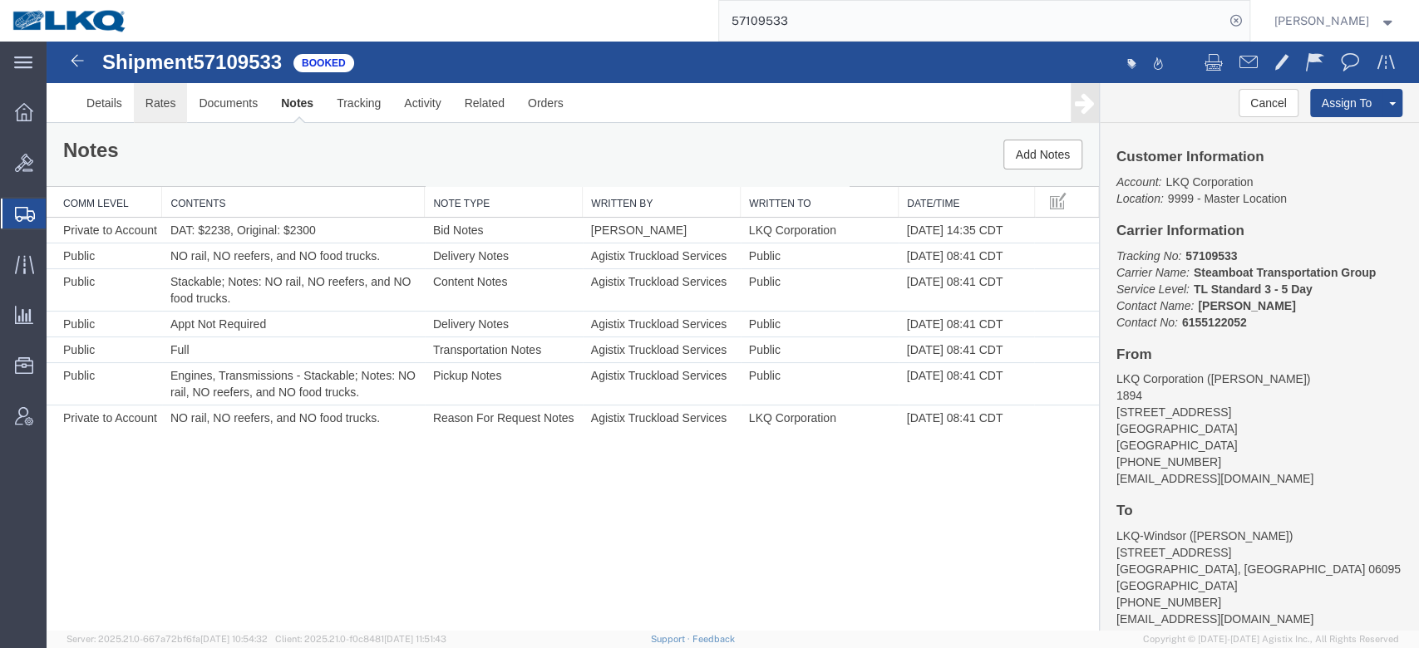
click at [143, 97] on link "Rates" at bounding box center [161, 103] width 54 height 40
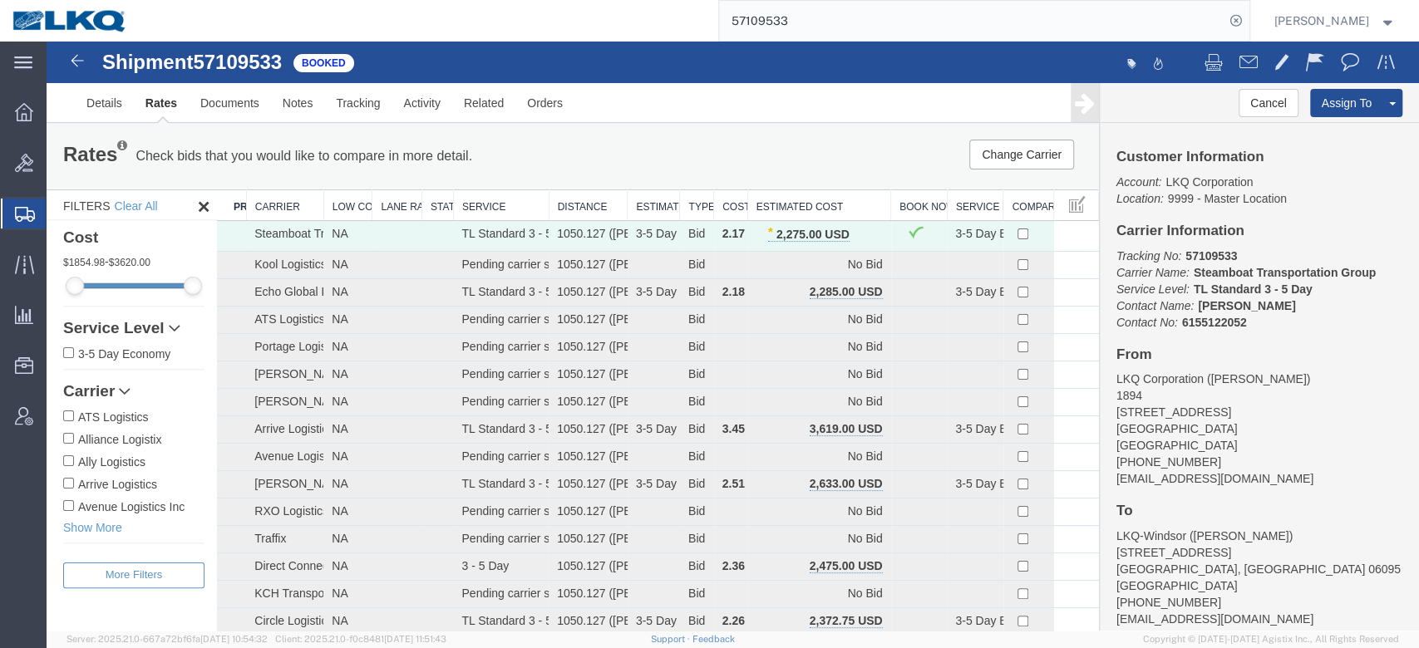
click at [794, 37] on input "57109533" at bounding box center [971, 21] width 505 height 40
type input "57115296"
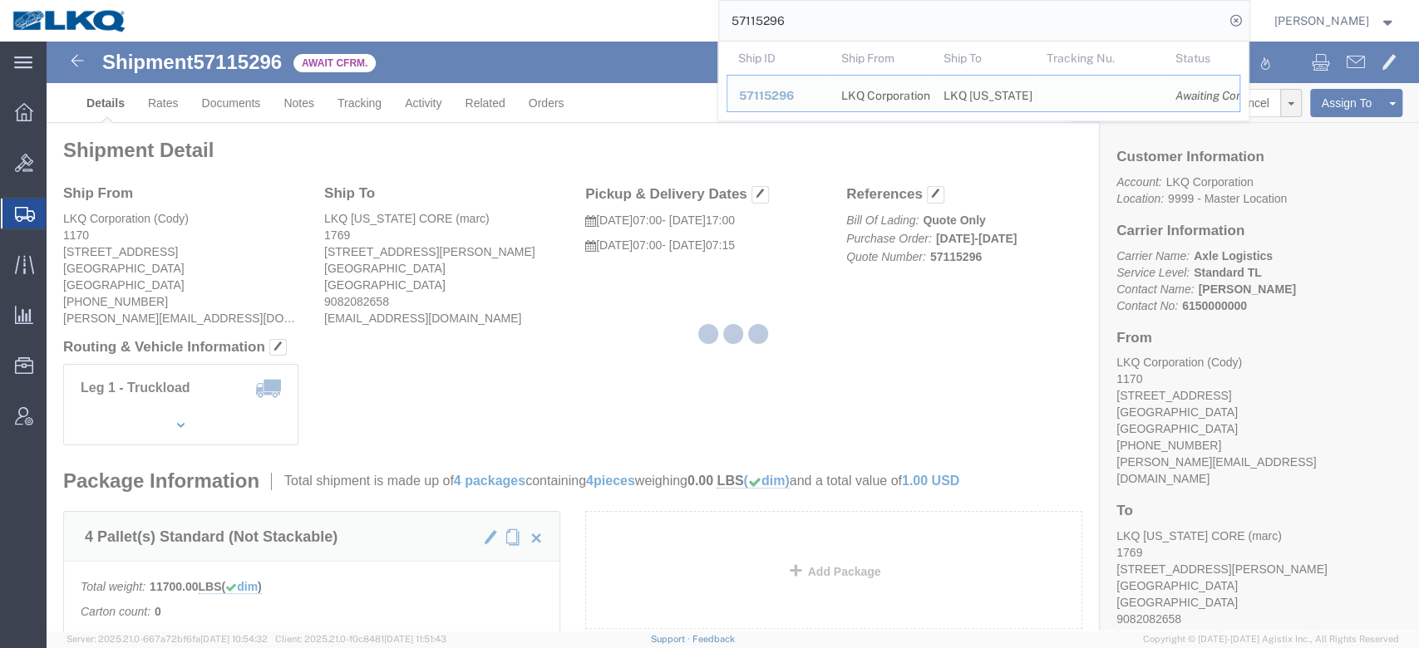
click at [716, 345] on div at bounding box center [733, 336] width 75 height 25
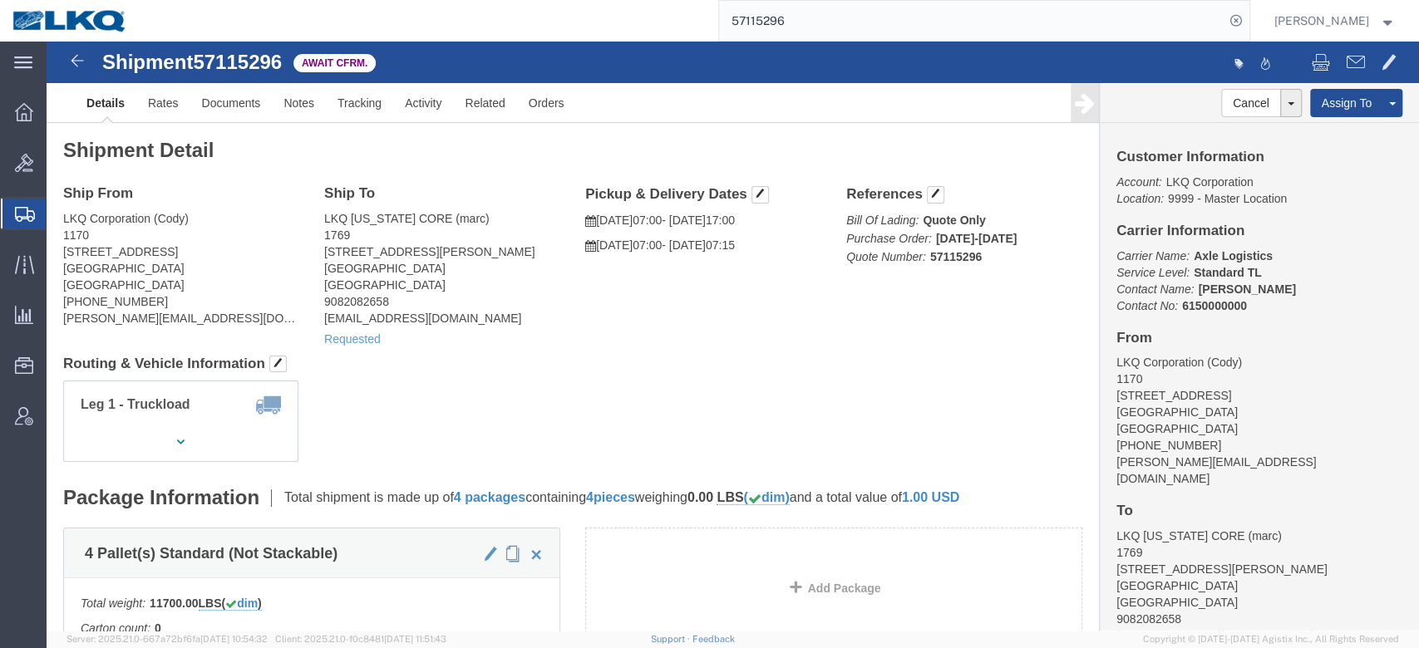
drag, startPoint x: 1180, startPoint y: 88, endPoint x: 1021, endPoint y: 129, distance: 163.9
click link "Withdraw Shipment"
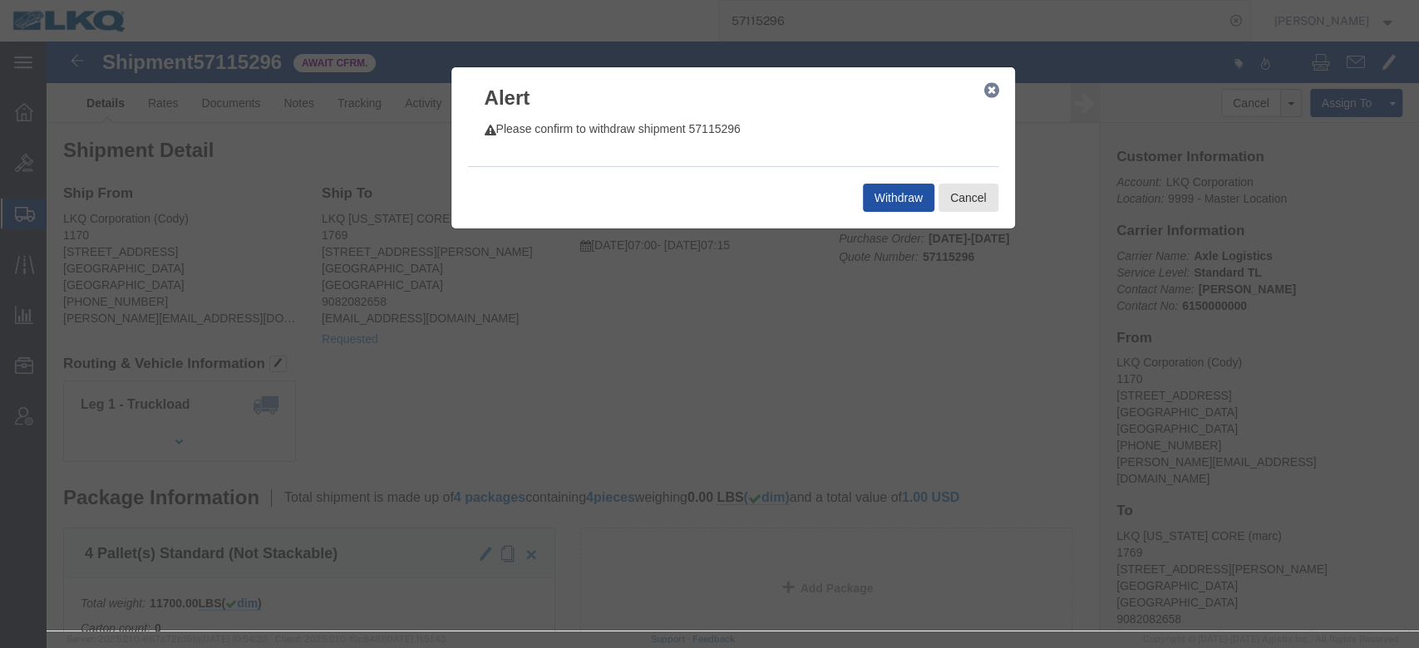
click button "Withdraw"
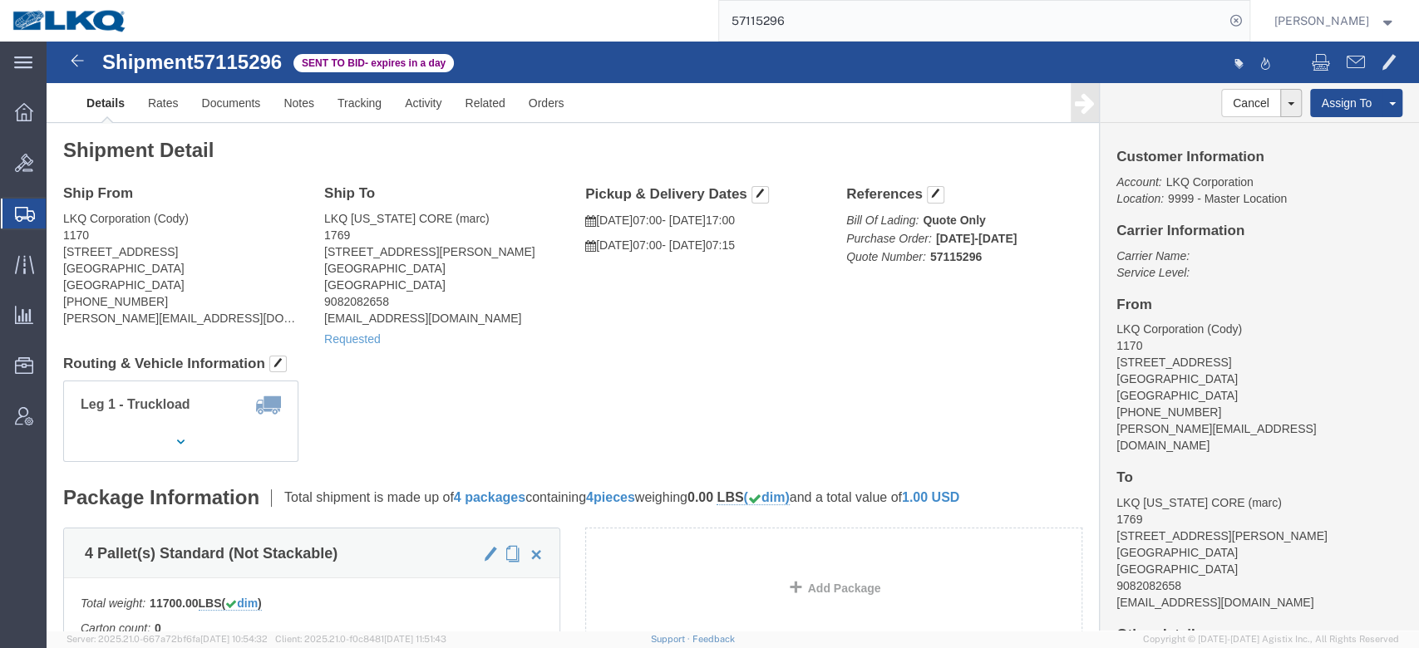
click div "Ship From LKQ Corporation ([PERSON_NAME]) [STREET_ADDRESS] [PHONE_NUMBER] [PERS…"
click link "Withdraw Bid"
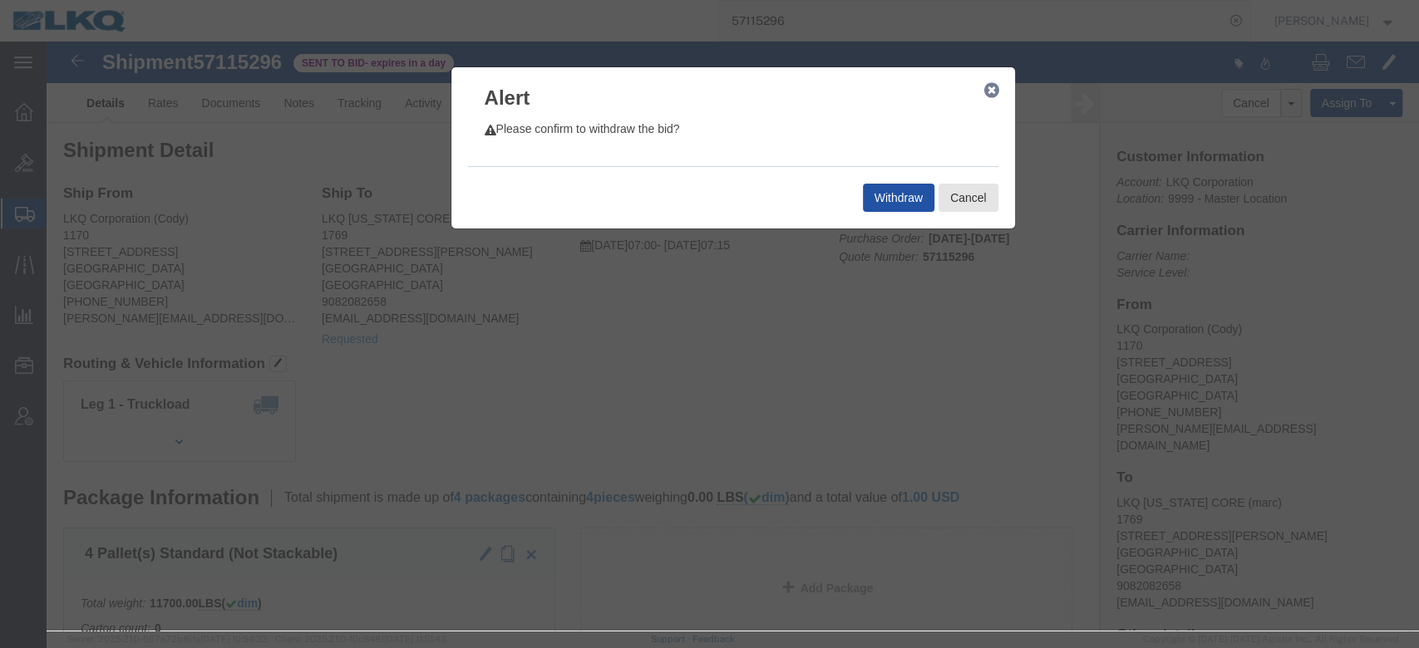
click button "Withdraw"
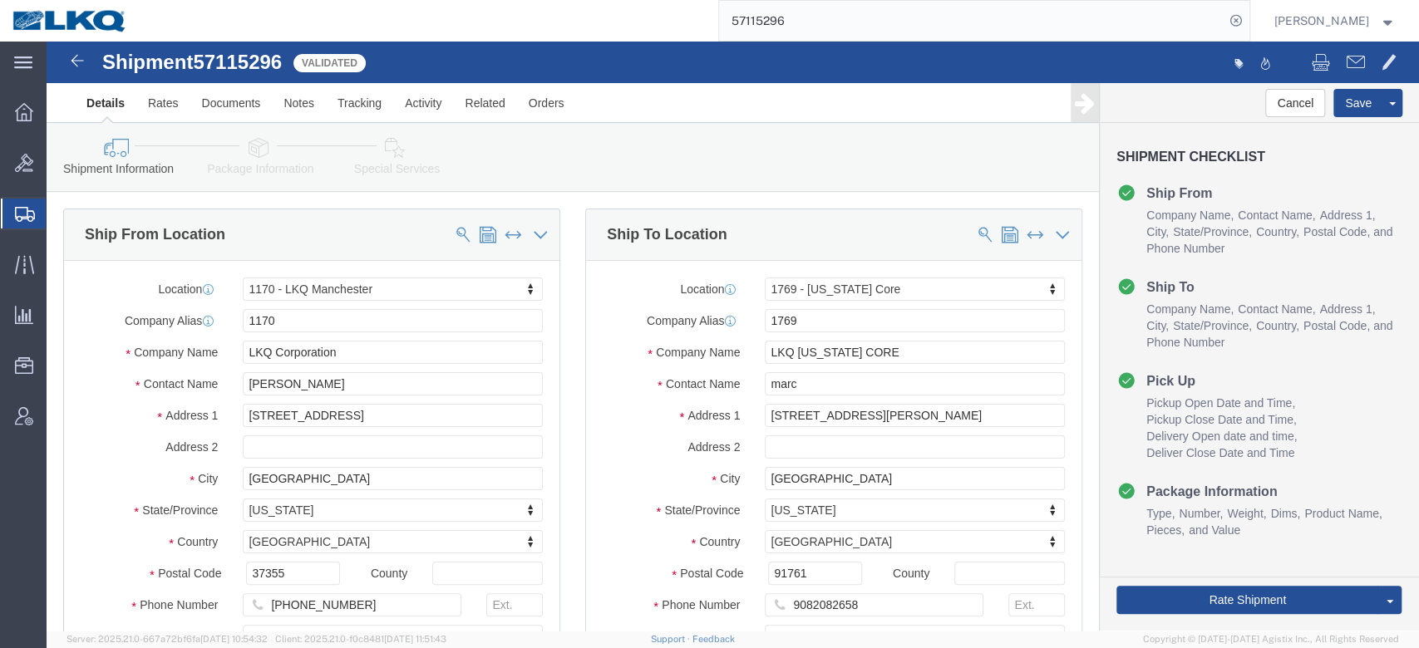
select select "27396"
select select "28716"
click div "Ship To Location"
click link "Rates"
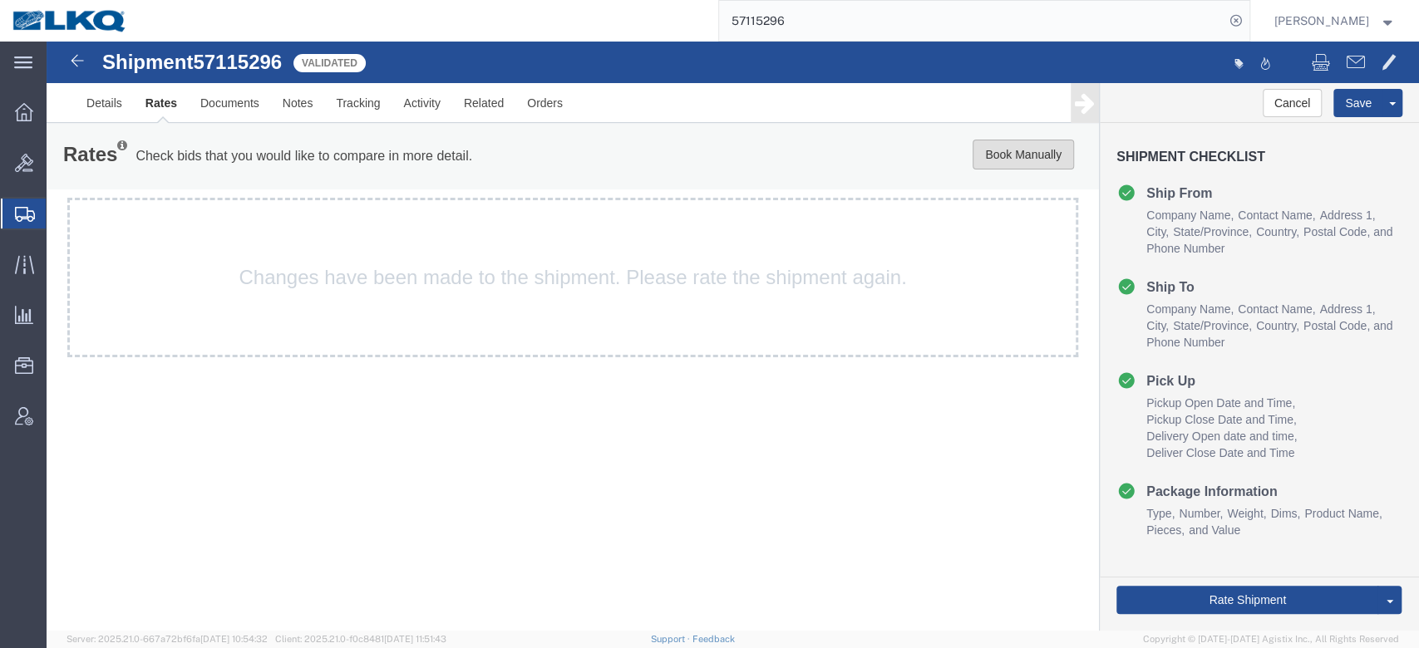
click at [1063, 151] on button "Book Manually" at bounding box center [1023, 155] width 101 height 30
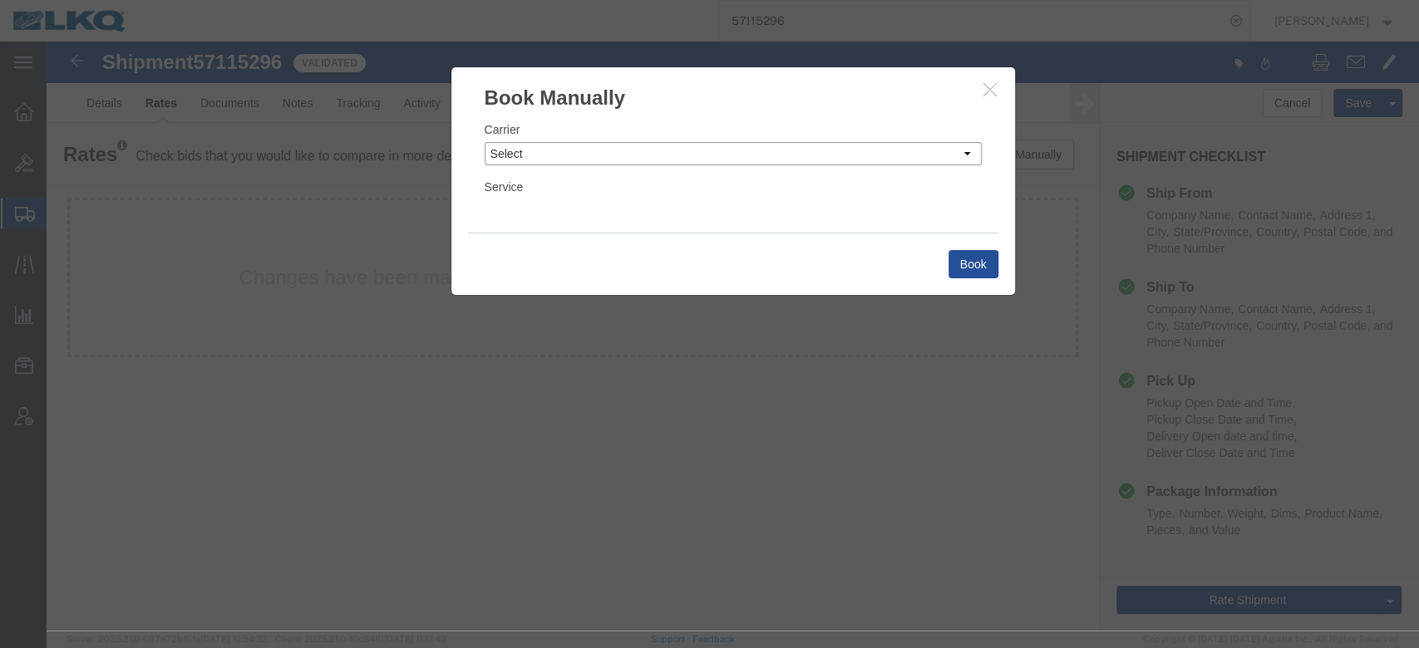
click at [583, 150] on select "Select Add New Carrier (and default service) AG Expedited ARL Logistics ATS Log…" at bounding box center [733, 153] width 497 height 23
select select "4622"
click at [485, 142] on select "Select Add New Carrier (and default service) AG Expedited ARL Logistics ATS Log…" at bounding box center [733, 153] width 497 height 23
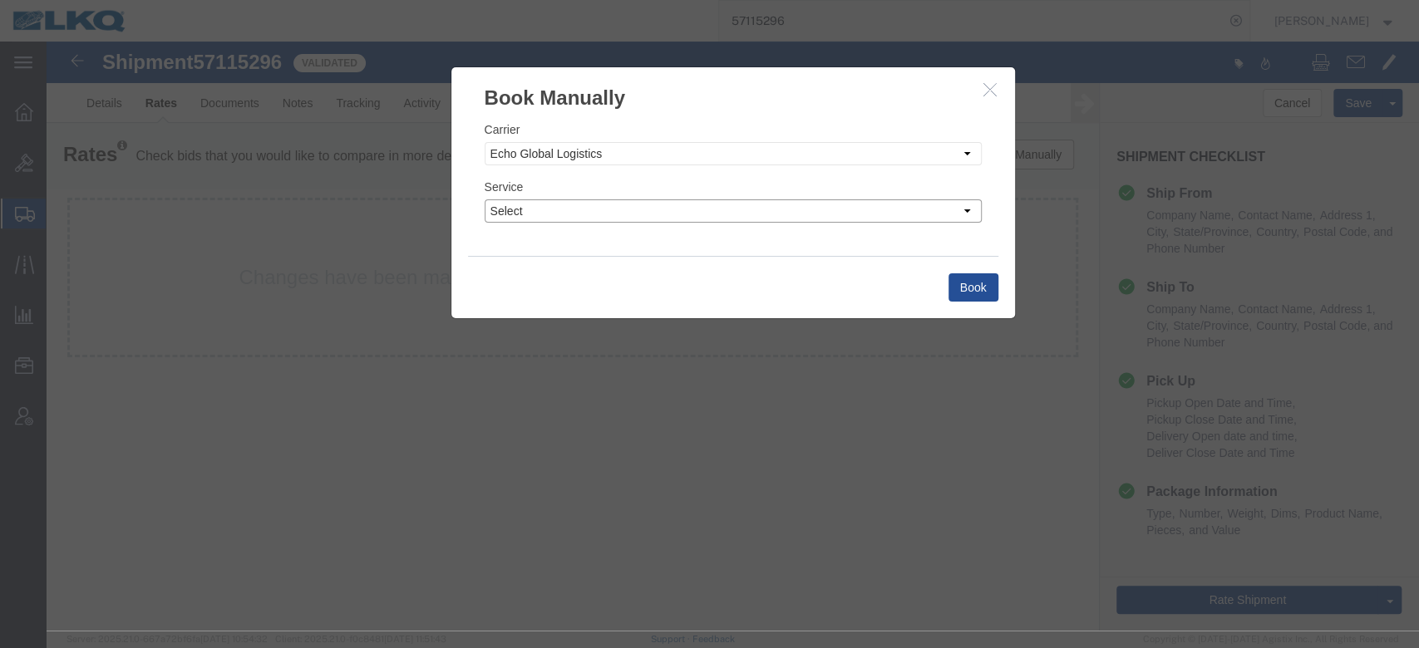
click at [559, 210] on select "Select Guaranteed Next Day LTL Standard 3-5 Day Rail TL Standard 3 - 5 Day" at bounding box center [733, 211] width 497 height 23
select select "13989"
click at [485, 200] on select "Select Guaranteed Next Day LTL Standard 3-5 Day Rail TL Standard 3 - 5 Day" at bounding box center [733, 211] width 497 height 23
click at [971, 265] on div "Book" at bounding box center [733, 287] width 530 height 62
click at [969, 274] on button "Book" at bounding box center [974, 288] width 50 height 28
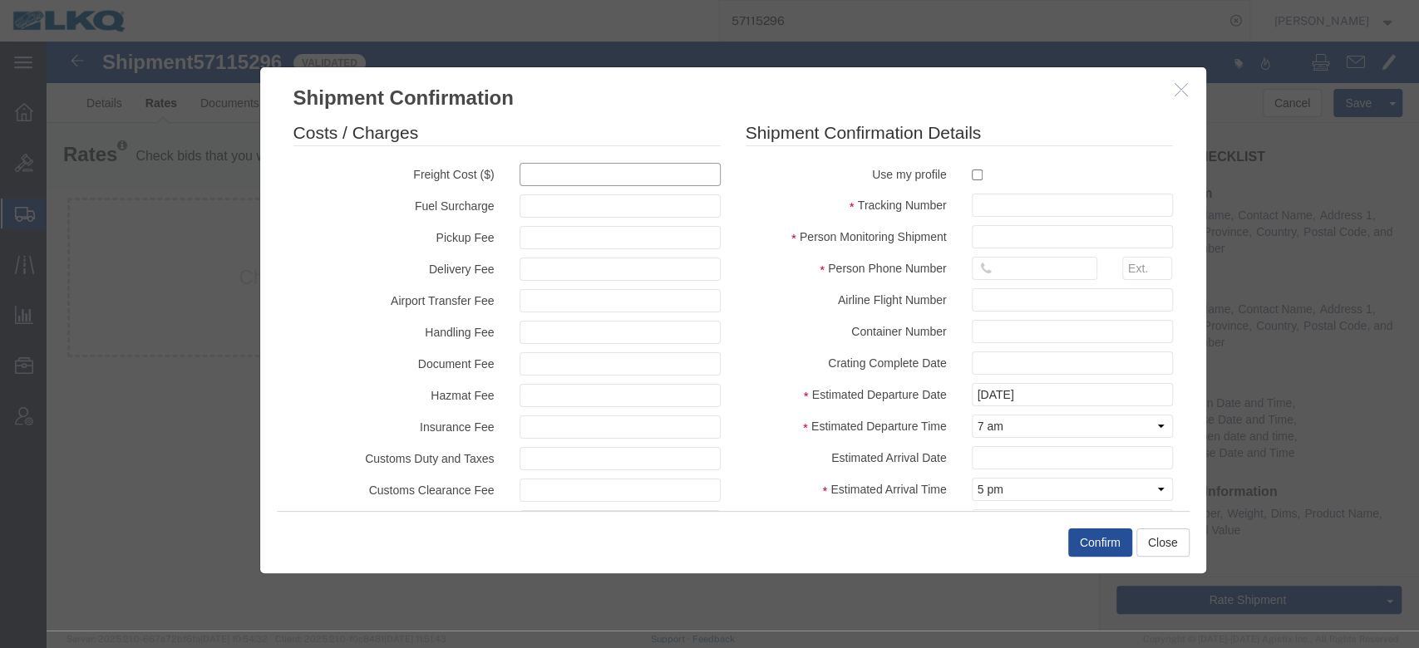
click at [609, 178] on input "text" at bounding box center [620, 174] width 201 height 23
type input "2200"
type input "2,200.00"
click at [1037, 199] on input "text" at bounding box center [1072, 205] width 201 height 23
paste input "57115296"
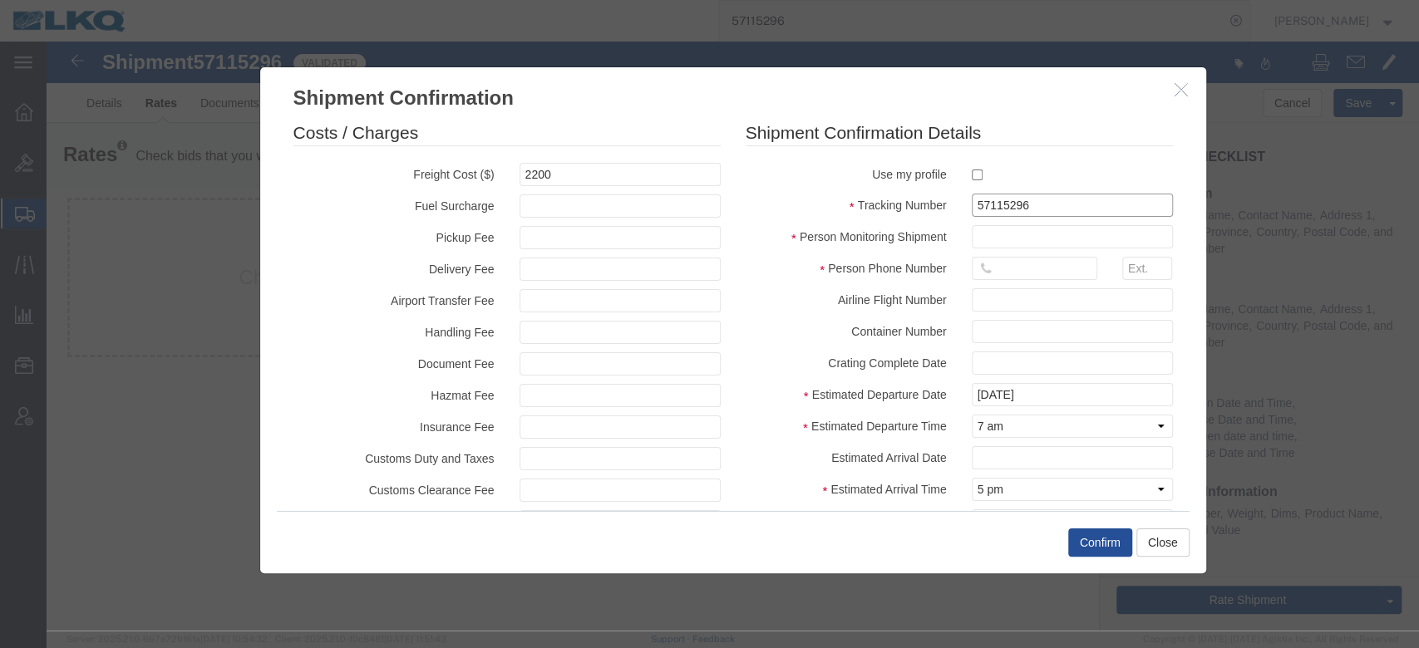
type input "57115296"
click at [1018, 234] on input "text" at bounding box center [1072, 236] width 201 height 23
type input "N/A"
click at [1068, 279] on input "text" at bounding box center [1035, 268] width 126 height 23
type input "615-000-0000"
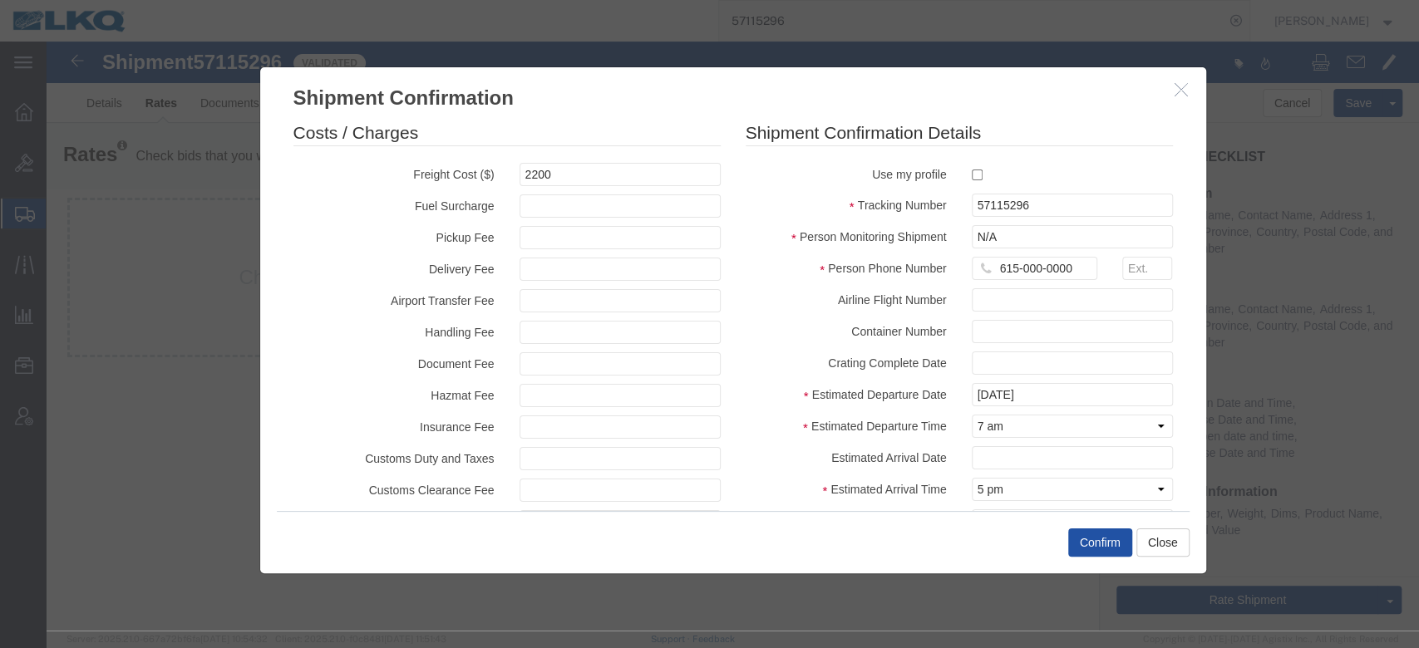
click at [1097, 555] on button "Confirm" at bounding box center [1100, 543] width 64 height 28
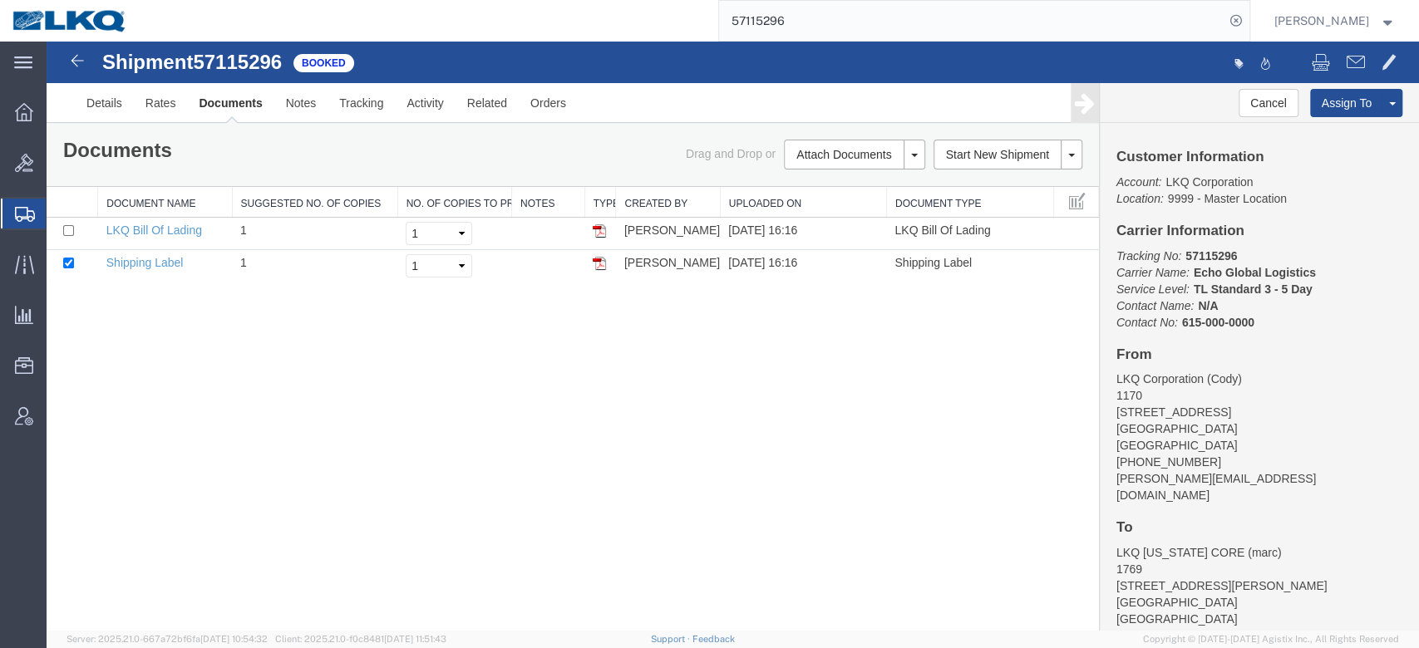
click at [806, 43] on div "Shipment 57115296 2 of 2 Booked Details Rates Documents Notes Tracking Activity…" at bounding box center [733, 82] width 1373 height 81
click at [806, 37] on input "57115296" at bounding box center [971, 21] width 505 height 40
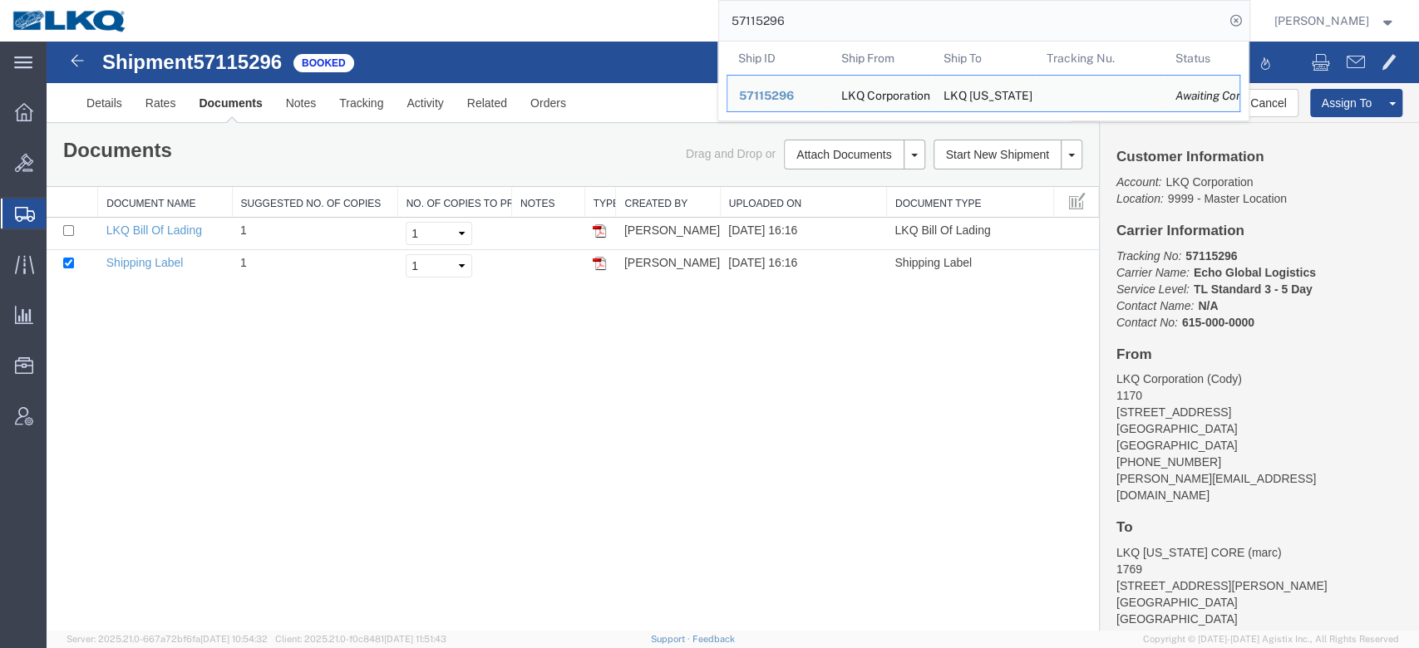
click at [806, 37] on input "57115296" at bounding box center [971, 21] width 505 height 40
paste input "2353"
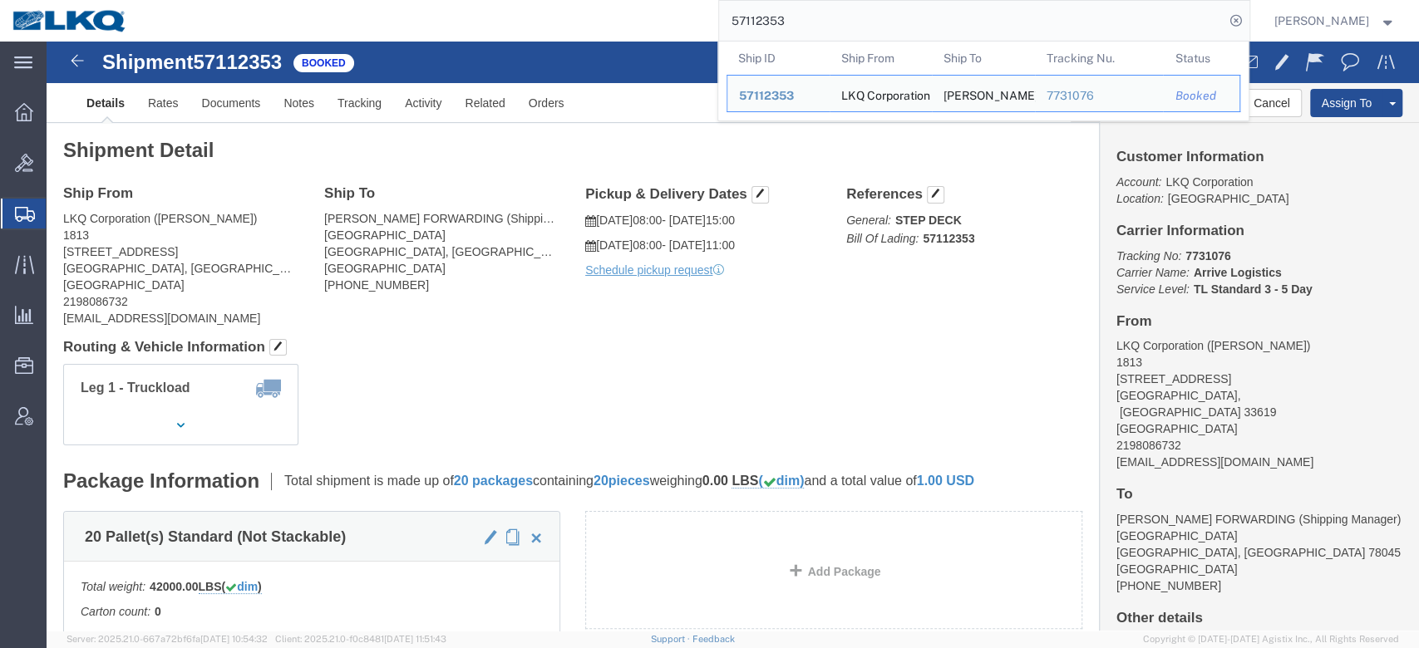
click at [805, 20] on input "57112353" at bounding box center [971, 21] width 505 height 40
paste input "6743522"
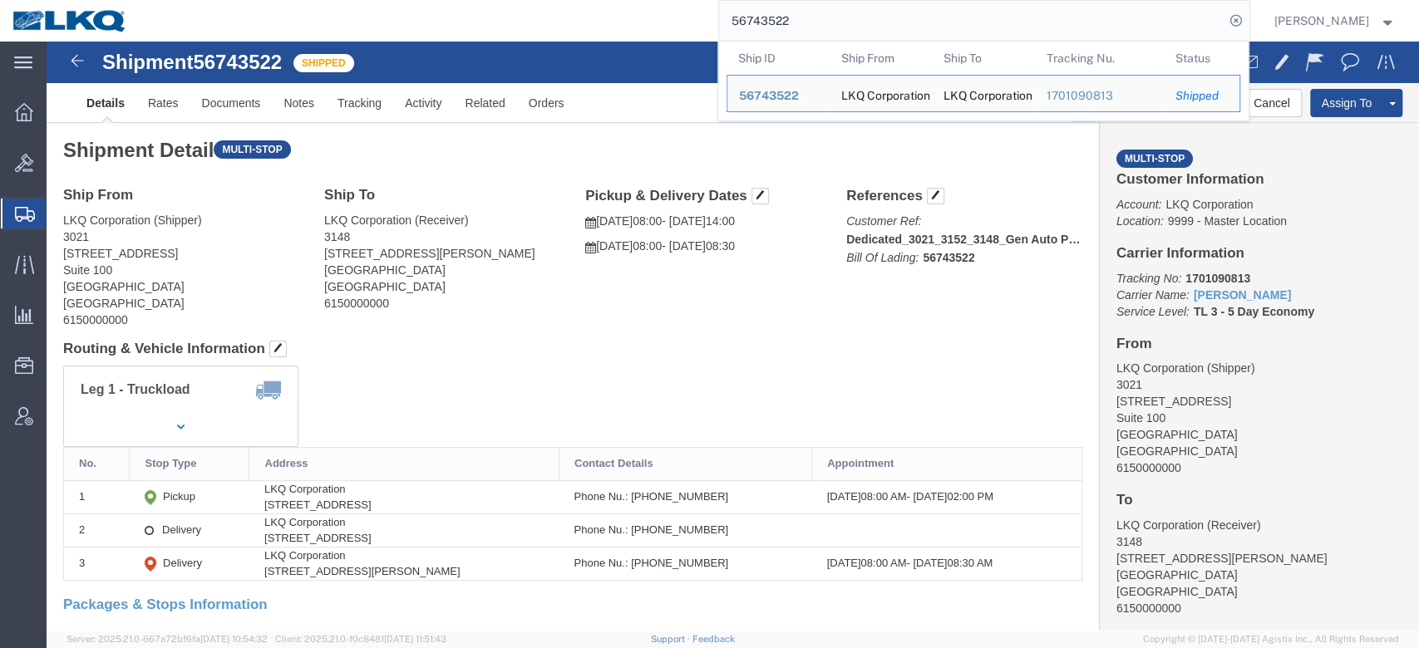
click at [909, 21] on input "56743522" at bounding box center [971, 21] width 505 height 40
paste input "952041"
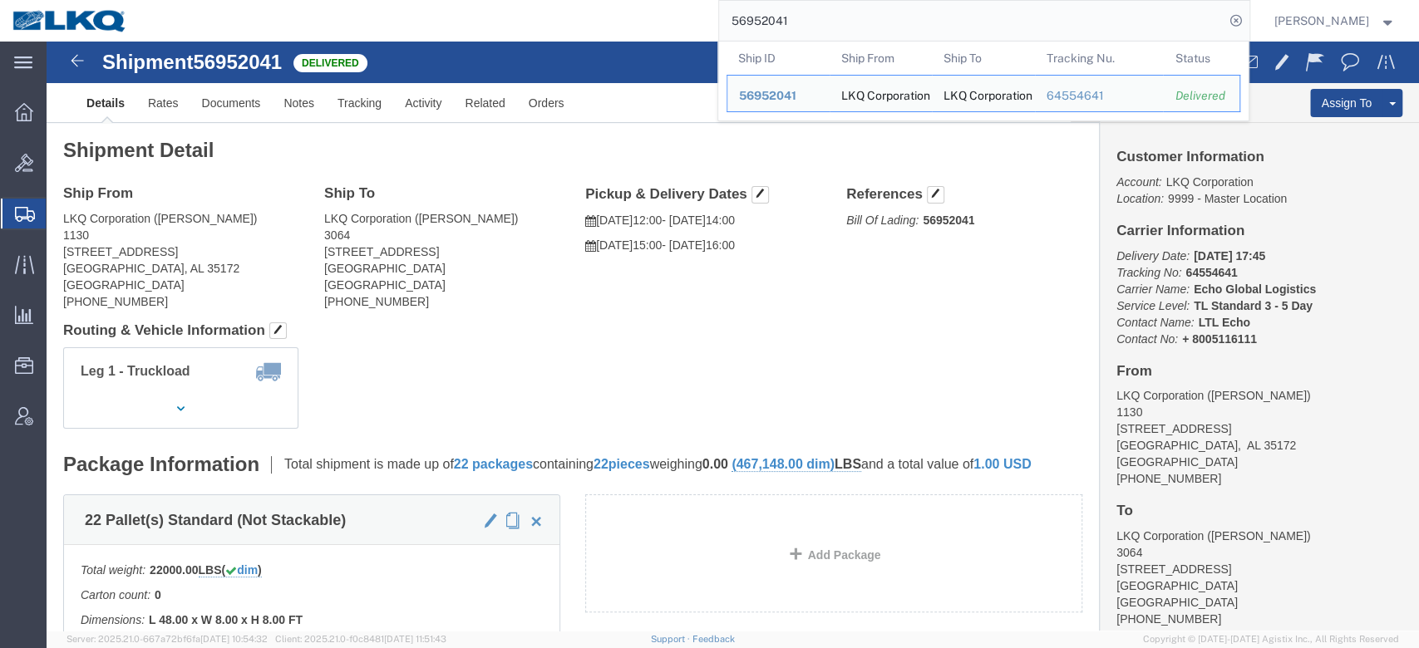
click div "Shipment Detail Ship From LKQ Corporation ([PERSON_NAME]) [STREET_ADDRESS] [PHO…"
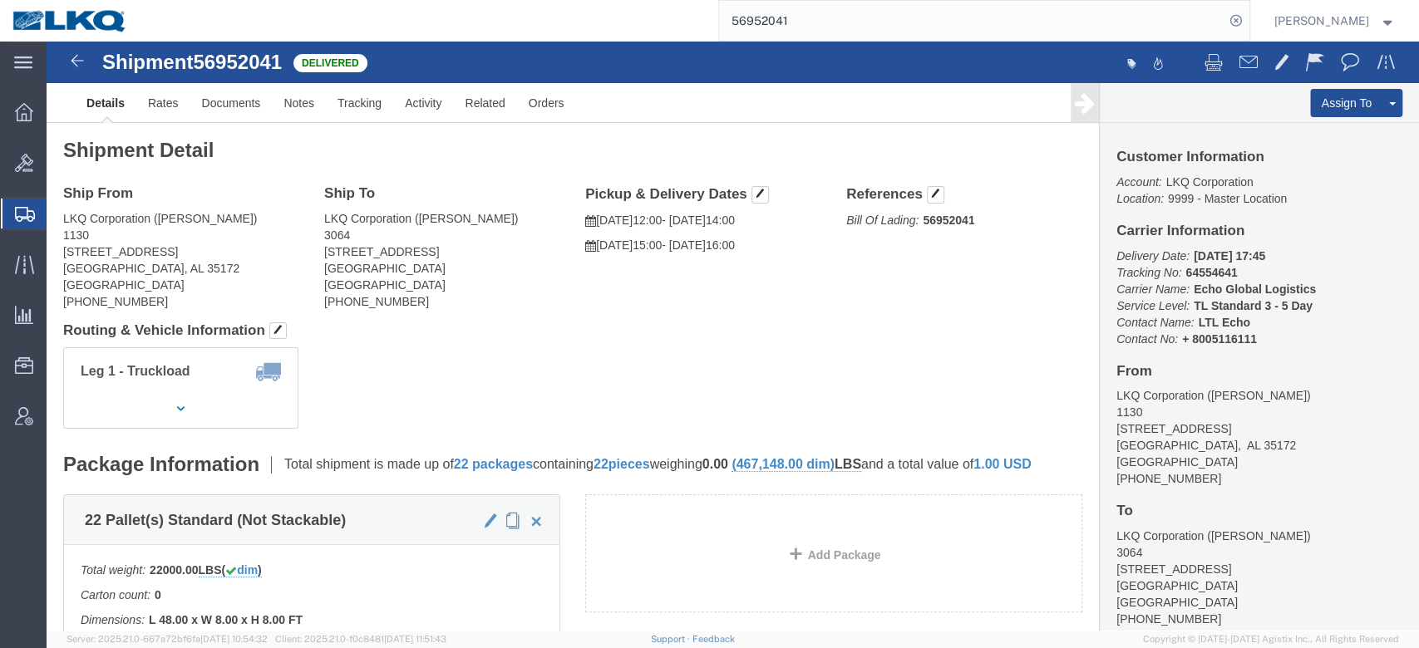
click at [870, 10] on input "56952041" at bounding box center [971, 21] width 505 height 40
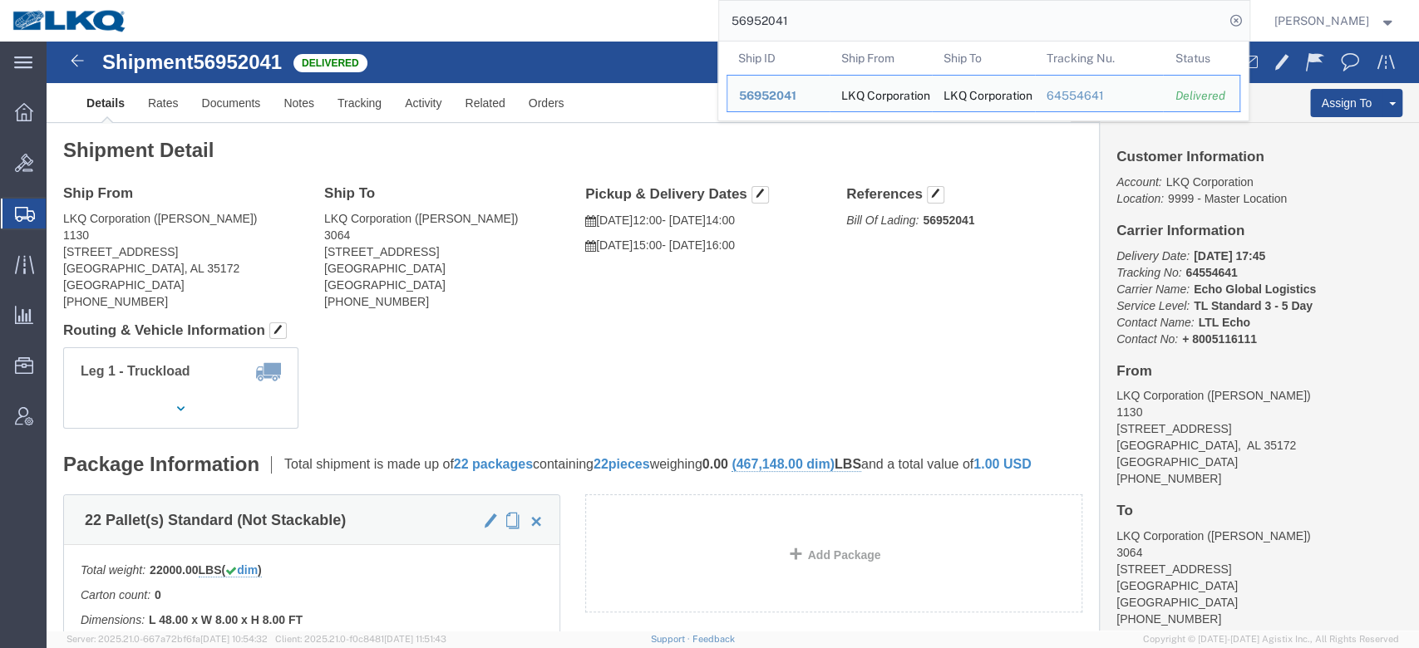
click at [870, 10] on input "56952041" at bounding box center [971, 21] width 505 height 40
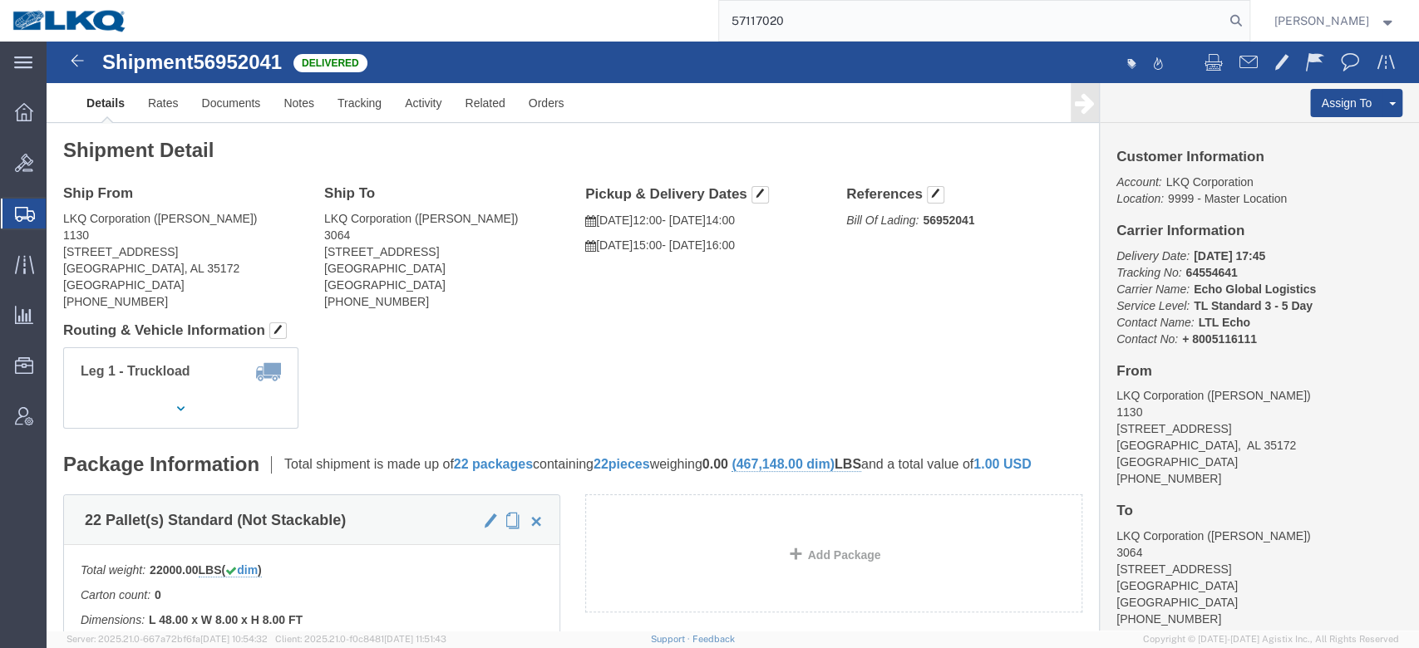
type input "57117020"
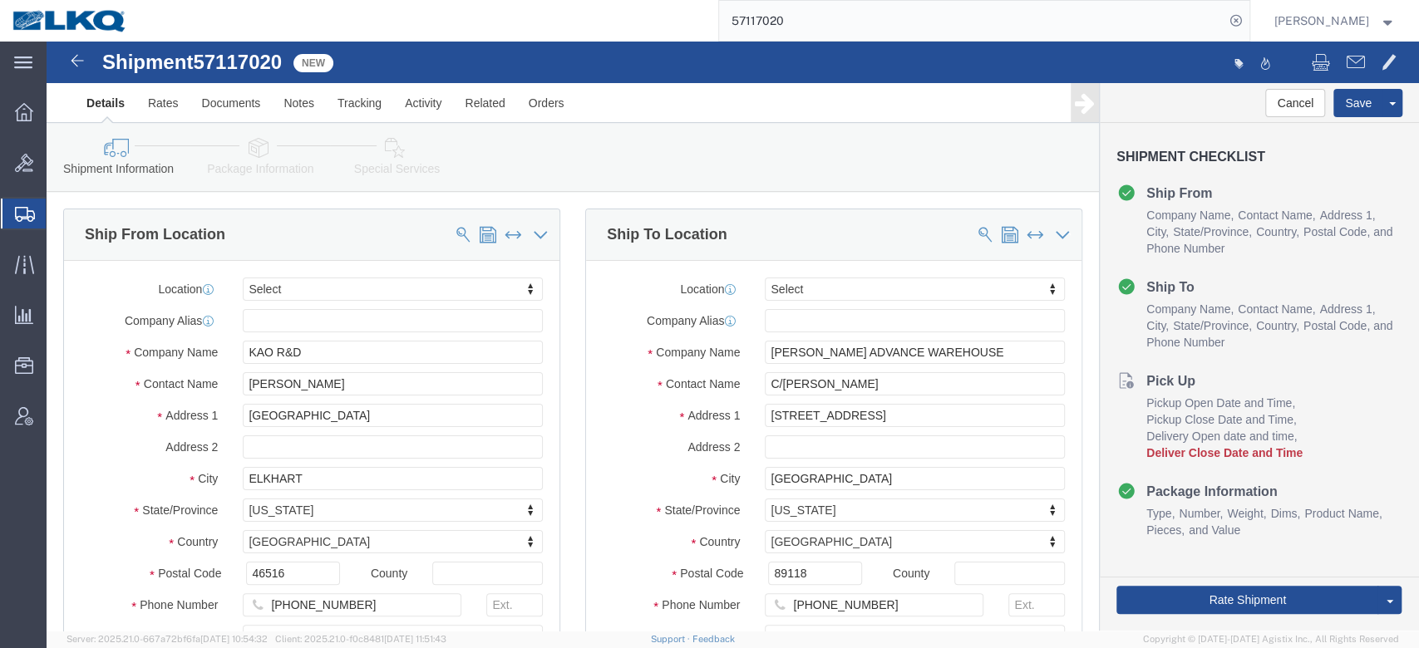
scroll to position [279, 0]
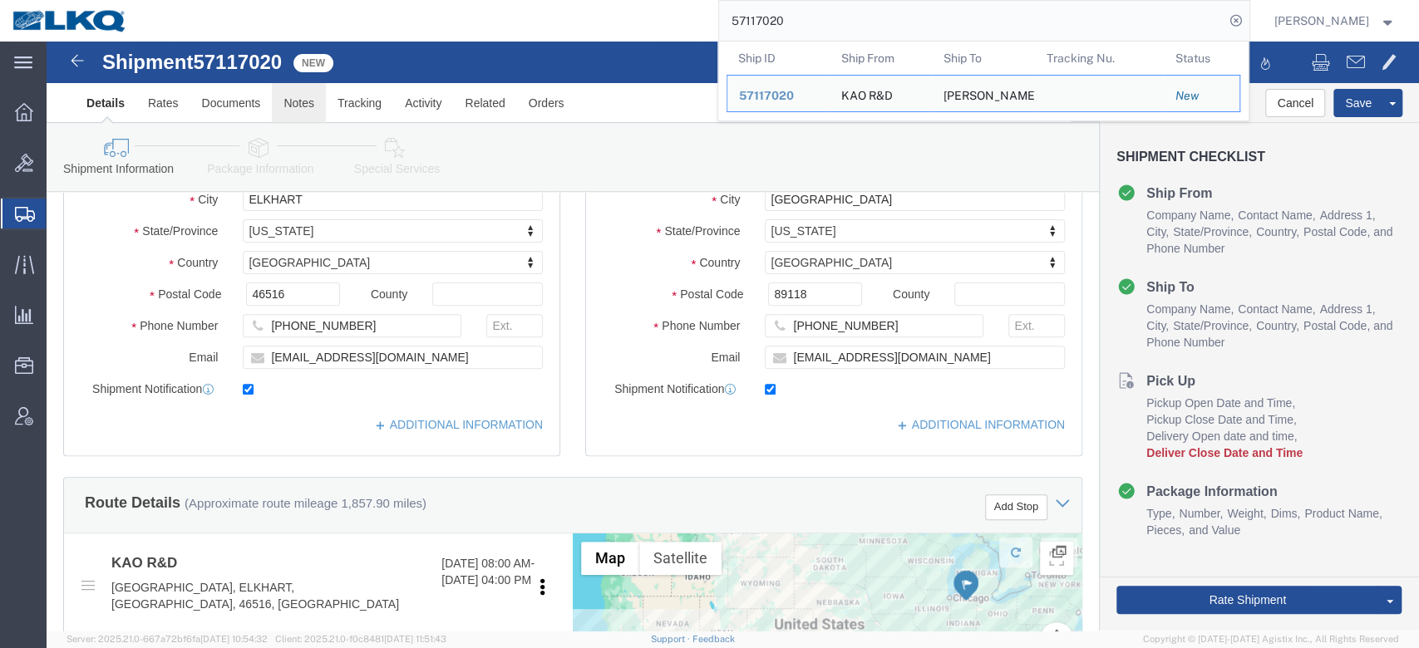
click link "Notes"
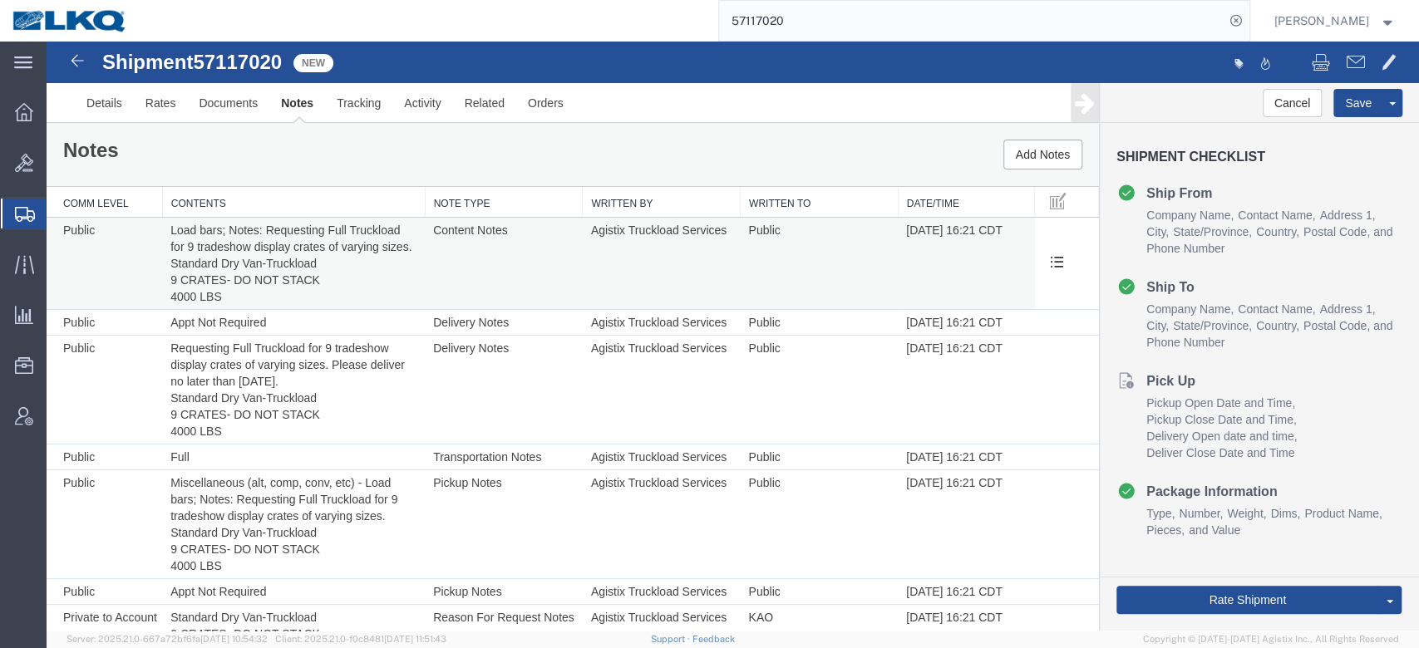
scroll to position [48, 0]
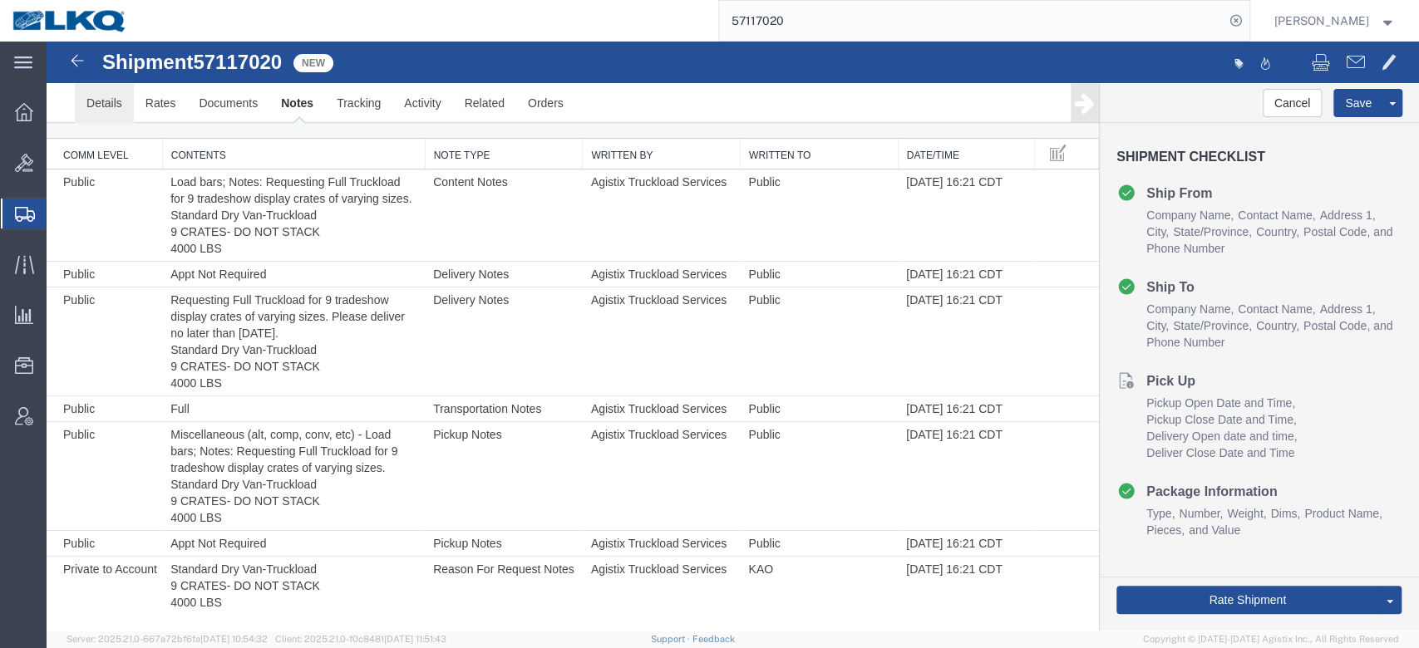
click at [91, 96] on link "Details" at bounding box center [104, 103] width 59 height 40
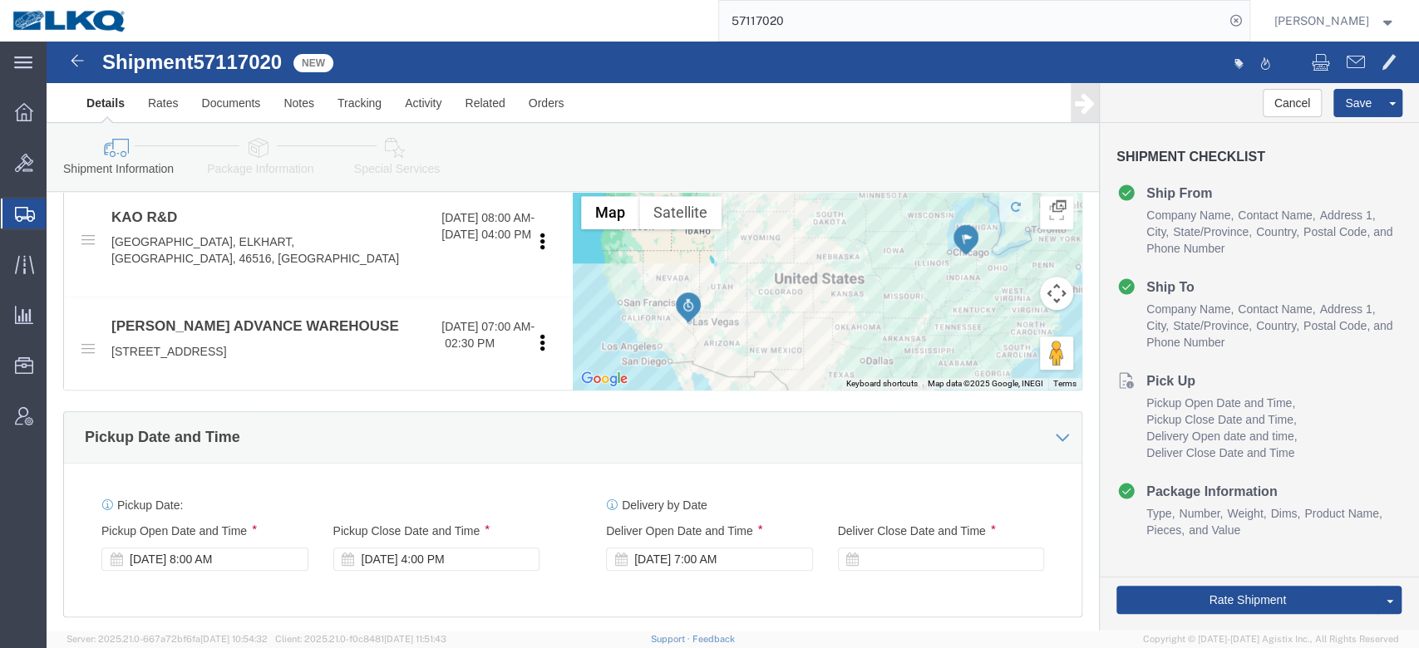
scroll to position [813, 0]
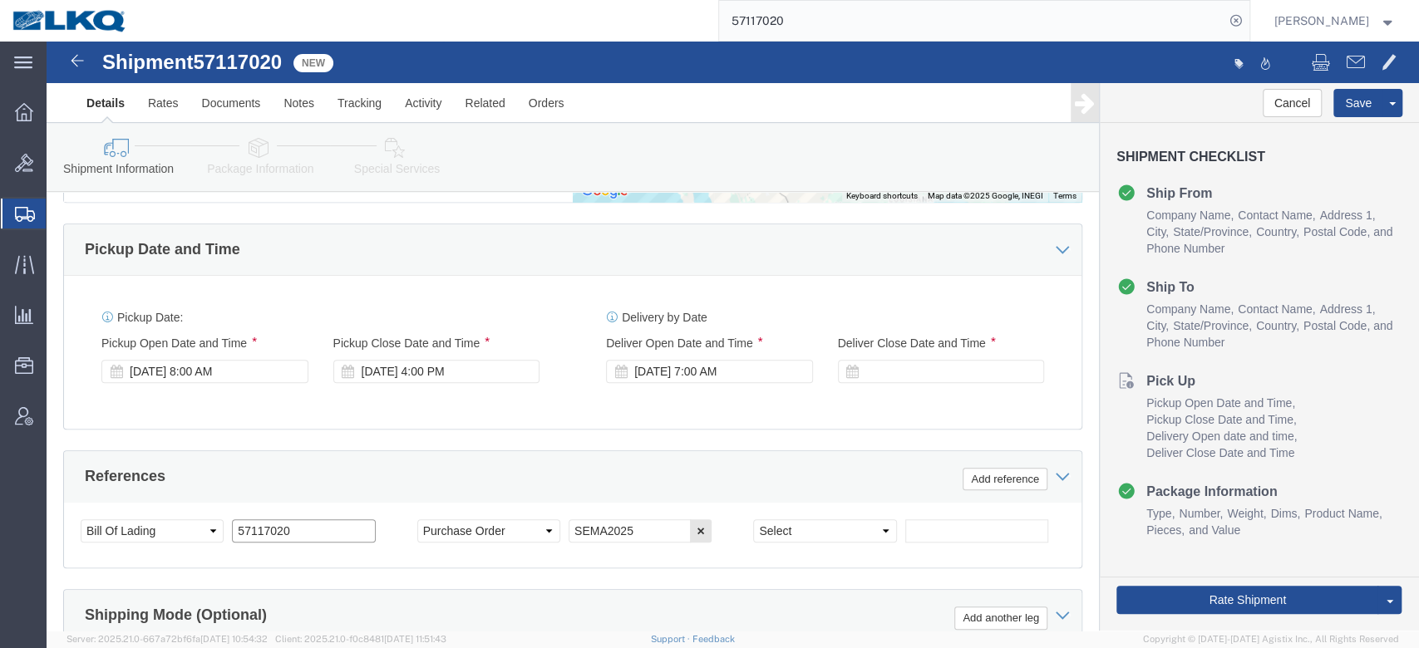
click input "57117020"
type input "x"
click div "References Add reference"
click button "Save"
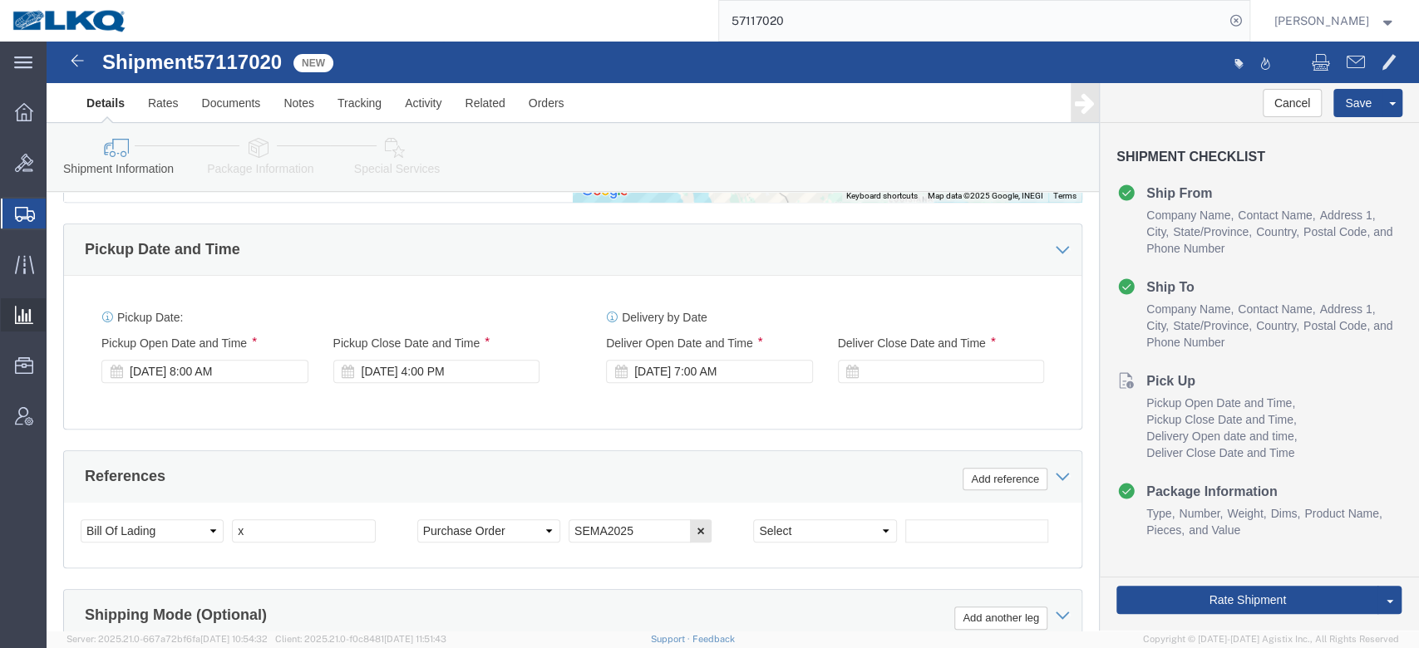
click at [0, 0] on span "Ad Hoc Reports" at bounding box center [0, 0] width 0 height 0
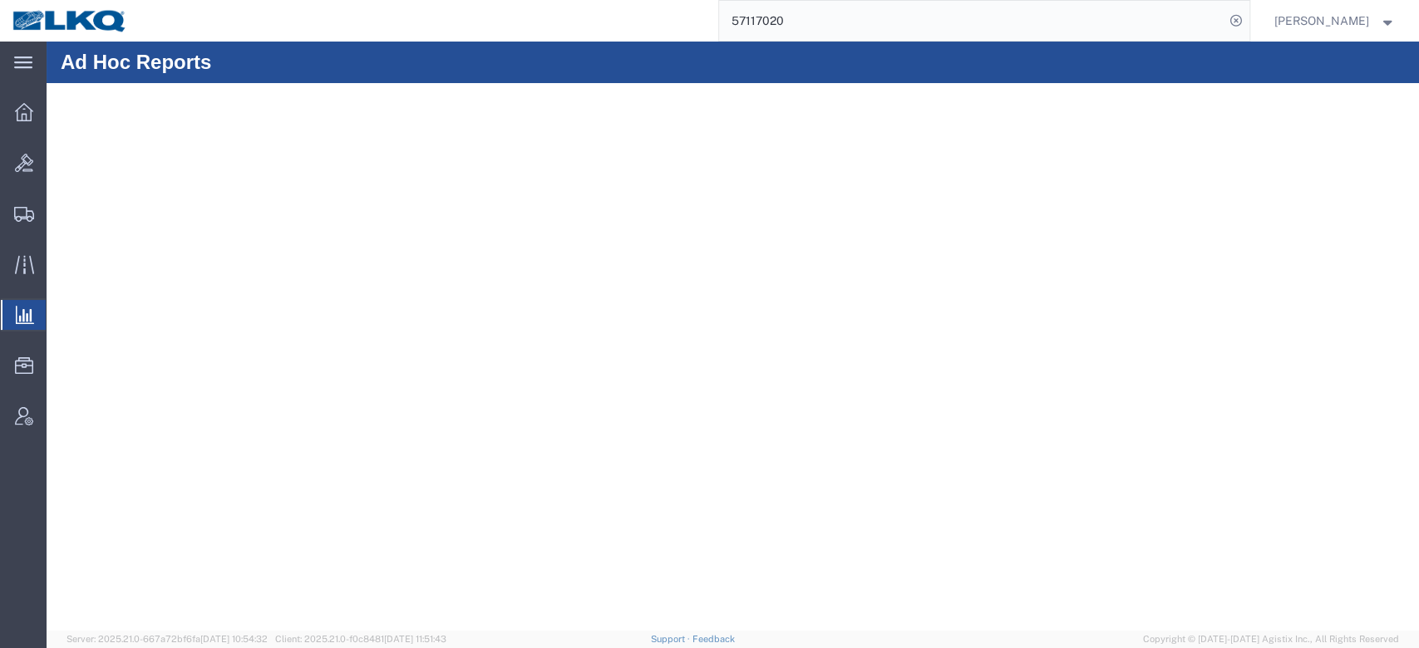
click at [863, 27] on input "57117020" at bounding box center [971, 21] width 505 height 40
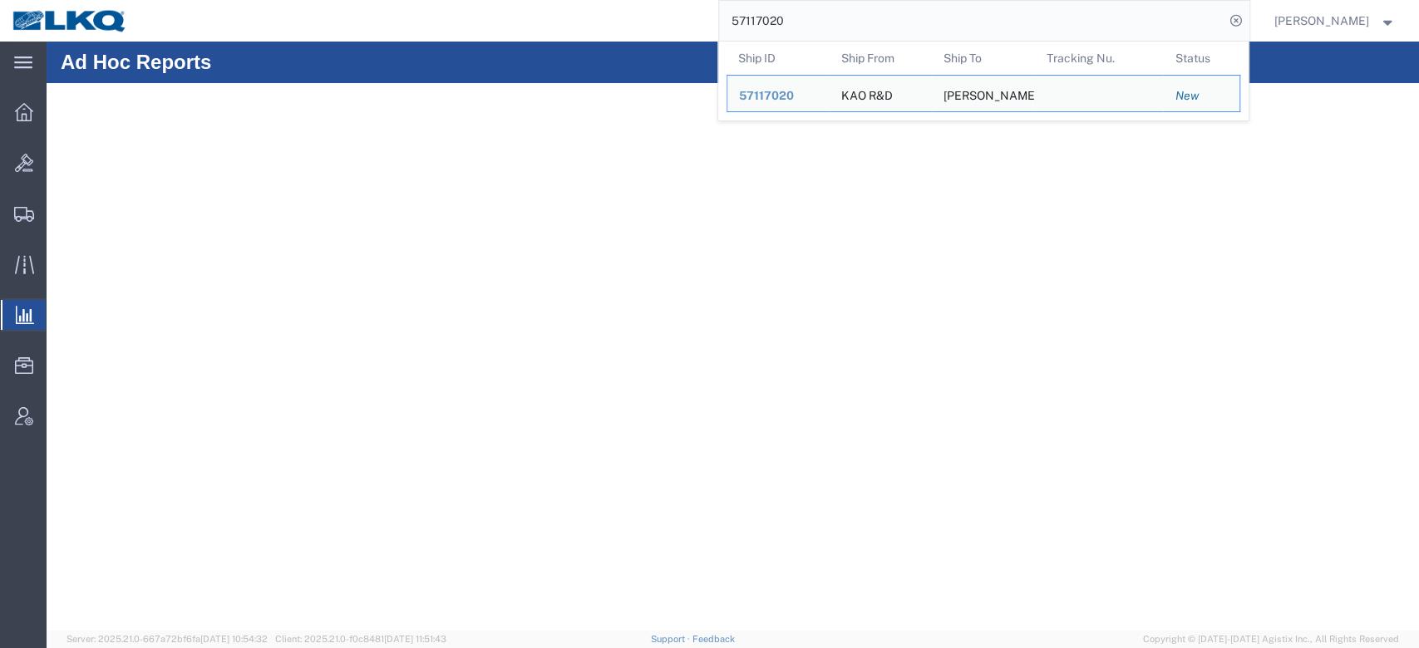
paste input "6682233"
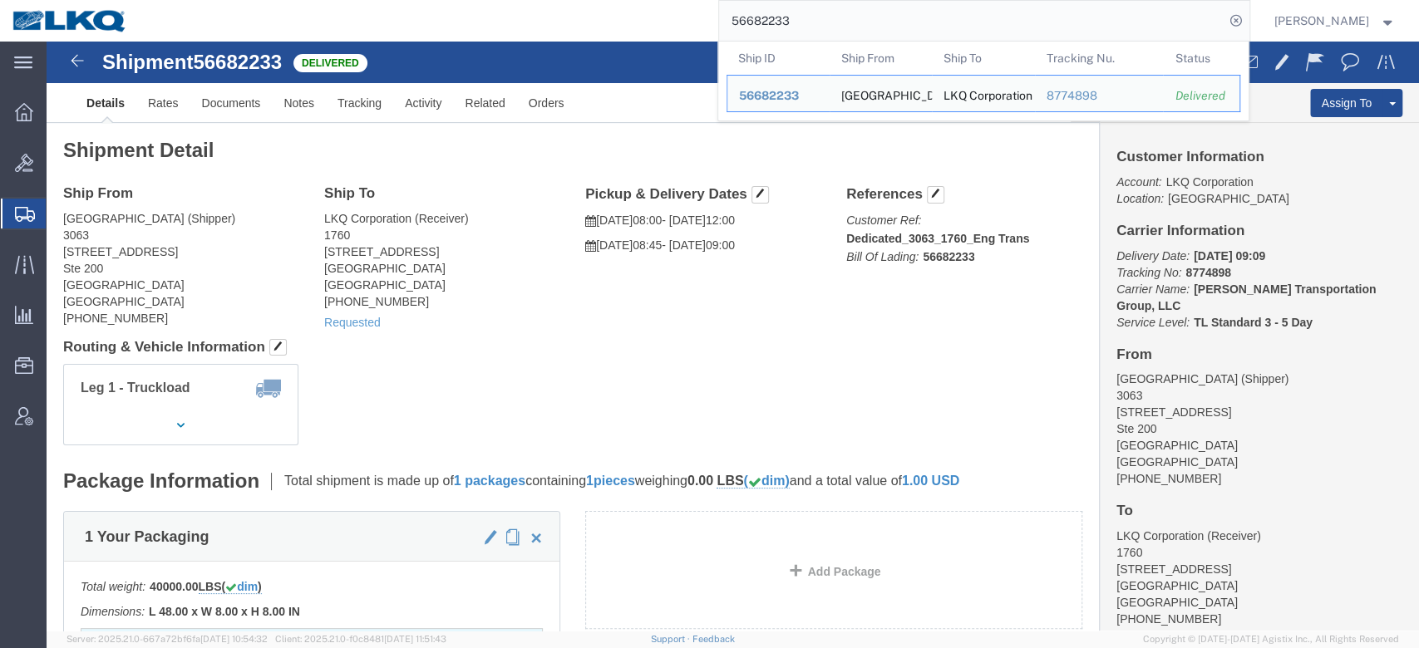
click at [813, 32] on input "56682233" at bounding box center [971, 21] width 505 height 40
paste input "712810"
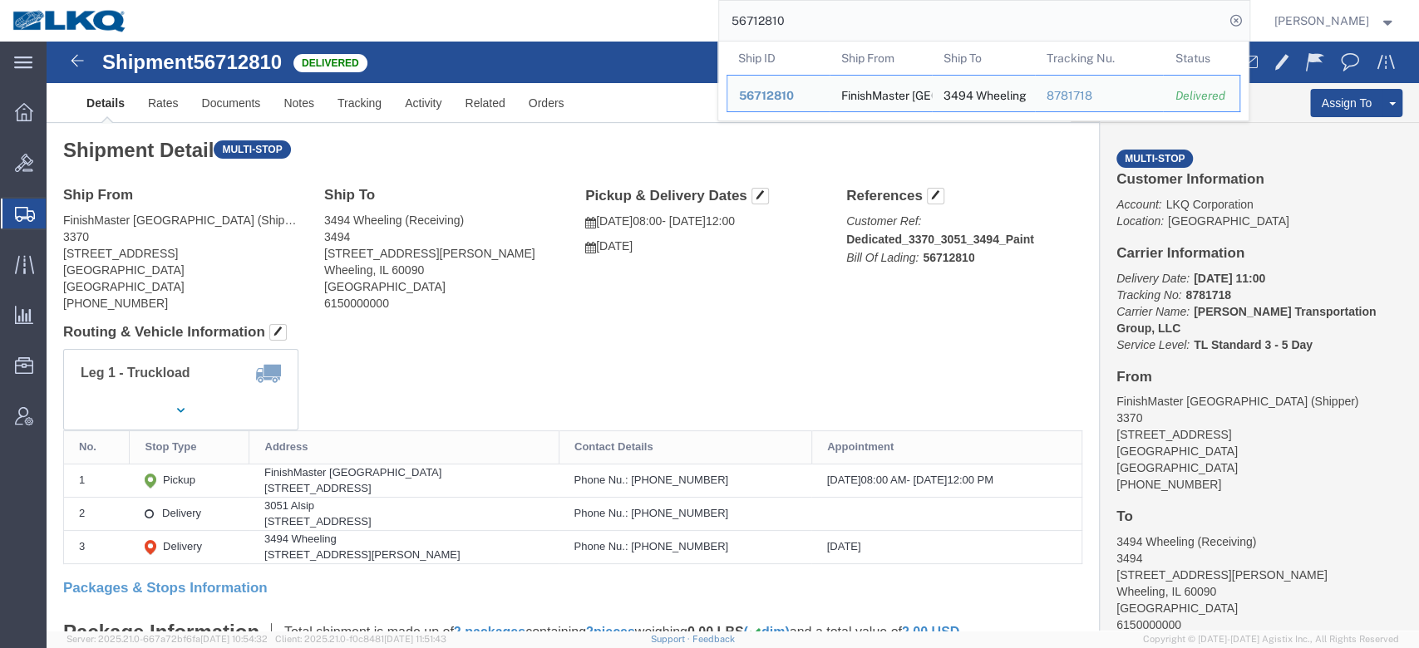
click at [808, 22] on input "56712810" at bounding box center [971, 21] width 505 height 40
paste input "7063241"
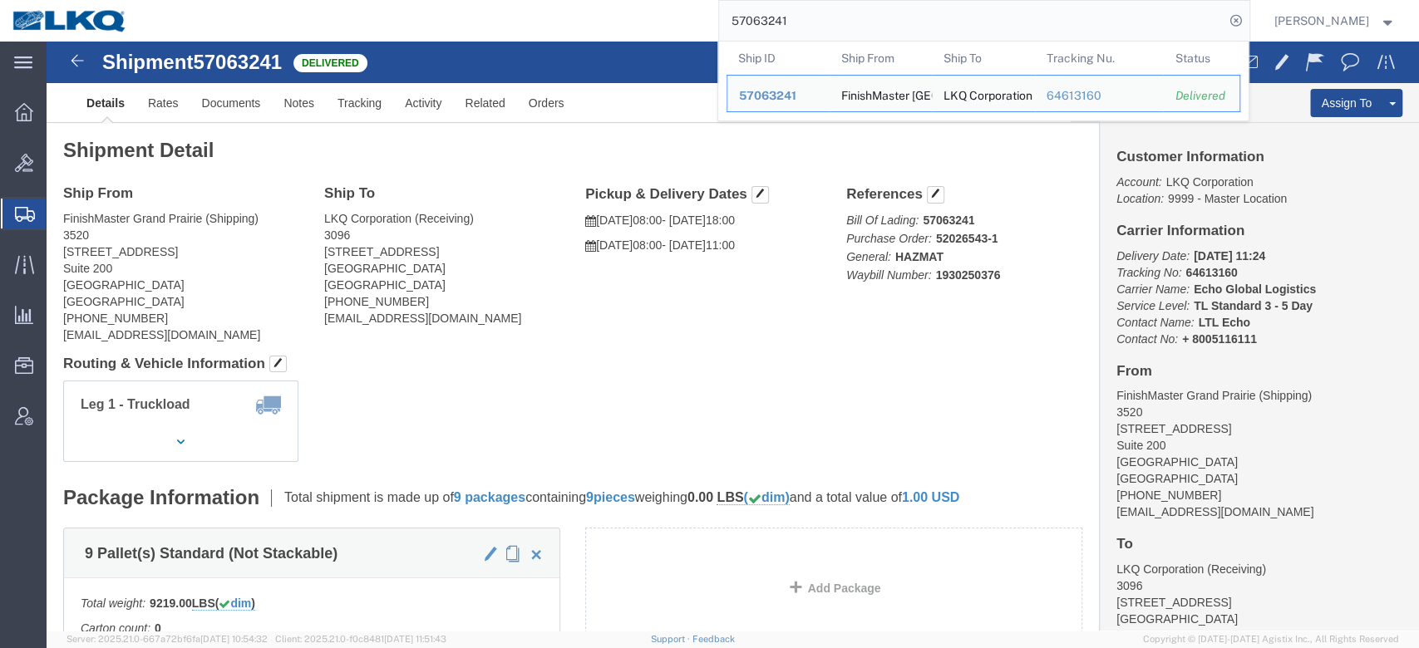
click at [774, 13] on input "57063241" at bounding box center [971, 21] width 505 height 40
paste input "51836"
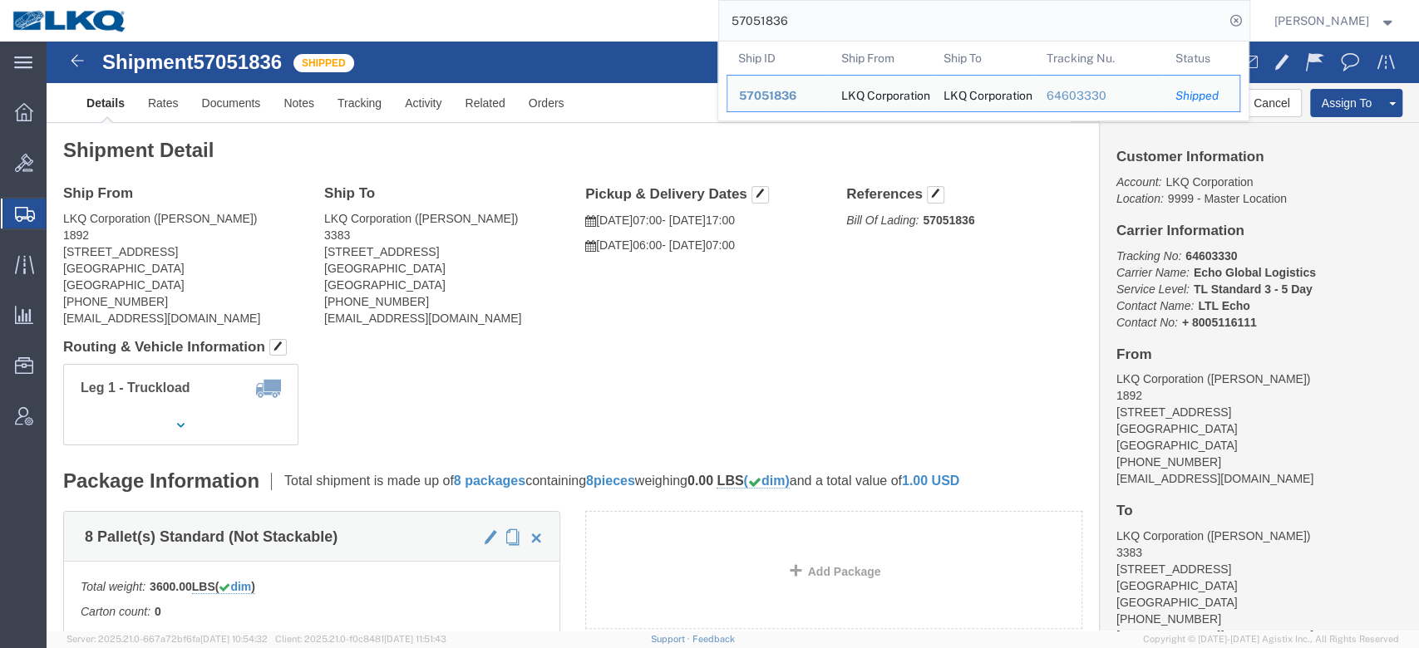
click at [805, 24] on input "57051836" at bounding box center [971, 21] width 505 height 40
paste input "6729142"
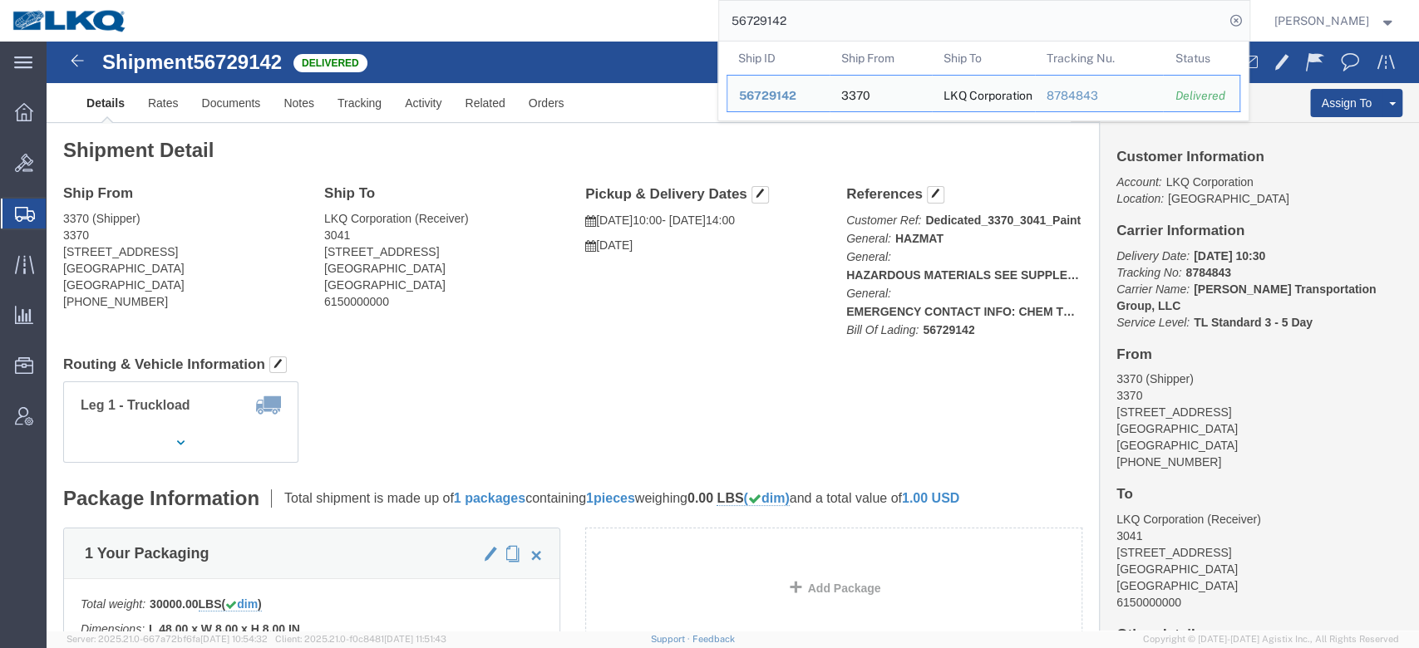
click at [762, 28] on input "56729142" at bounding box center [971, 21] width 505 height 40
paste input "70789"
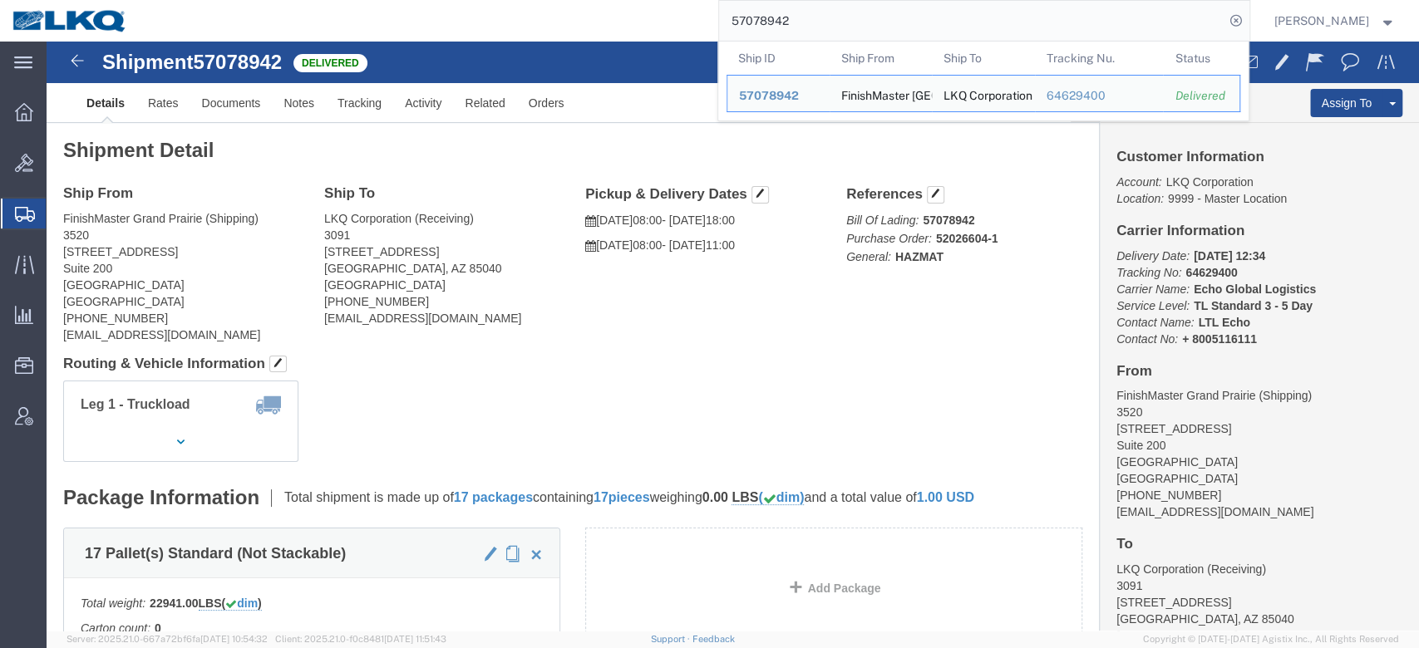
click at [762, 20] on input "57078942" at bounding box center [971, 21] width 505 height 40
paste input "34328"
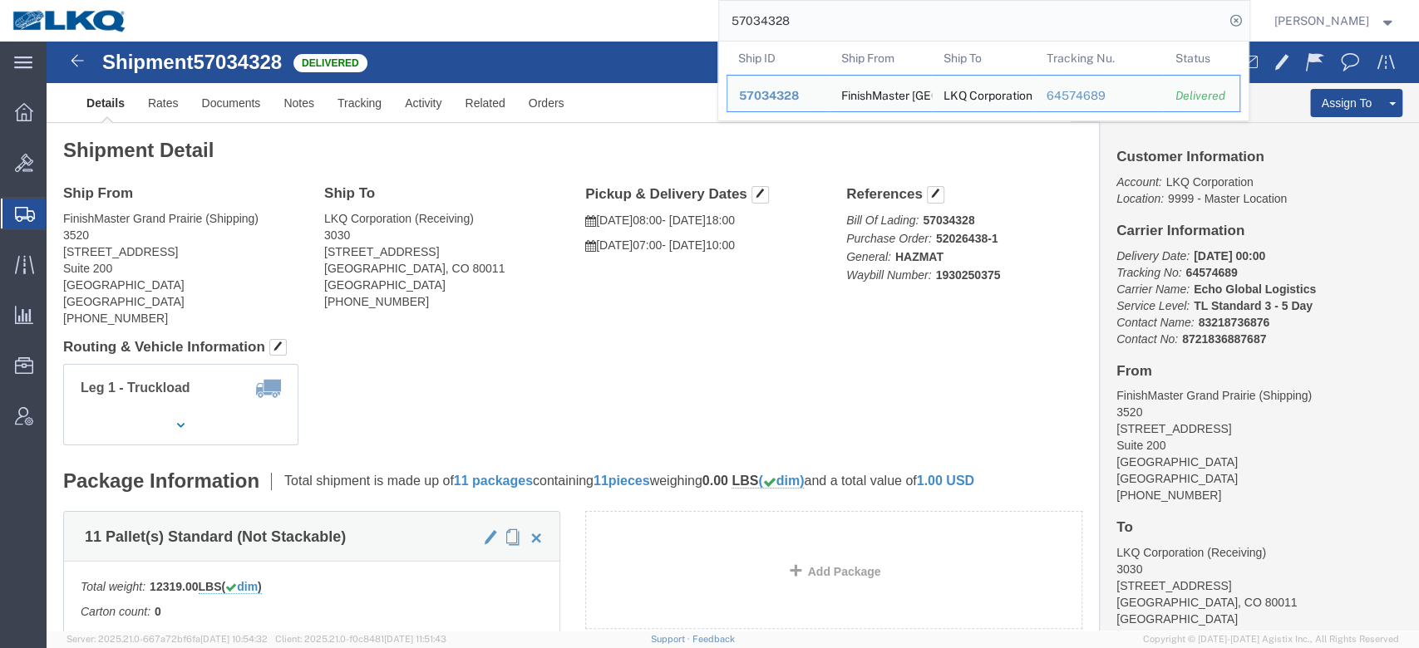
click at [773, 19] on input "57034328" at bounding box center [971, 21] width 505 height 40
paste input "6698946"
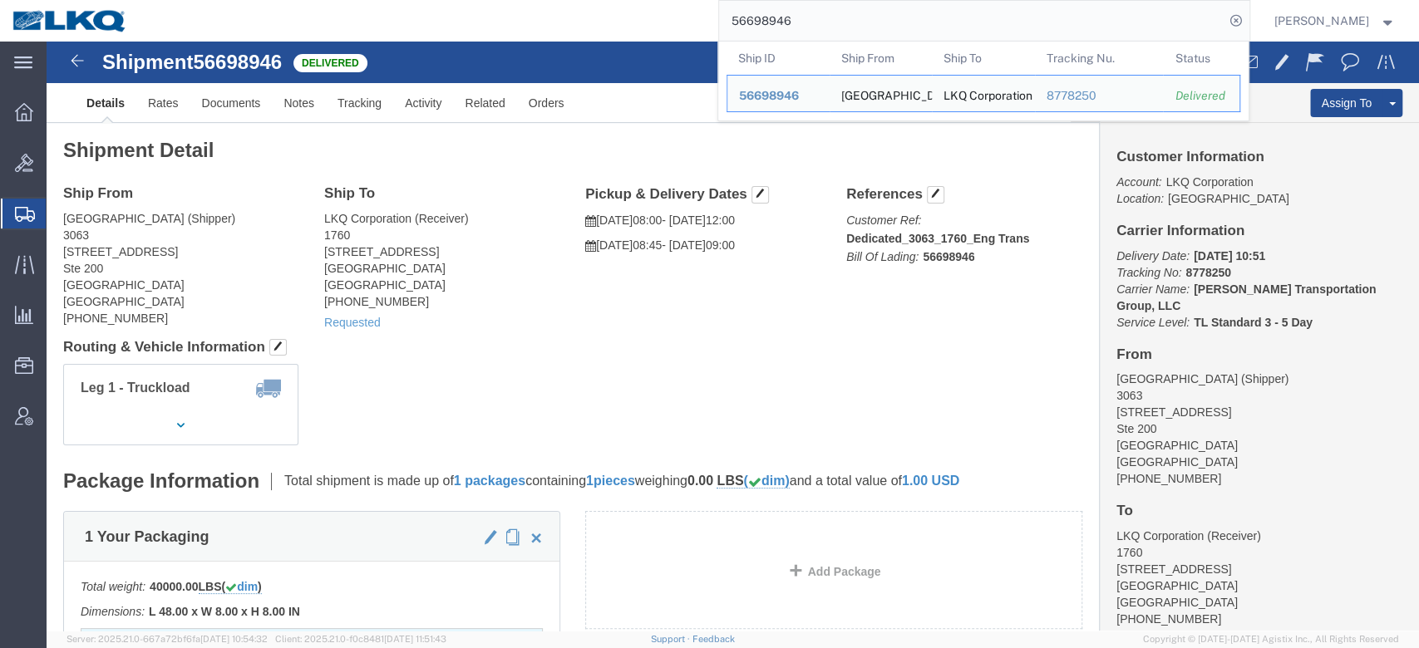
click at [799, 32] on input "56698946" at bounding box center [971, 21] width 505 height 40
paste input "7049982"
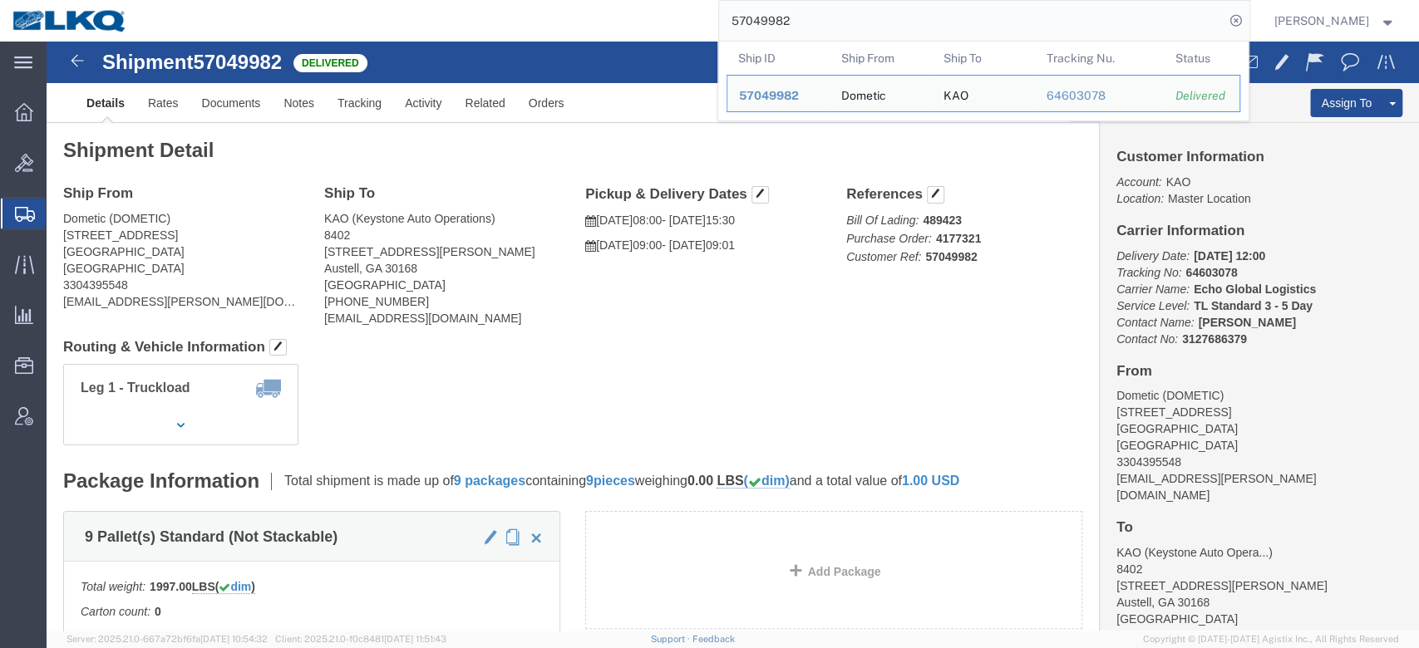
click at [791, 24] on input "57049982" at bounding box center [971, 21] width 505 height 40
paste input "6681459"
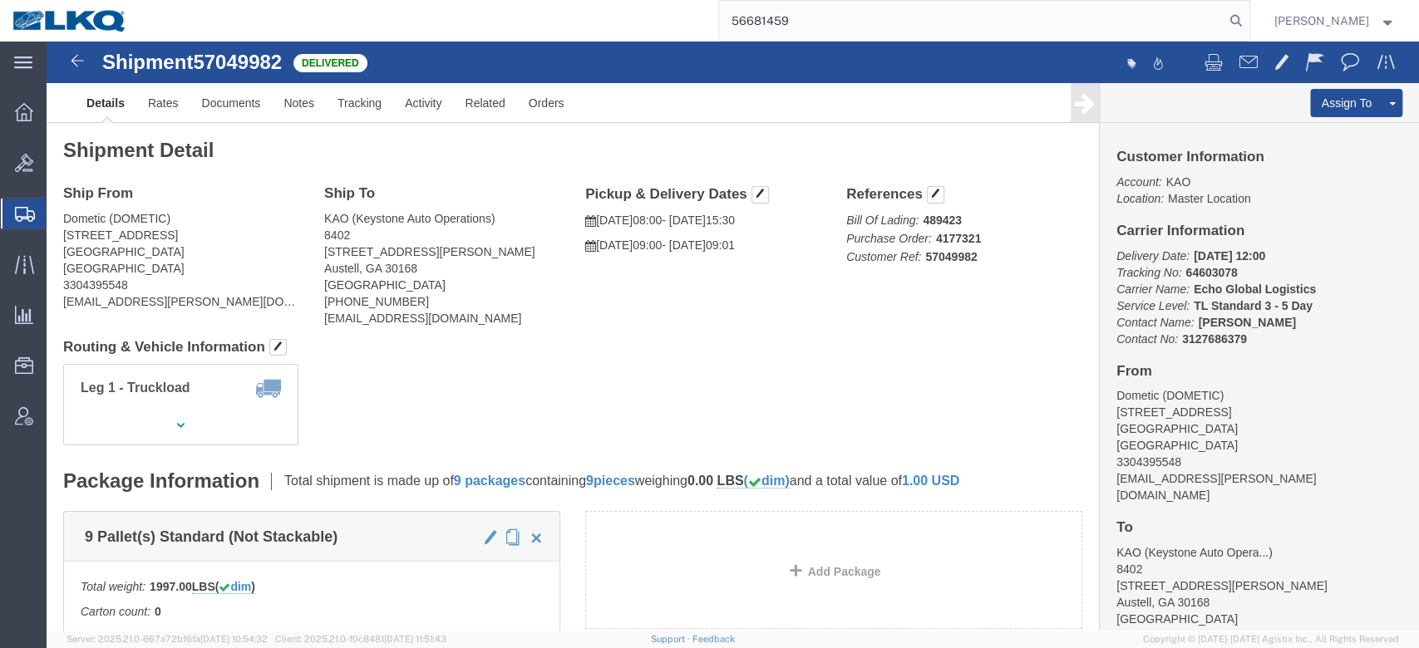
type input "56681459"
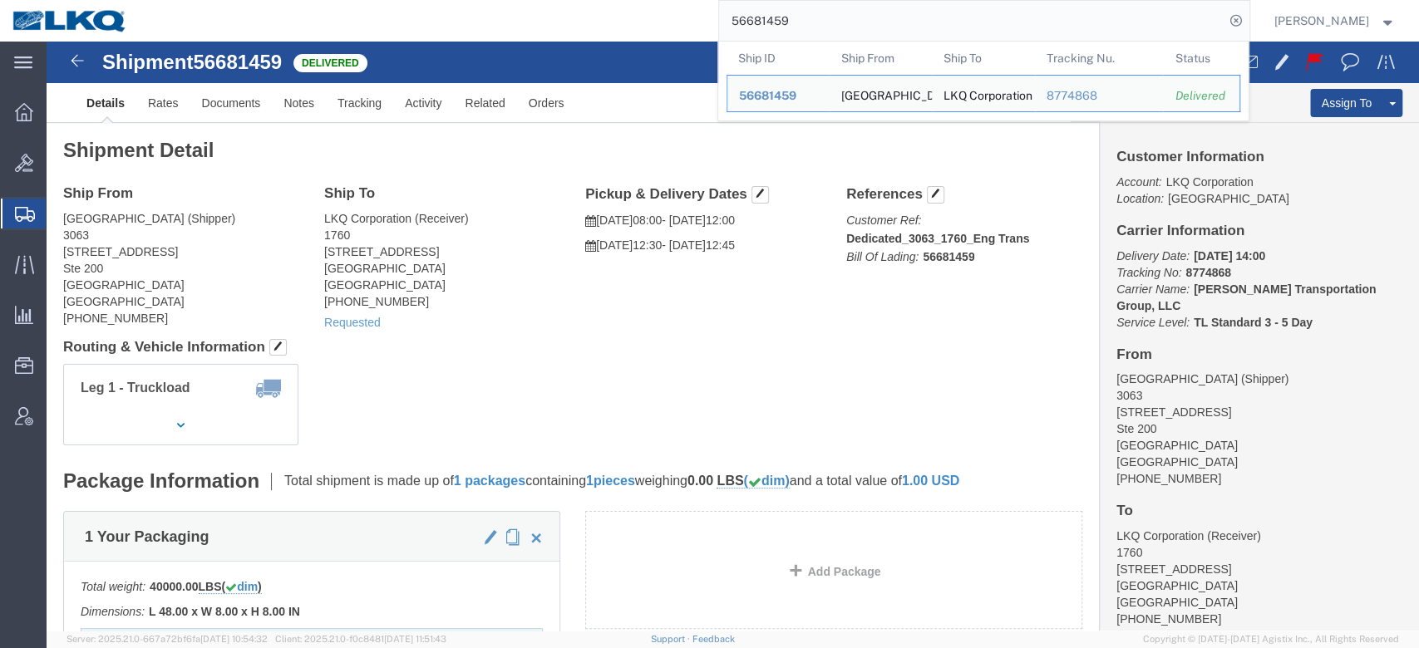
click div "Shipment Detail Ship From [GEOGRAPHIC_DATA] (Shipper) 3063 [STREET_ADDRESS] [PH…"
